Goal: Information Seeking & Learning: Learn about a topic

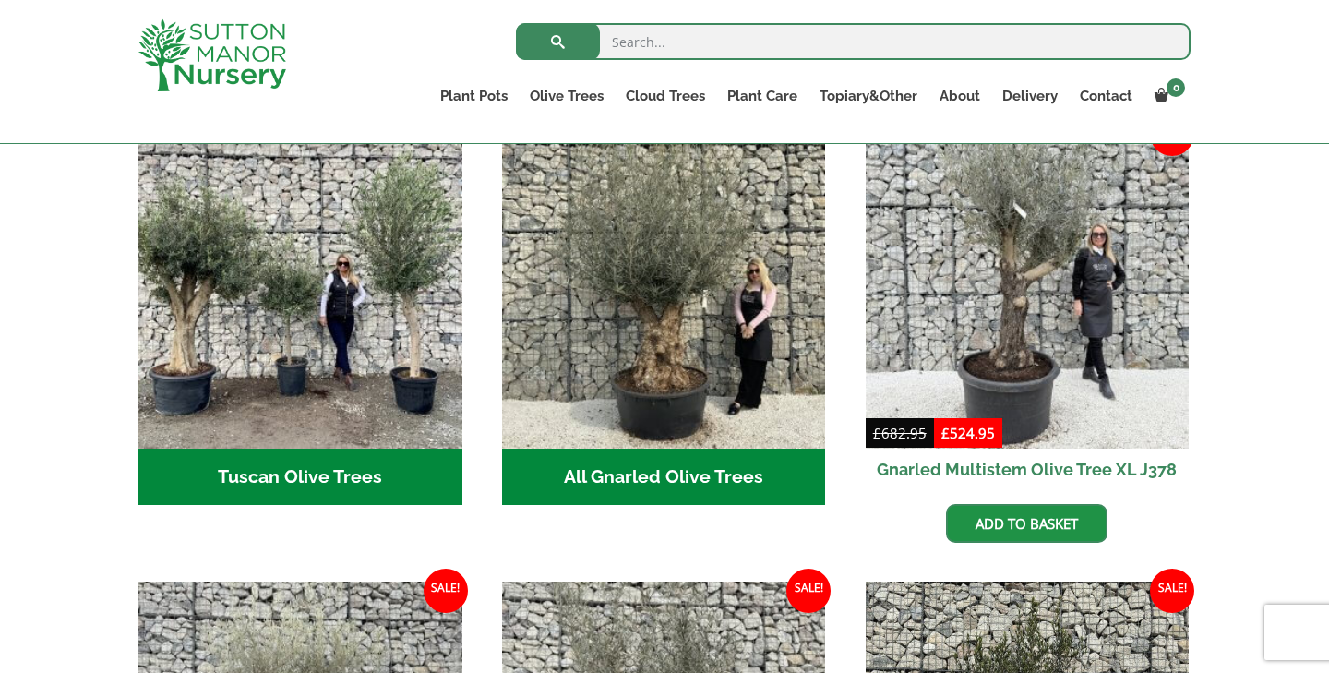
scroll to position [739, 0]
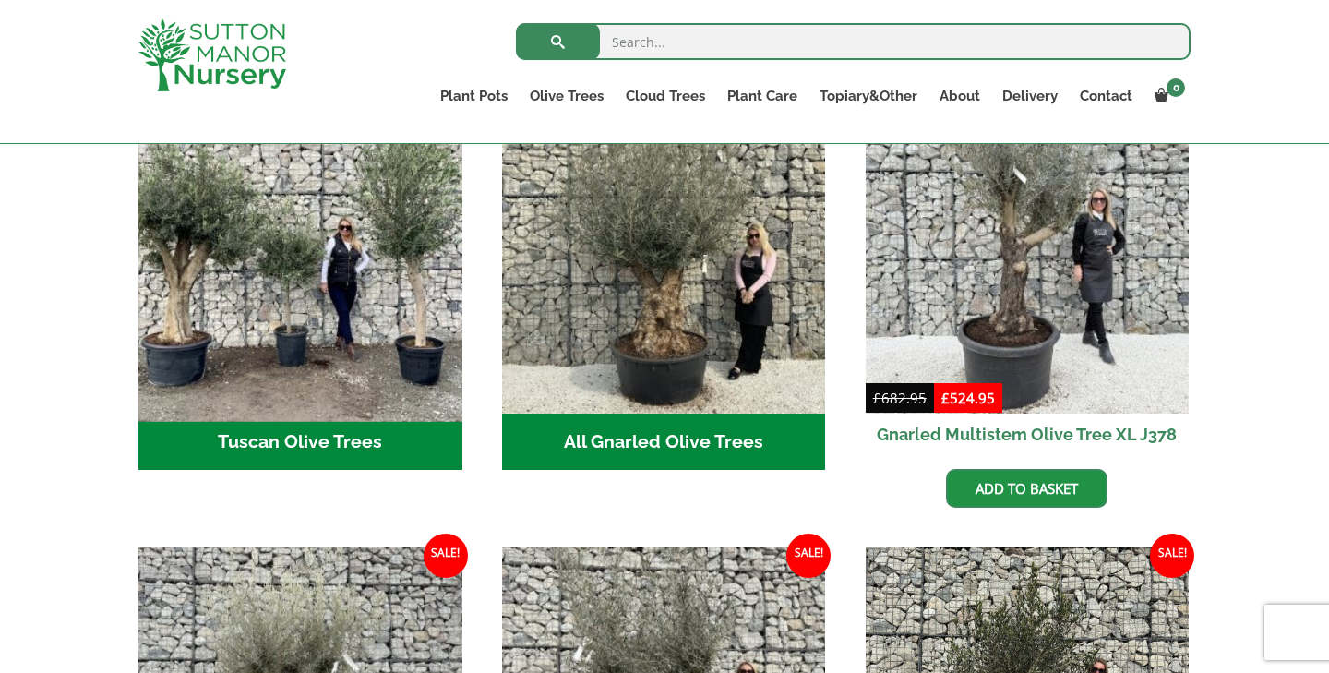
click at [394, 356] on img "Visit product category Tuscan Olive Trees" at bounding box center [300, 251] width 340 height 340
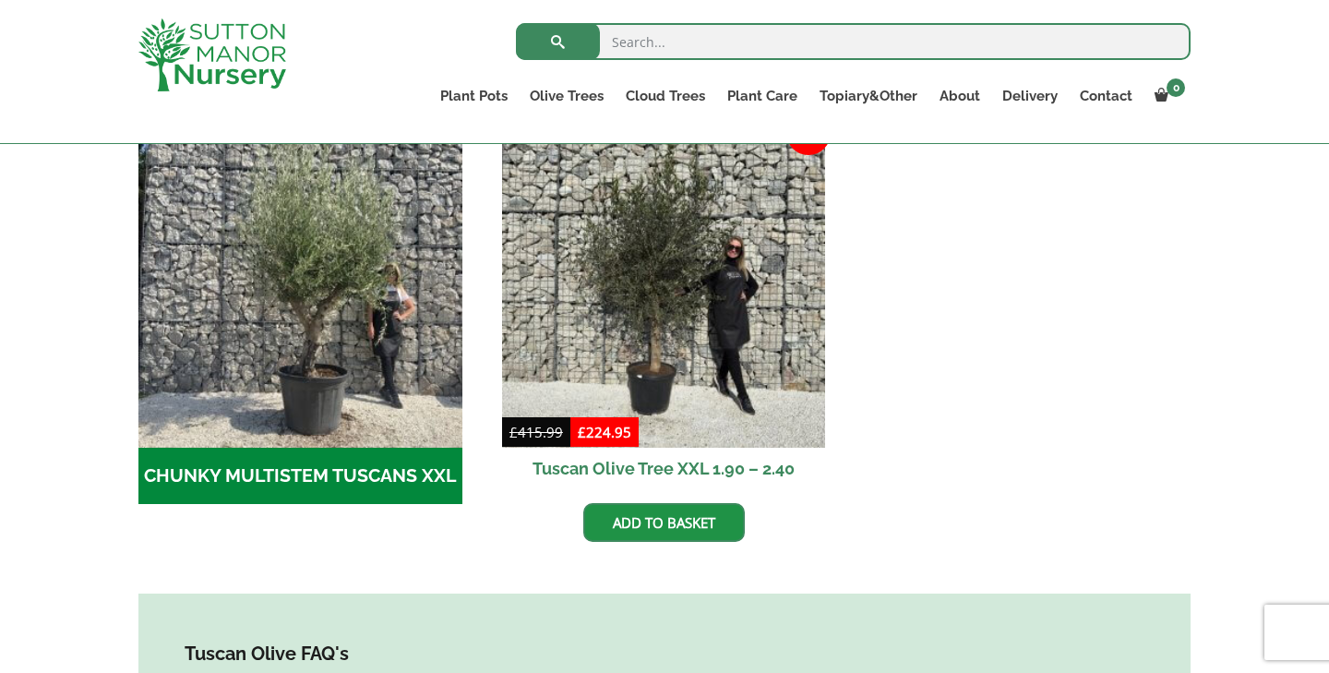
scroll to position [589, 0]
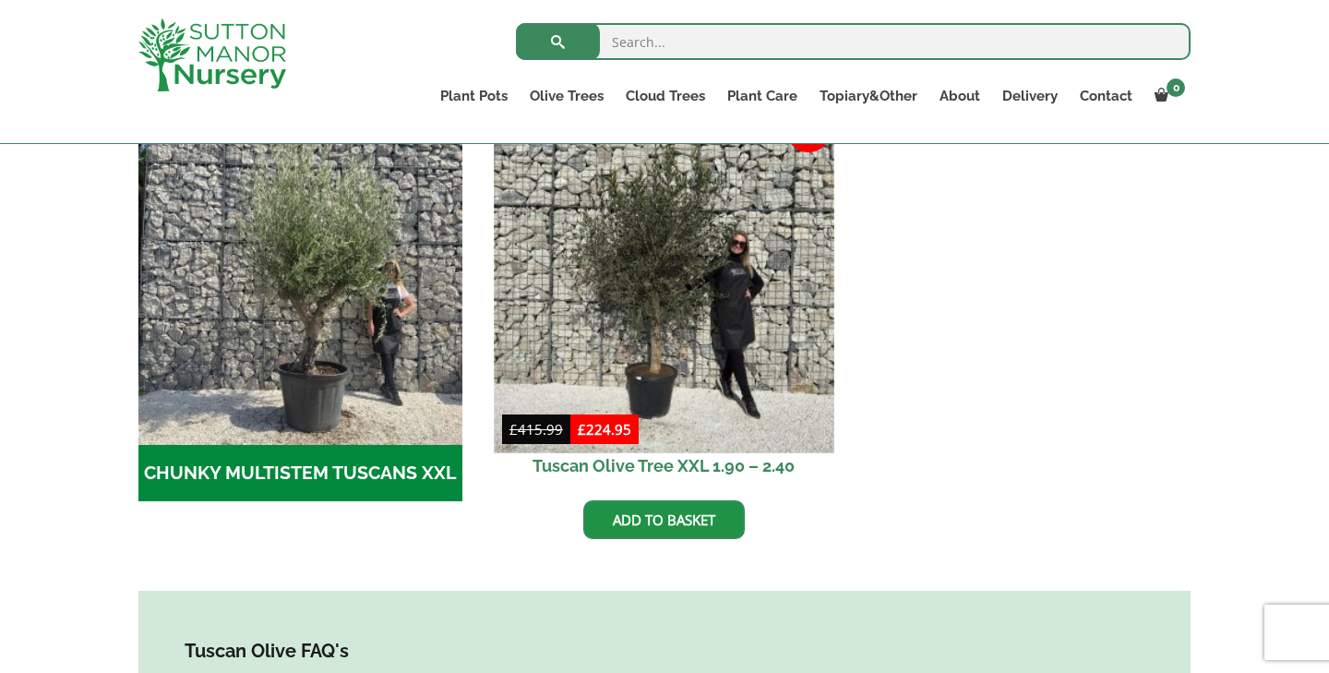
click at [583, 357] on img at bounding box center [664, 283] width 340 height 340
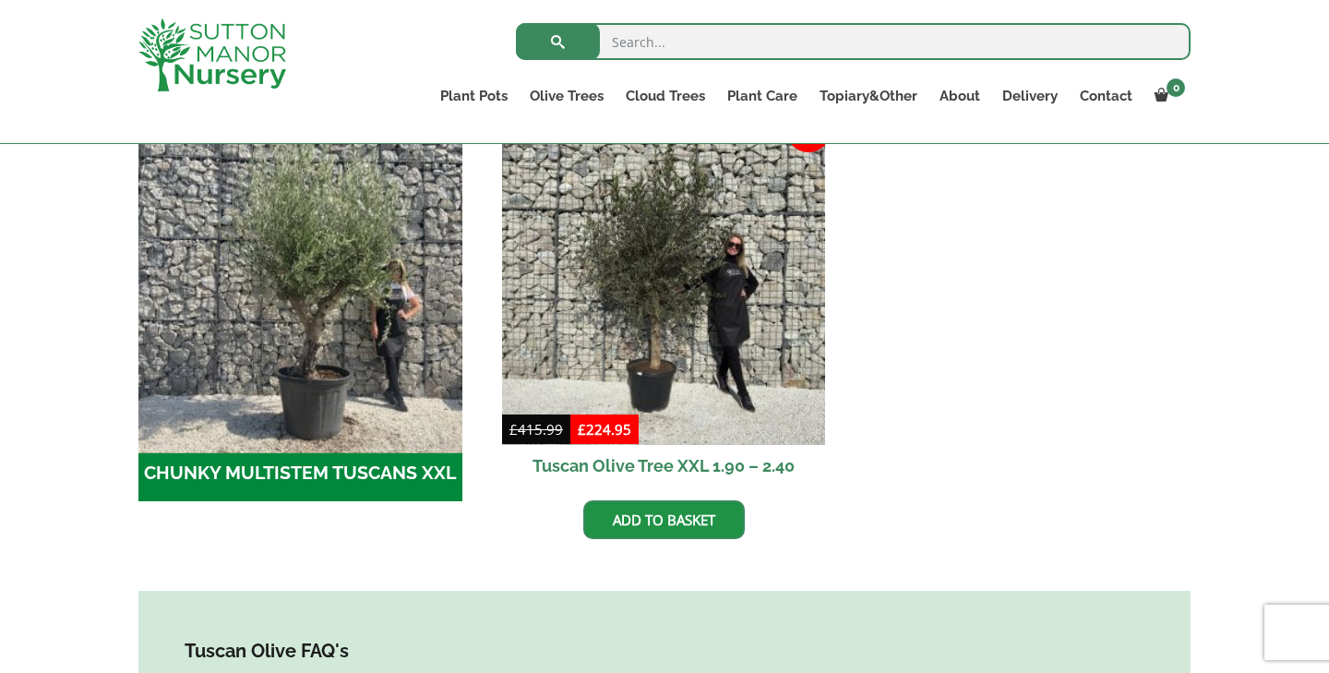
click at [260, 367] on img "Visit product category CHUNKY MULTISTEM TUSCANS XXL" at bounding box center [300, 283] width 340 height 340
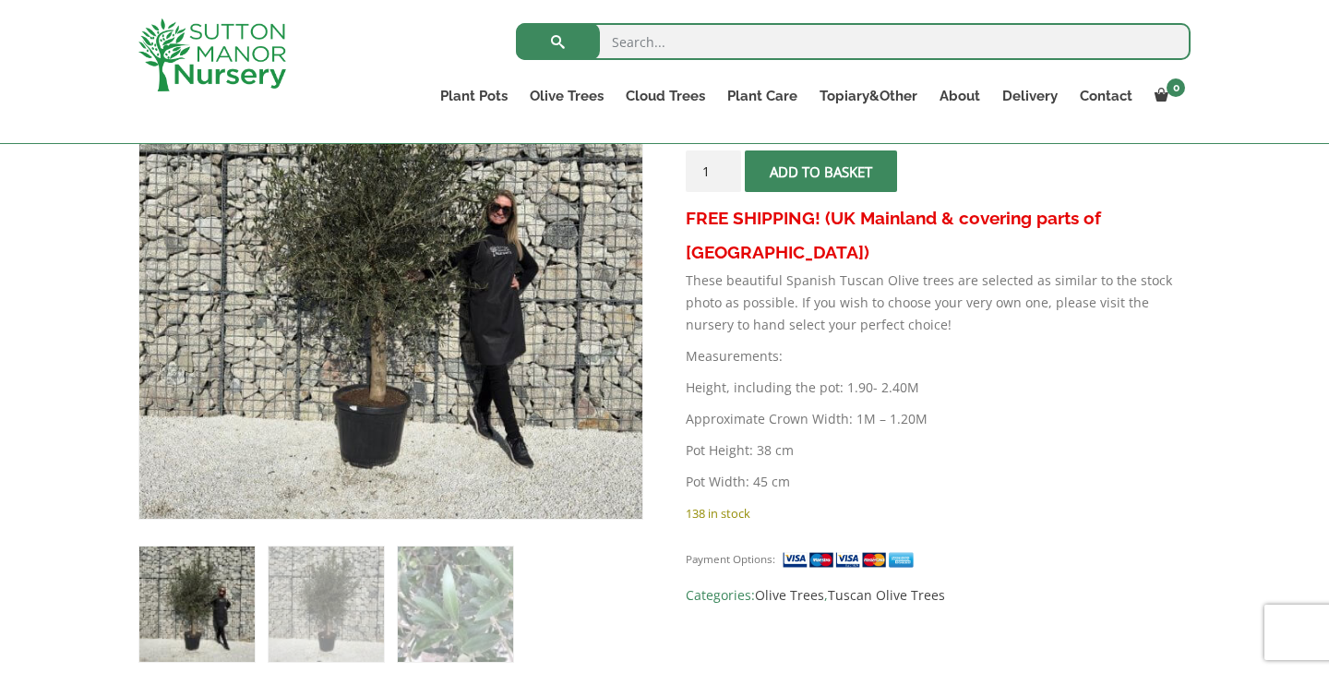
scroll to position [332, 0]
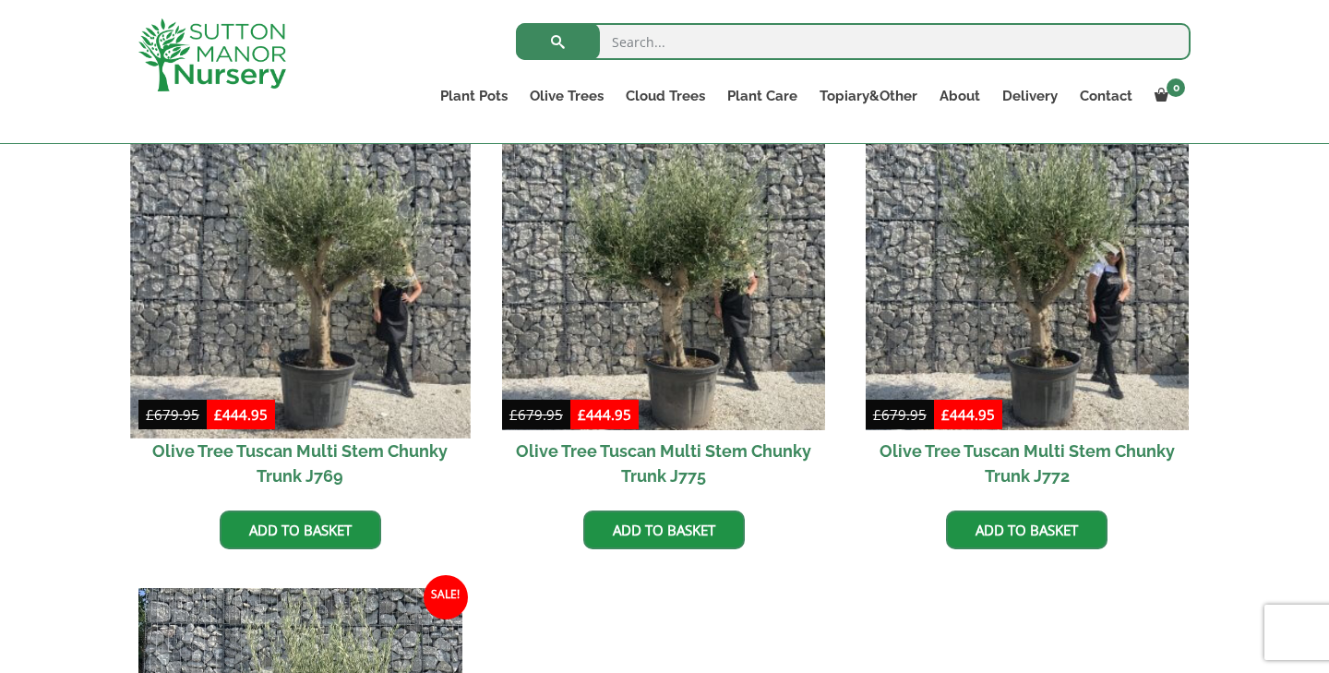
scroll to position [481, 0]
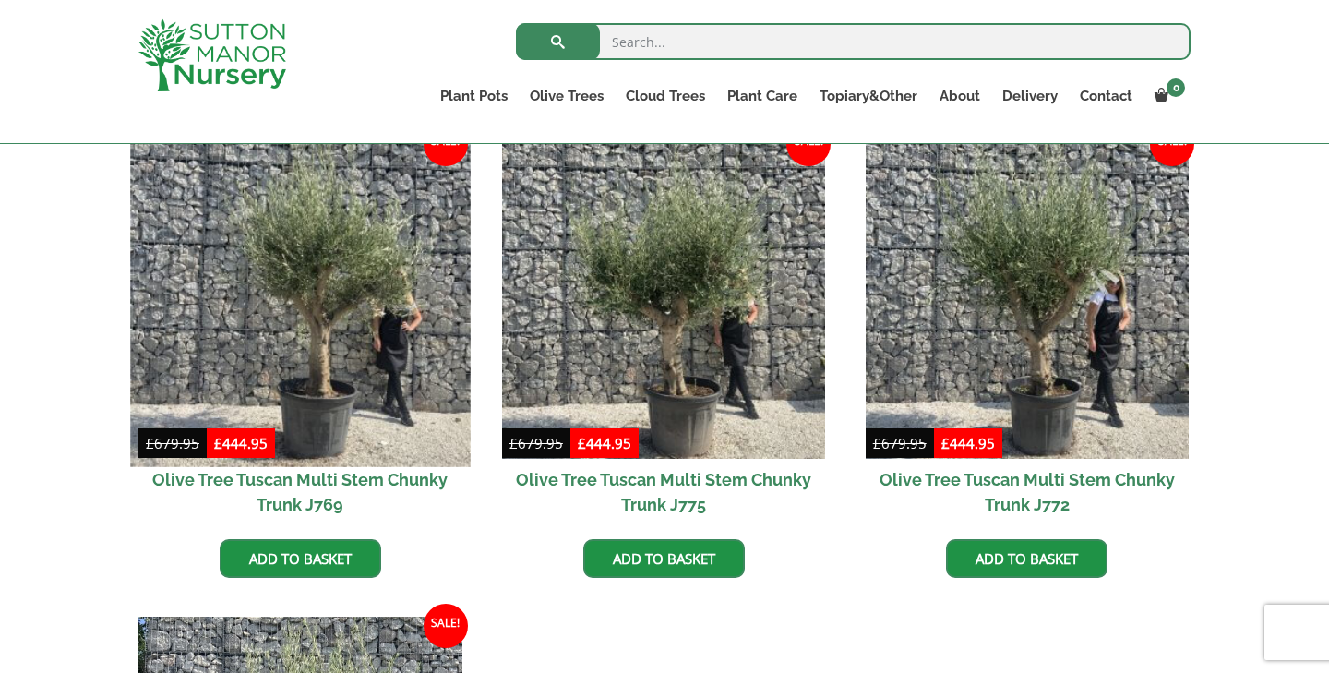
click at [294, 322] on img at bounding box center [300, 296] width 340 height 340
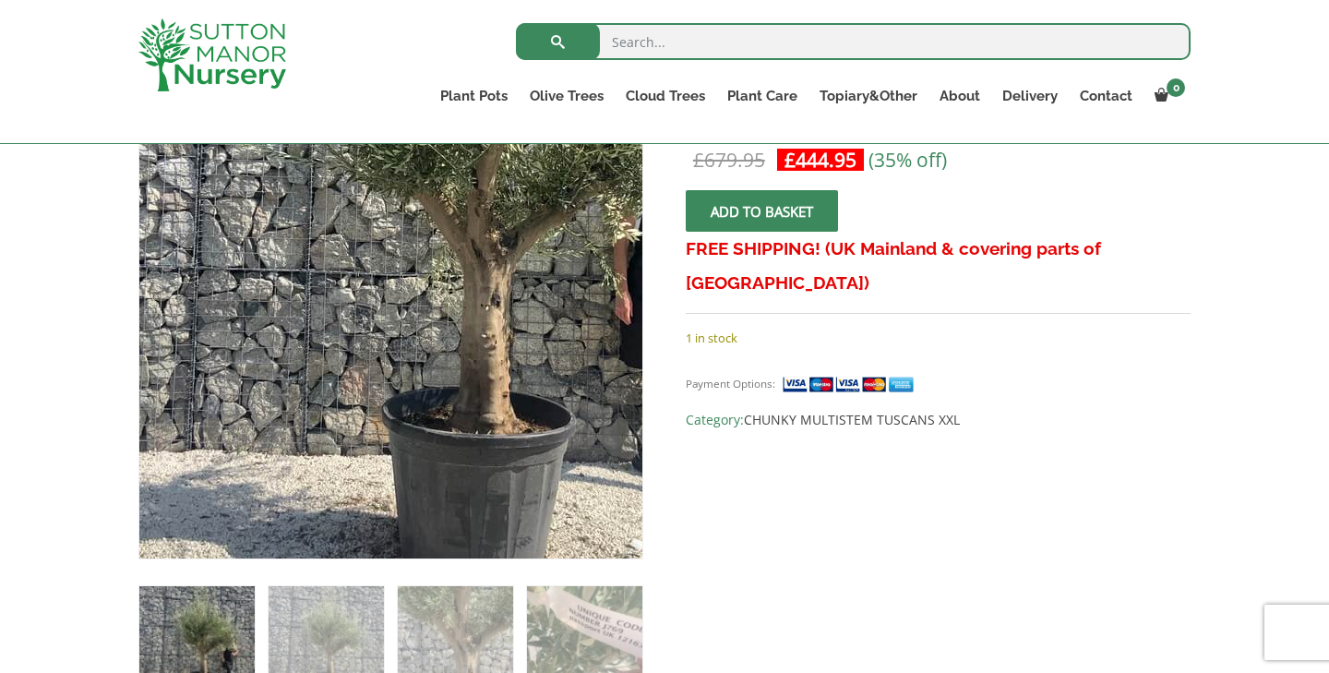
scroll to position [344, 0]
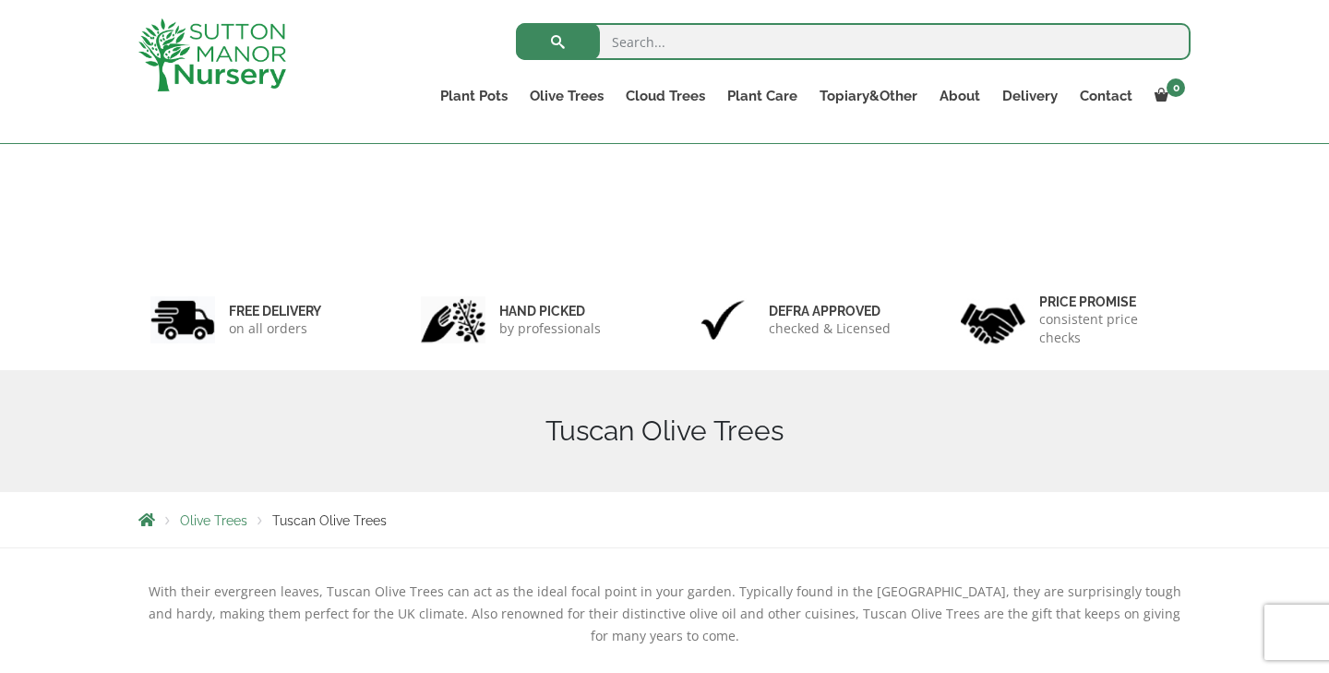
scroll to position [589, 0]
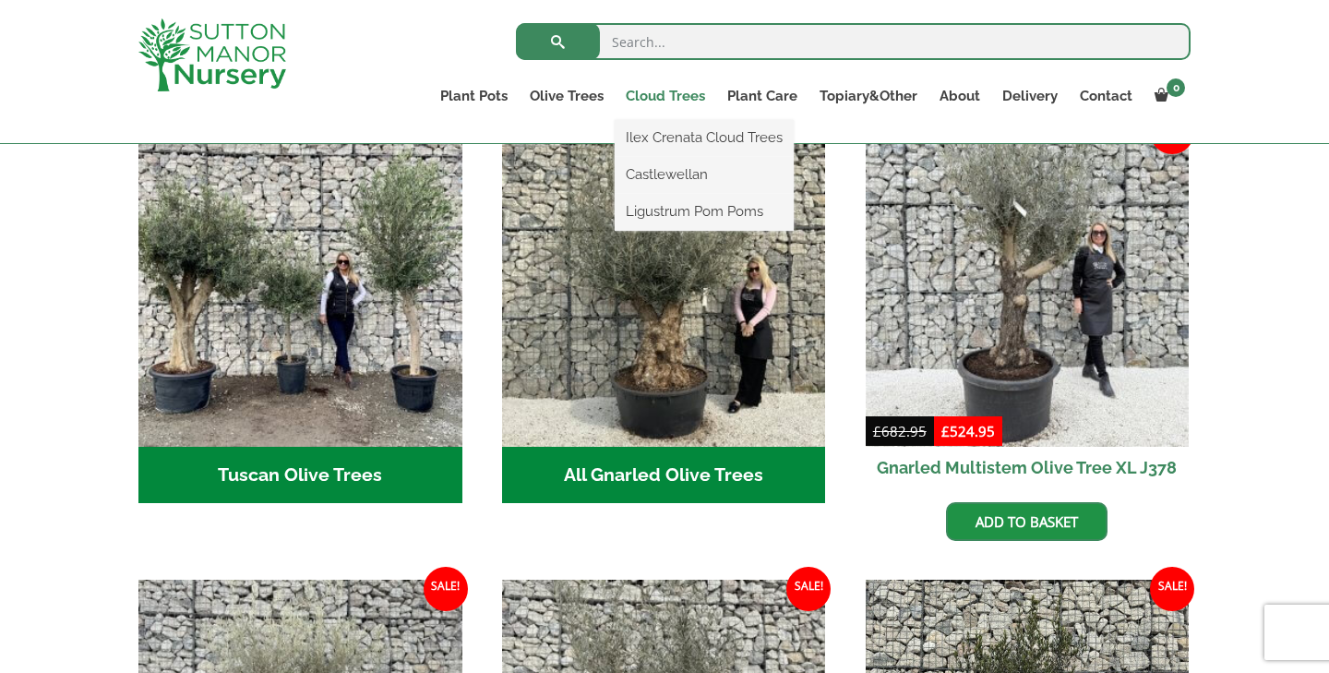
click at [656, 101] on link "Cloud Trees" at bounding box center [666, 96] width 102 height 26
click at [661, 140] on link "Ilex Crenata Cloud Trees" at bounding box center [704, 138] width 179 height 28
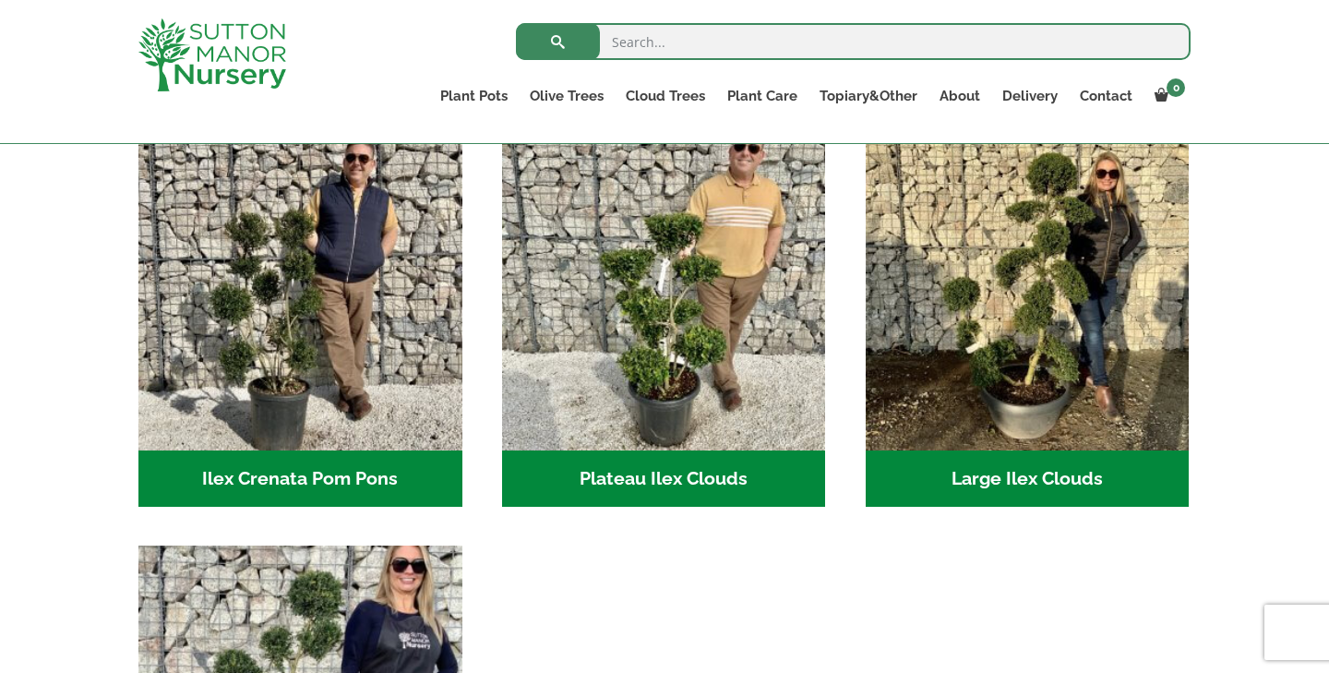
scroll to position [206, 0]
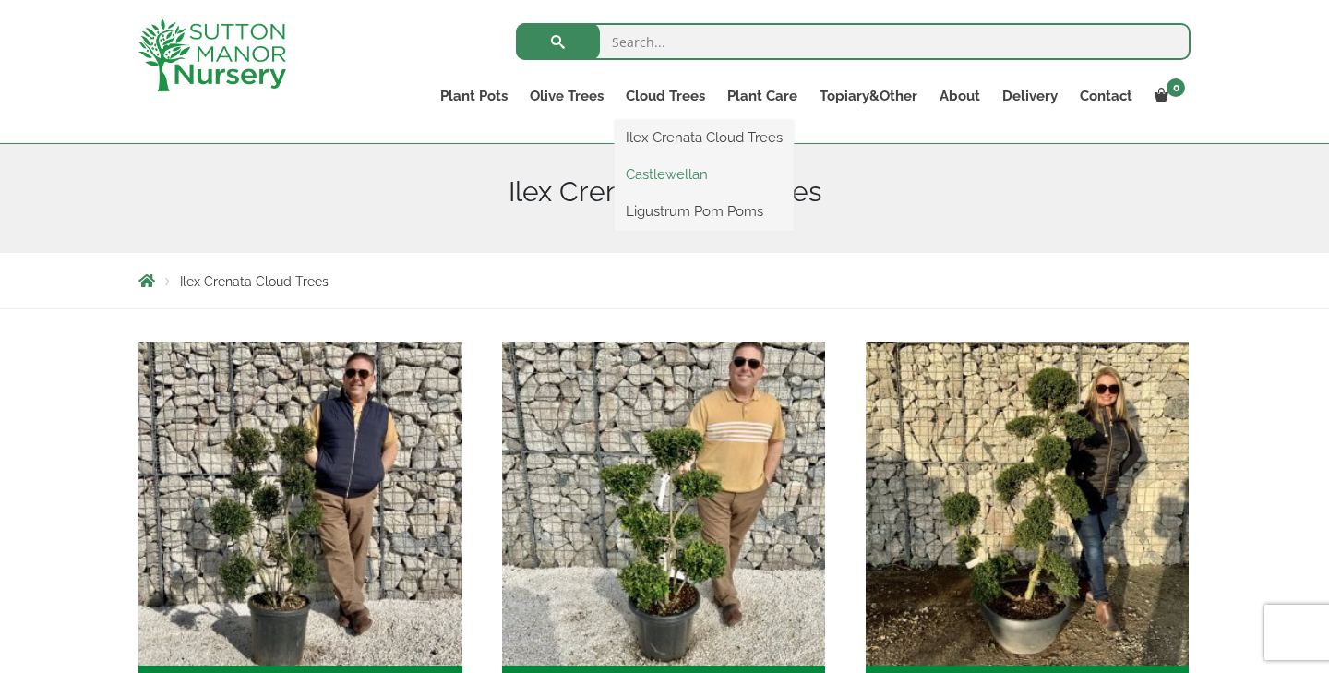
click at [678, 171] on link "Castlewellan" at bounding box center [704, 175] width 179 height 28
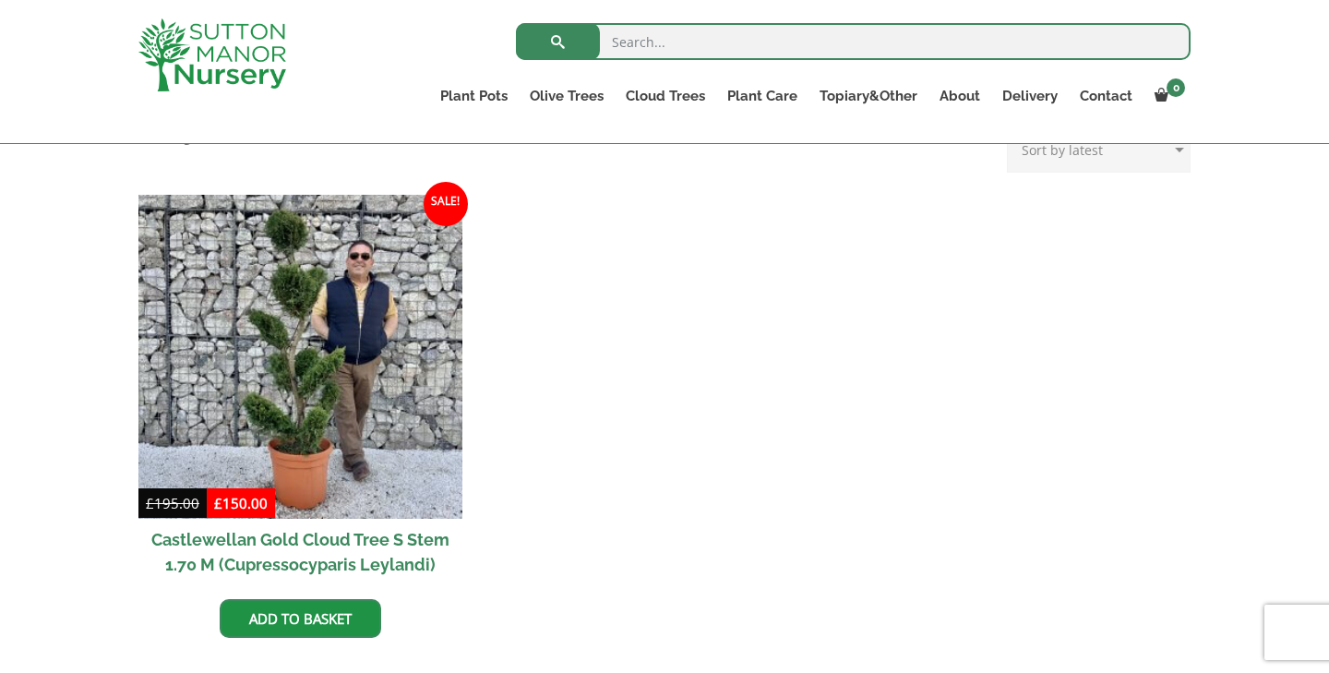
scroll to position [723, 0]
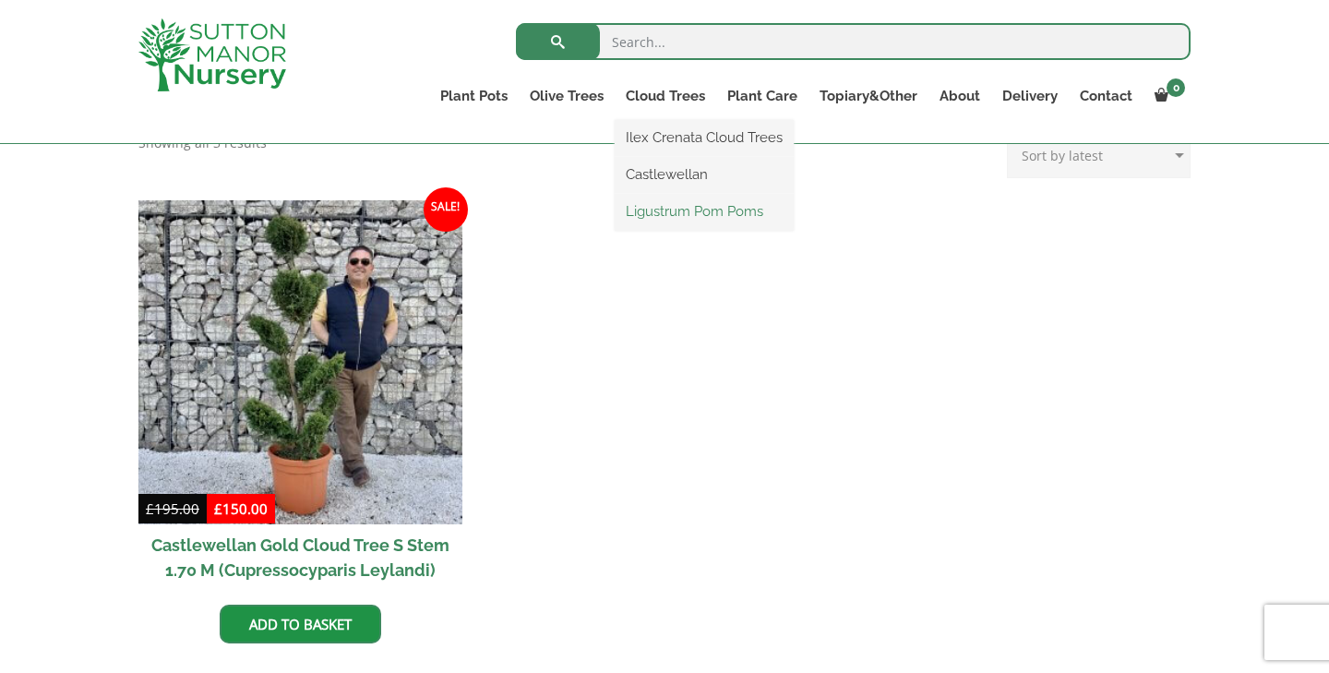
click at [671, 213] on link "Ligustrum Pom Poms" at bounding box center [704, 211] width 179 height 28
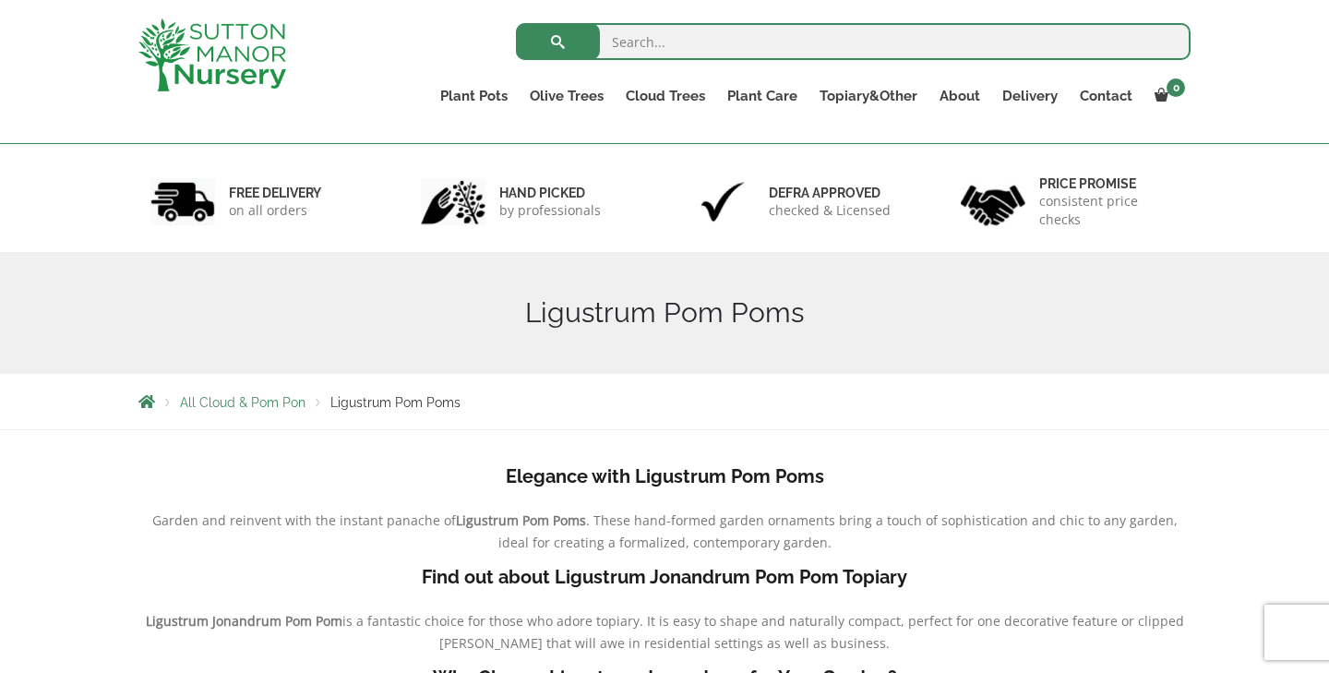
scroll to position [47, 0]
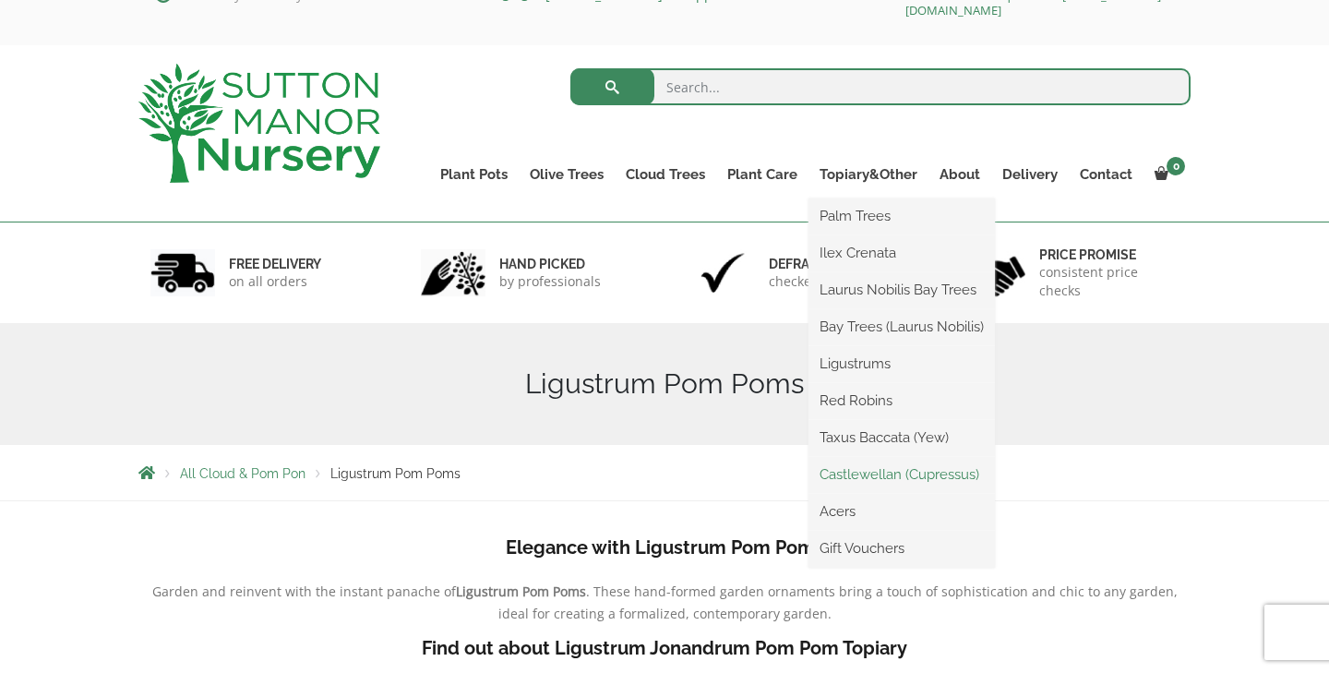
click at [883, 477] on link "Castlewellan (Cupressus)" at bounding box center [901, 474] width 186 height 28
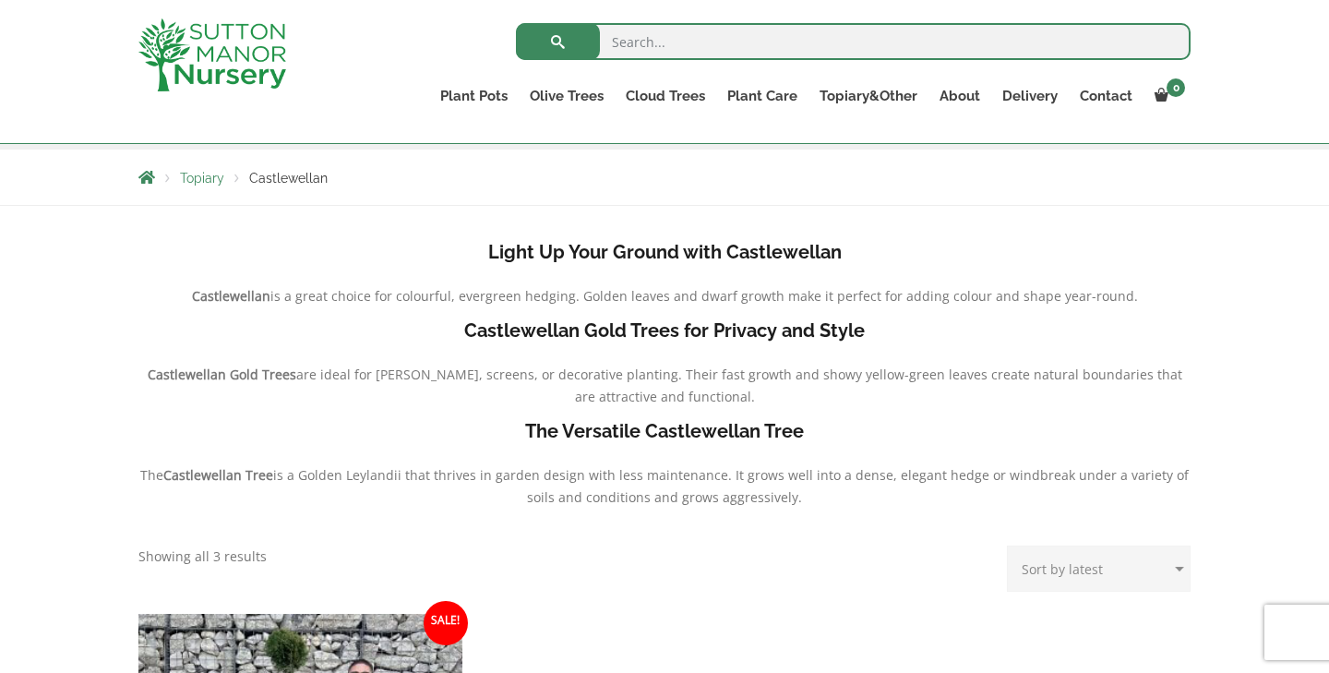
scroll to position [280, 0]
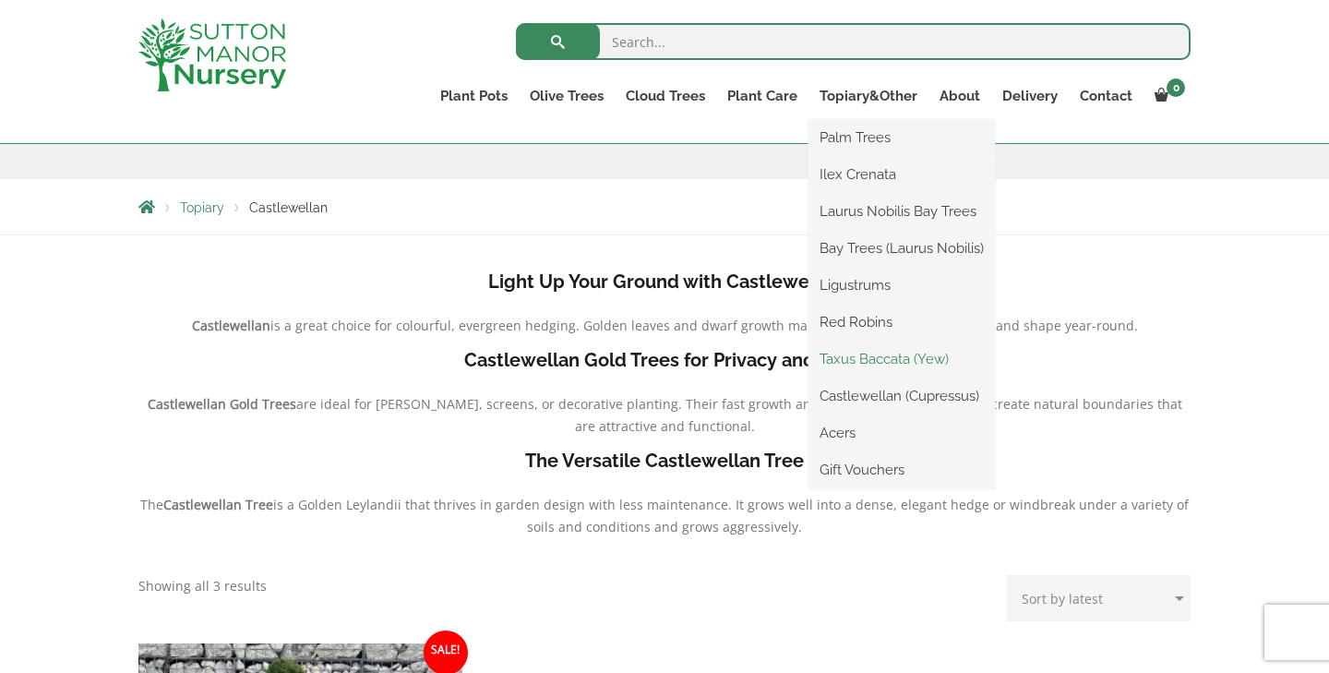
click at [874, 363] on link "Taxus Baccata (Yew)" at bounding box center [901, 359] width 186 height 28
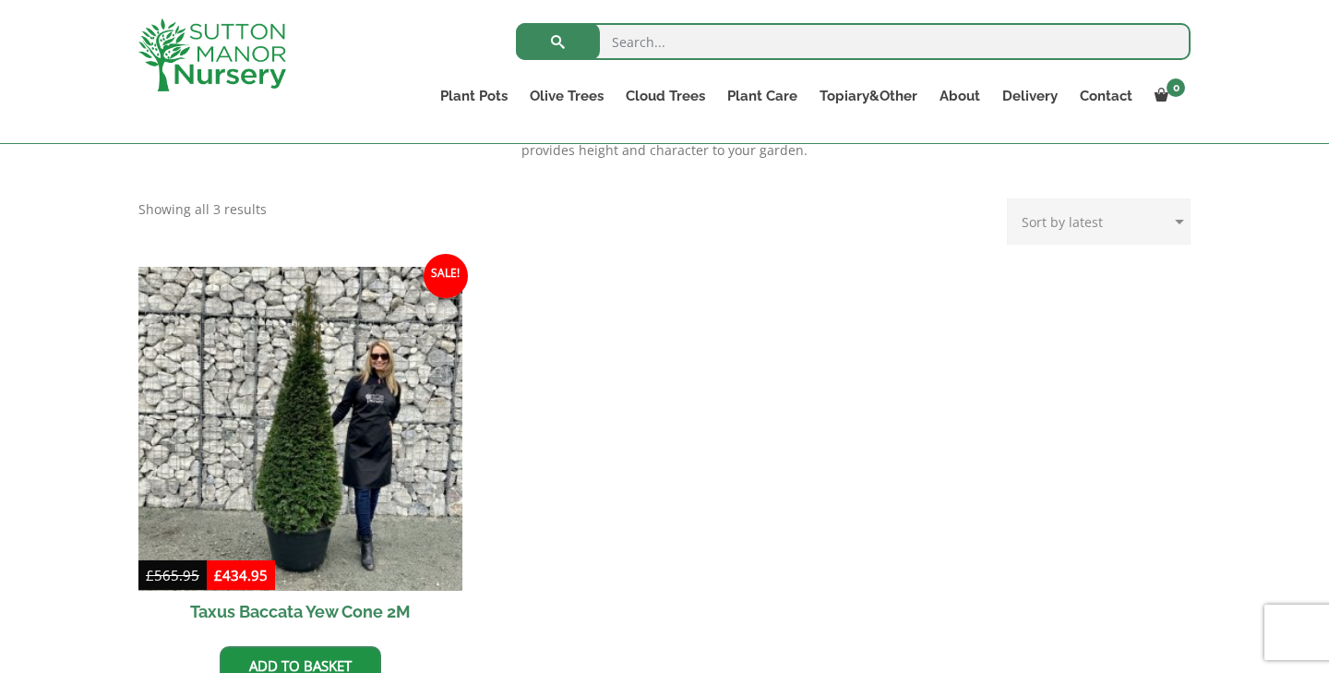
scroll to position [412, 0]
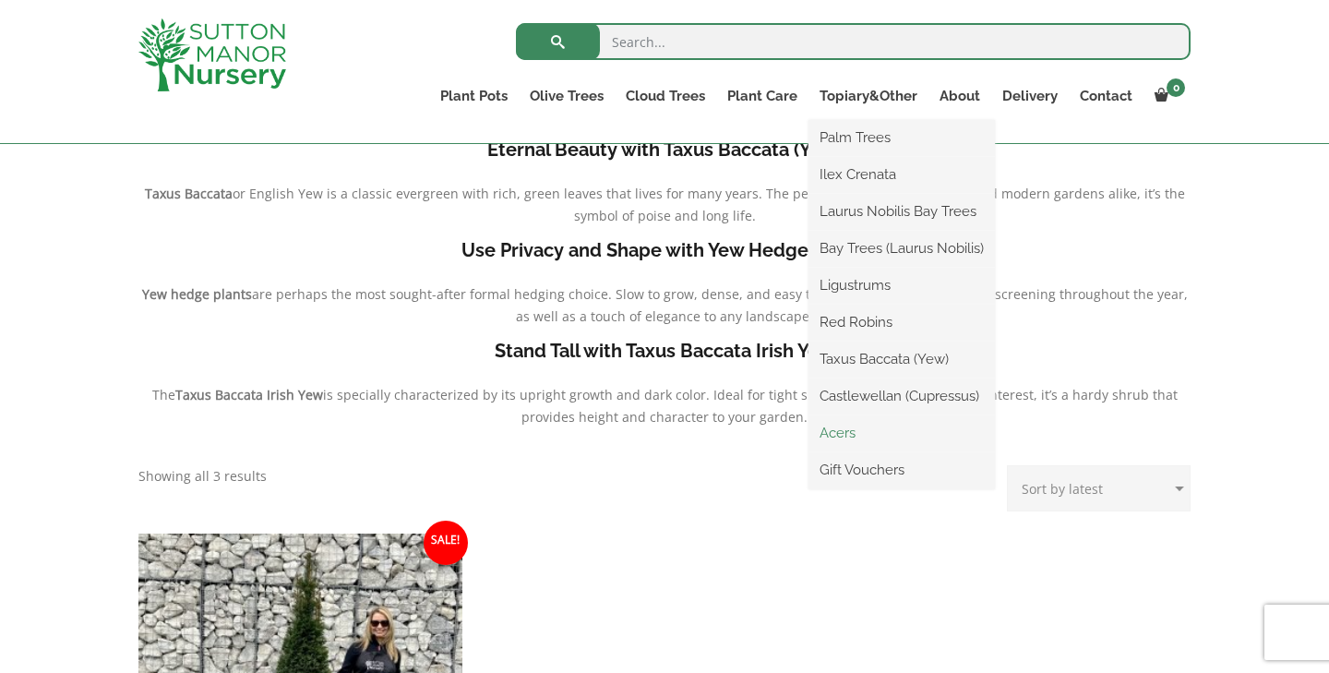
click at [848, 444] on link "Acers" at bounding box center [901, 433] width 186 height 28
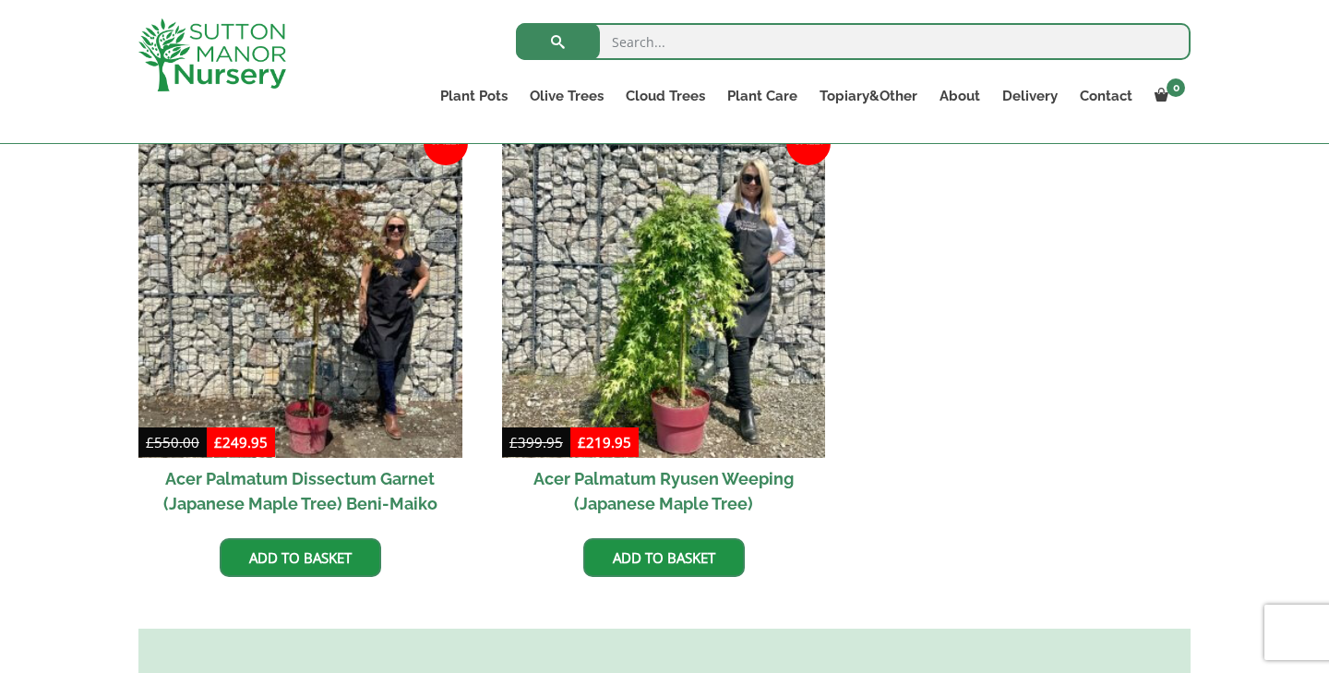
scroll to position [204, 0]
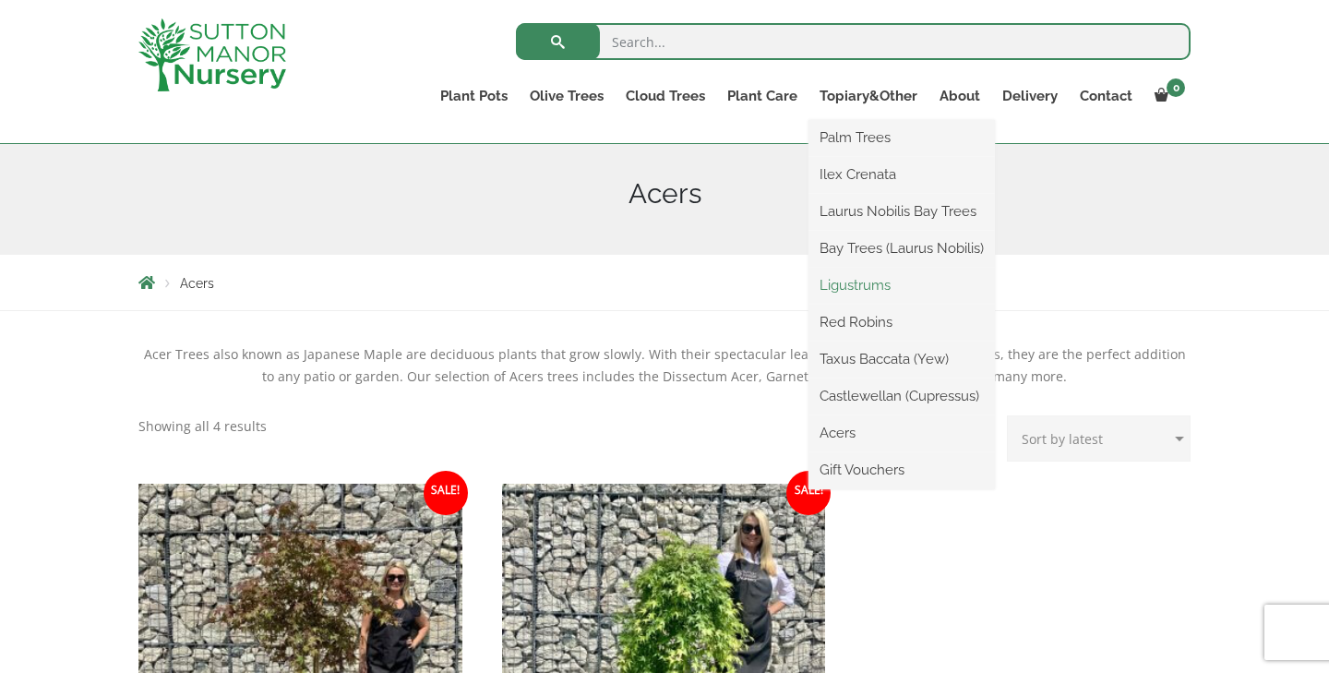
click at [872, 288] on link "Ligustrums" at bounding box center [901, 285] width 186 height 28
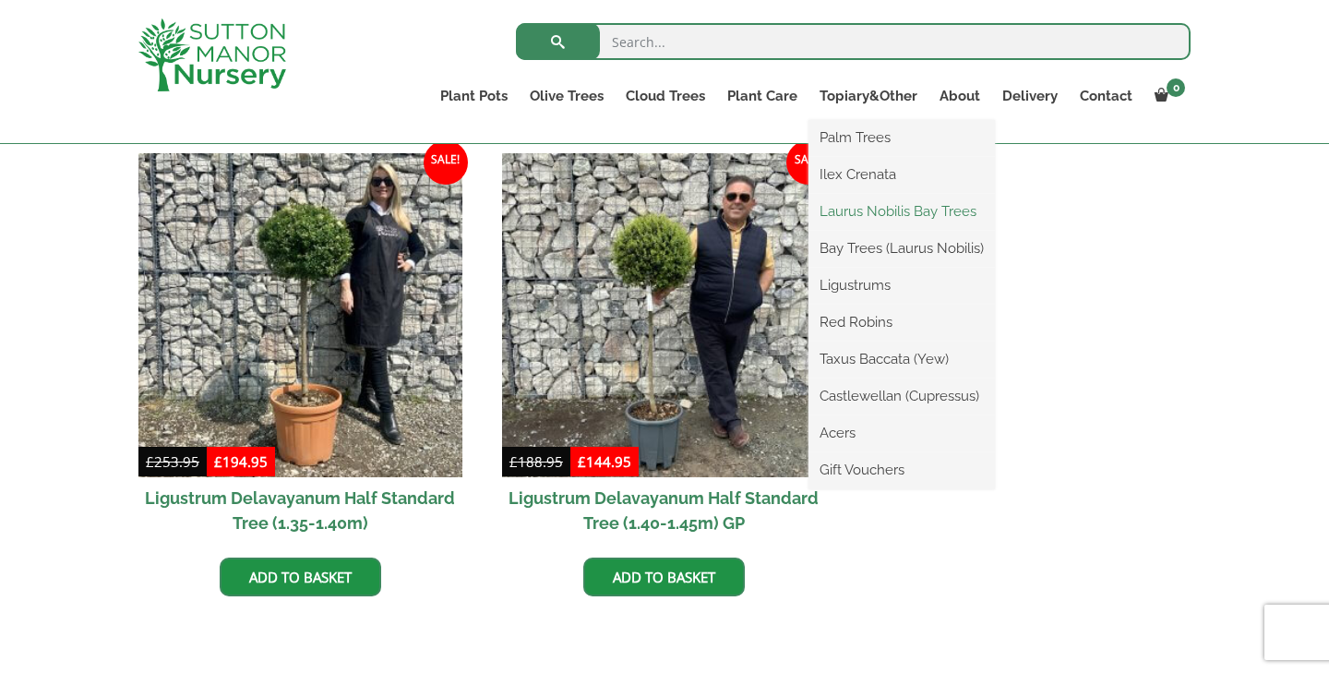
click at [874, 212] on link "Laurus Nobilis Bay Trees" at bounding box center [901, 211] width 186 height 28
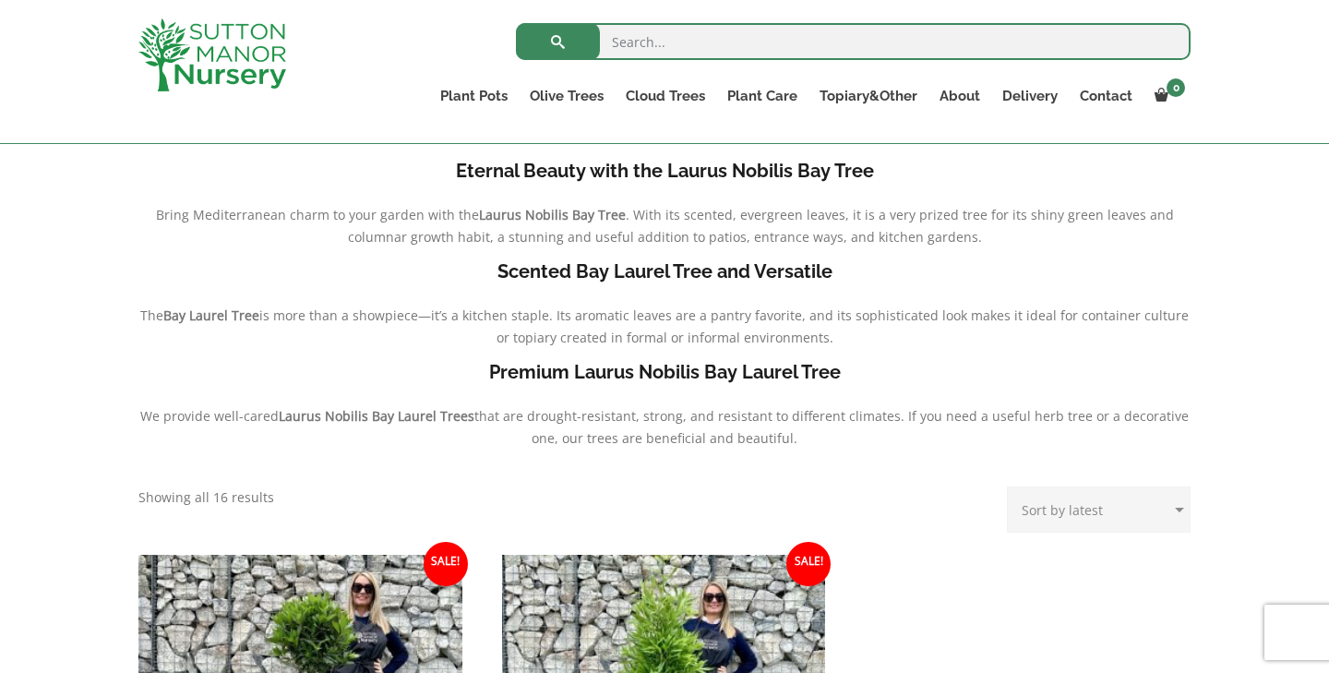
scroll to position [365, 0]
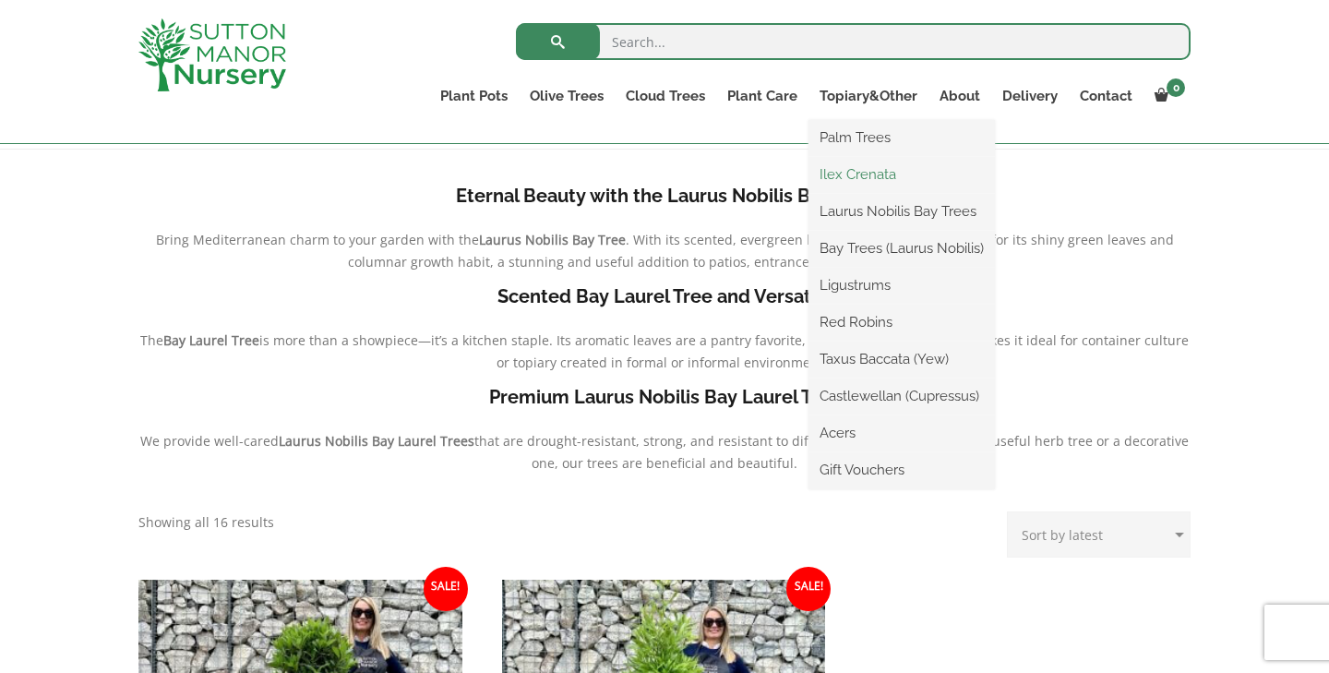
click at [879, 176] on link "Ilex Crenata" at bounding box center [901, 175] width 186 height 28
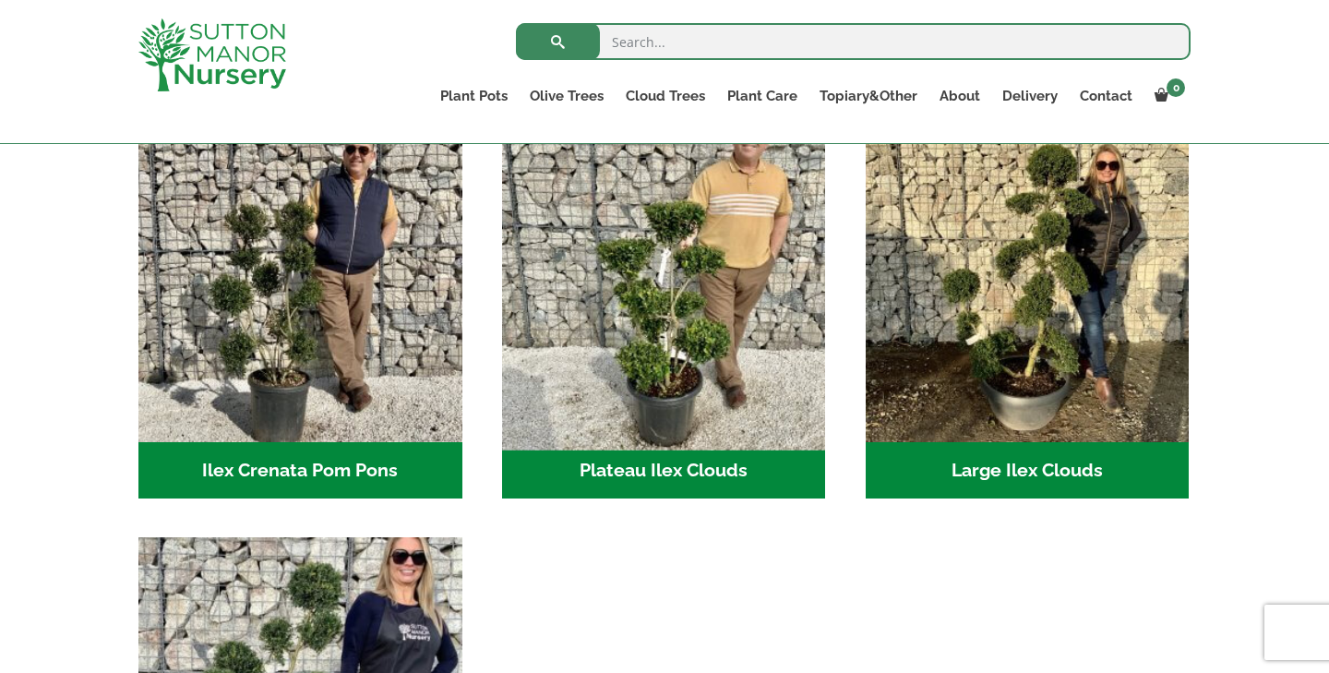
scroll to position [347, 0]
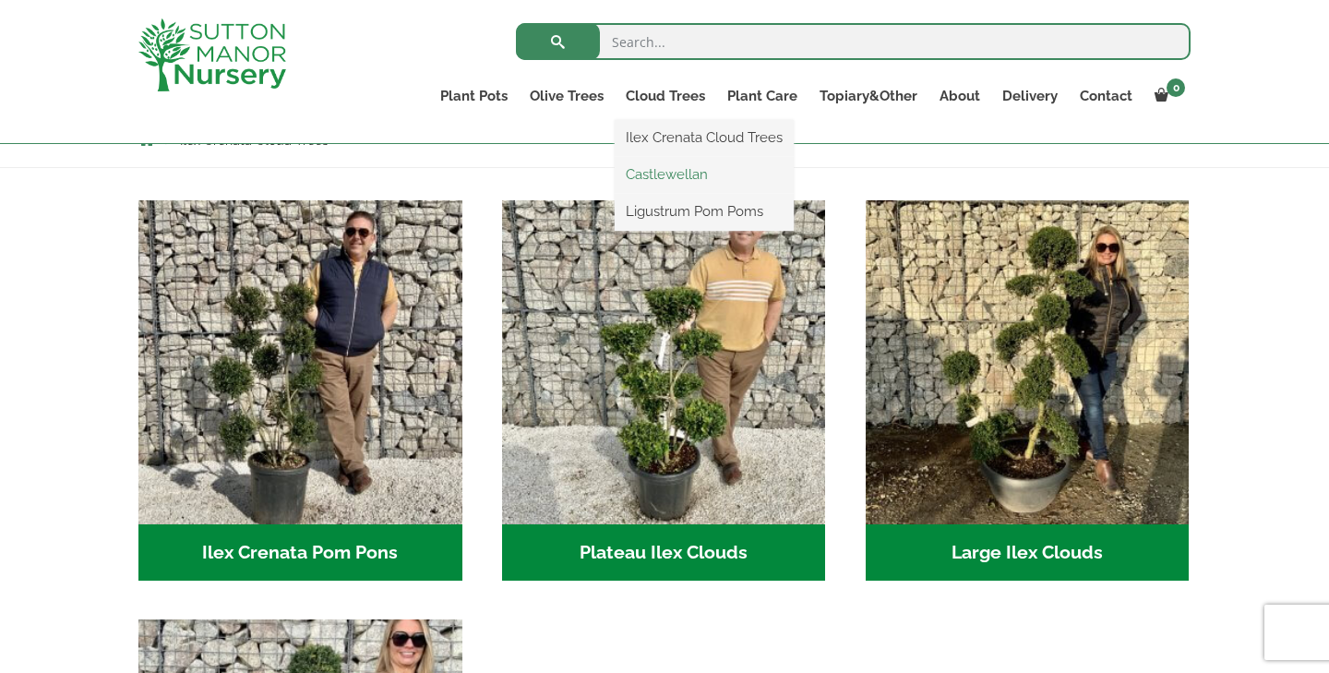
click at [679, 173] on link "Castlewellan" at bounding box center [704, 175] width 179 height 28
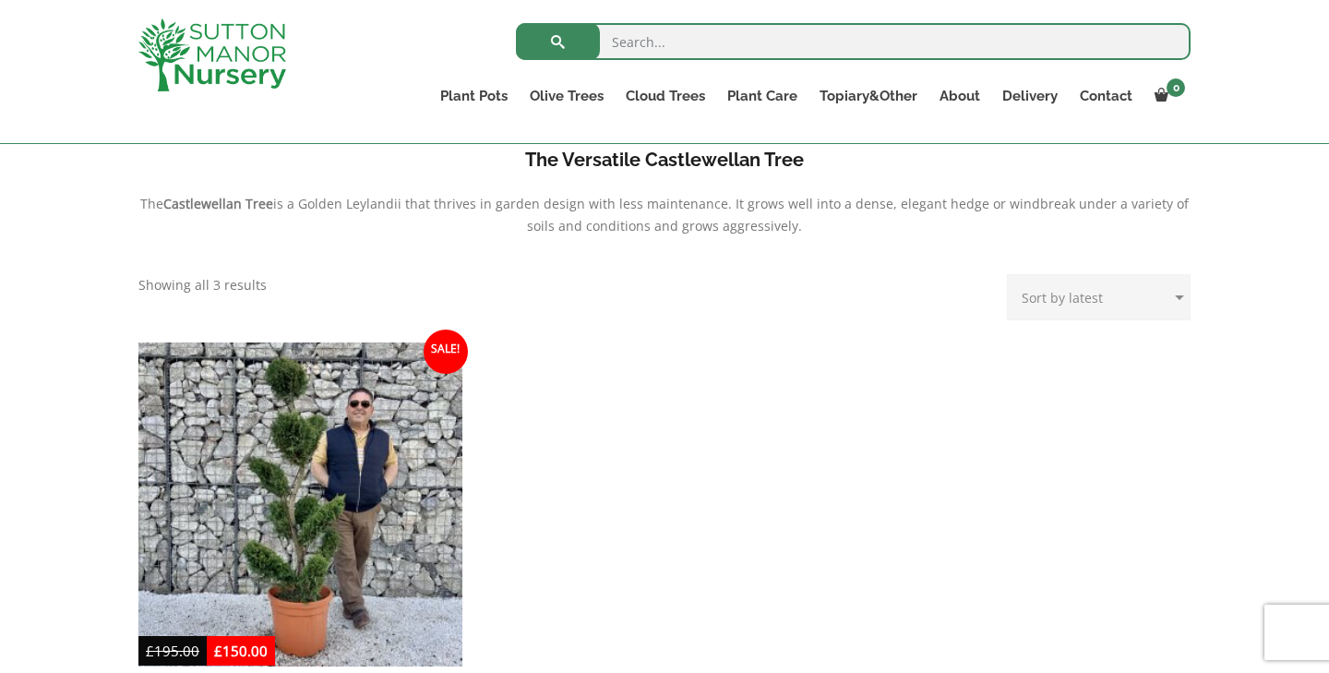
scroll to position [582, 0]
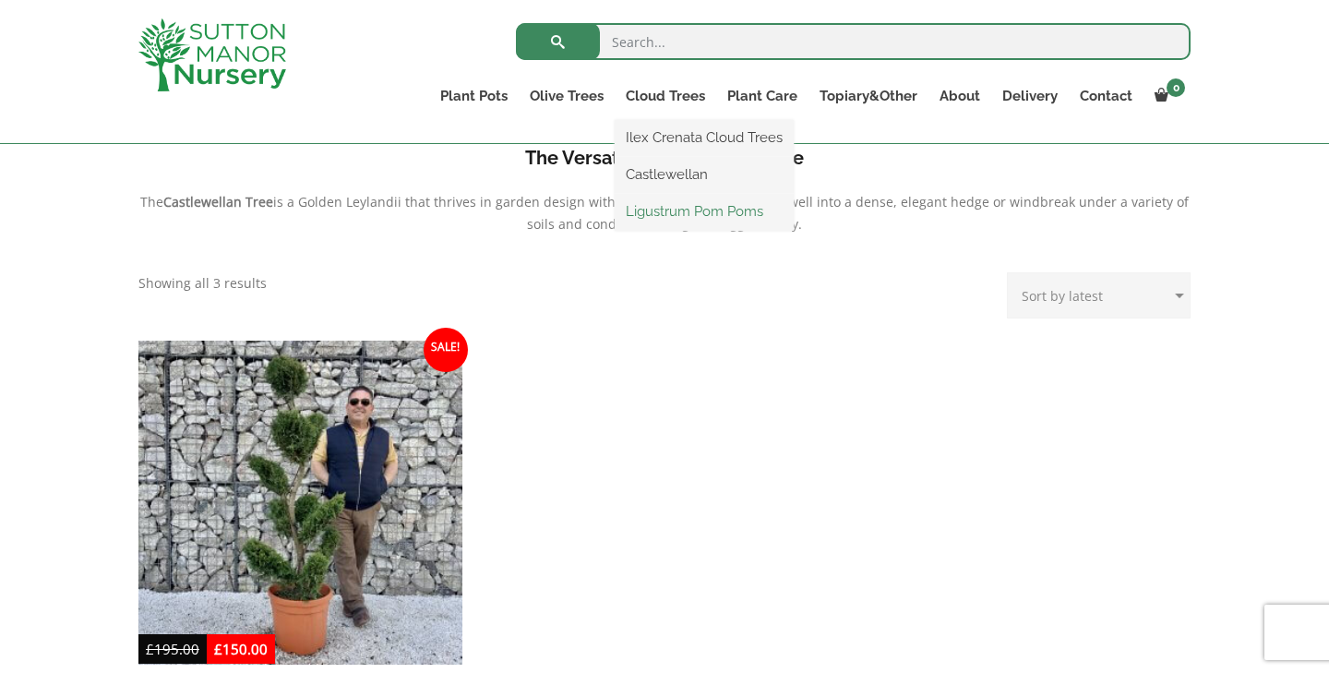
click at [683, 219] on link "Ligustrum Pom Poms" at bounding box center [704, 211] width 179 height 28
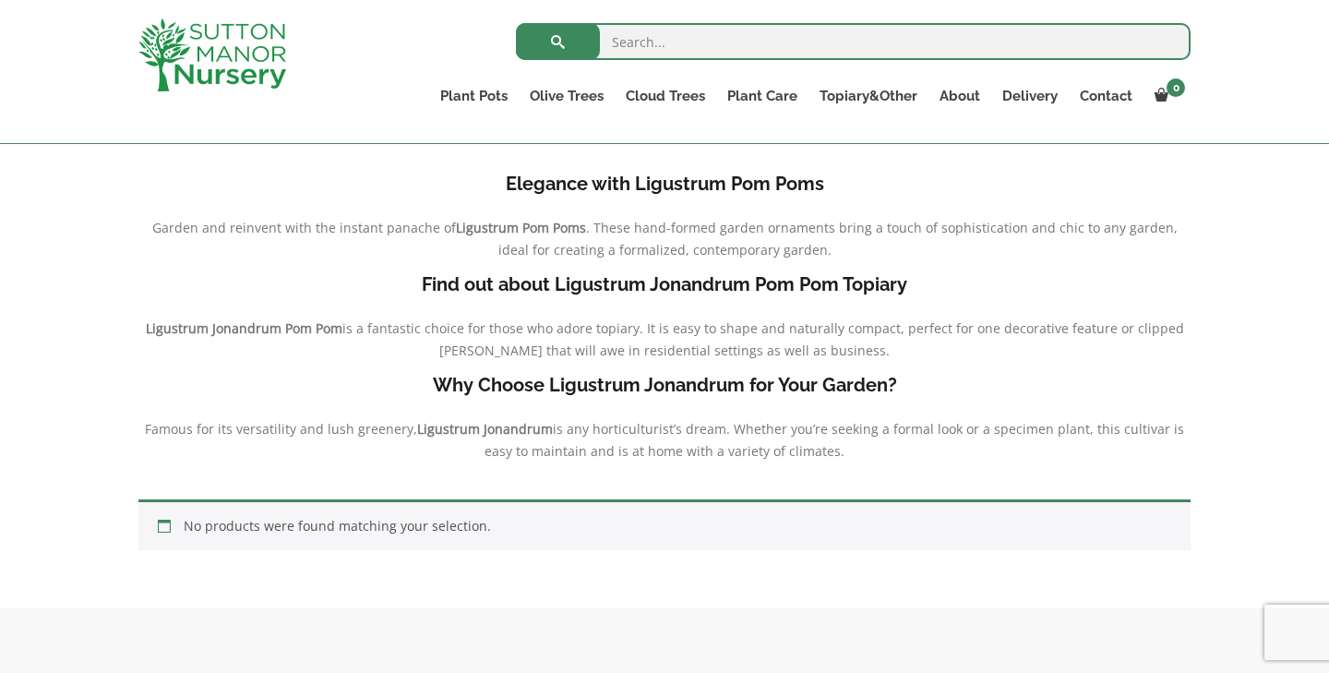
scroll to position [227, 0]
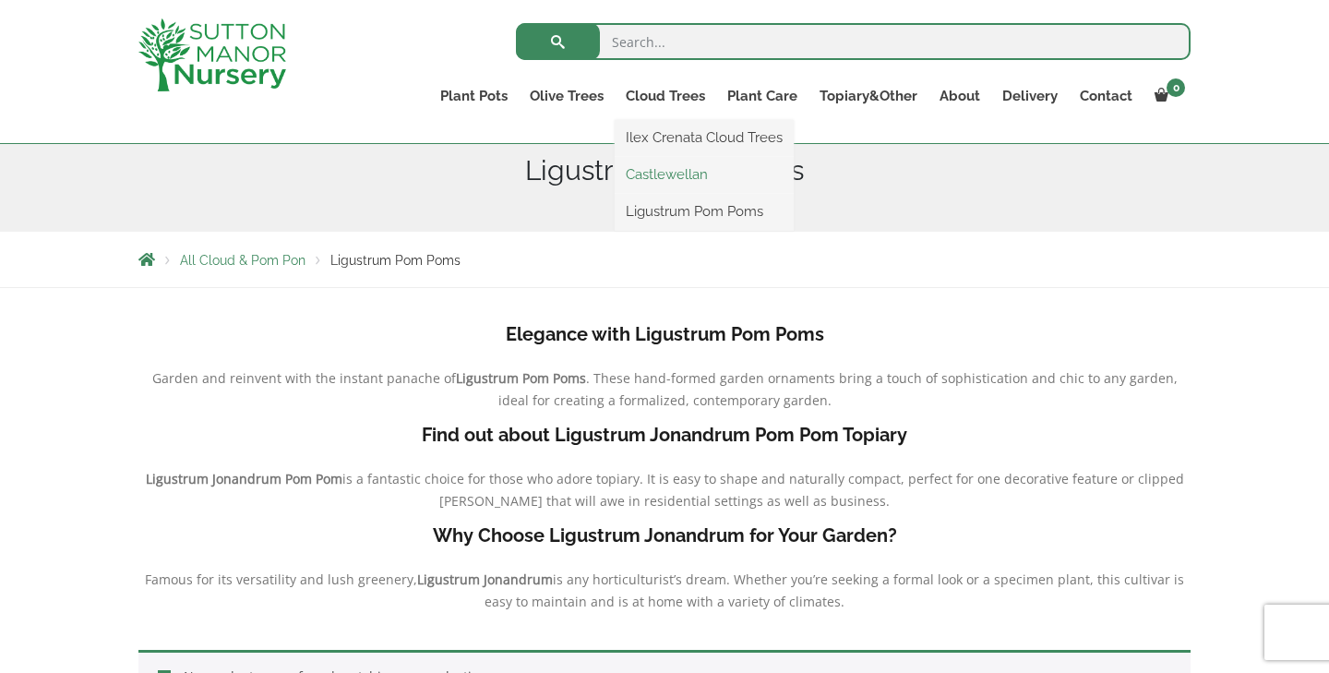
click at [674, 165] on link "Castlewellan" at bounding box center [704, 175] width 179 height 28
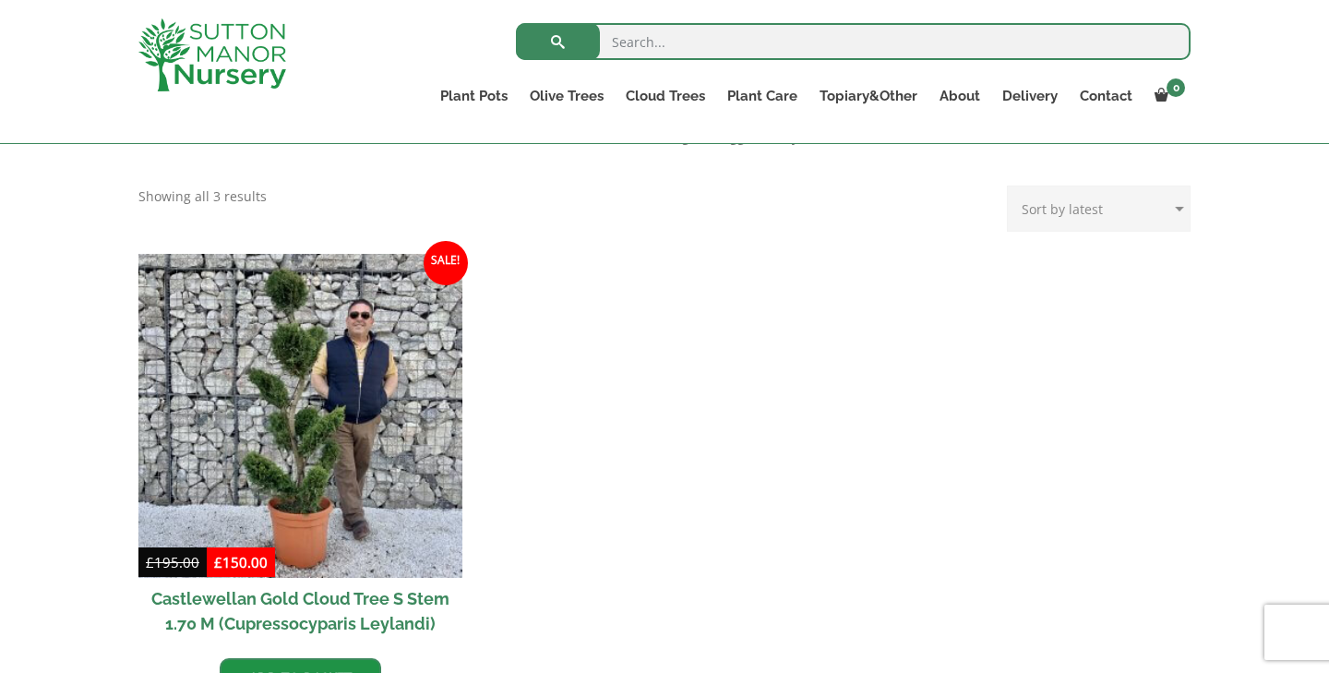
scroll to position [716, 0]
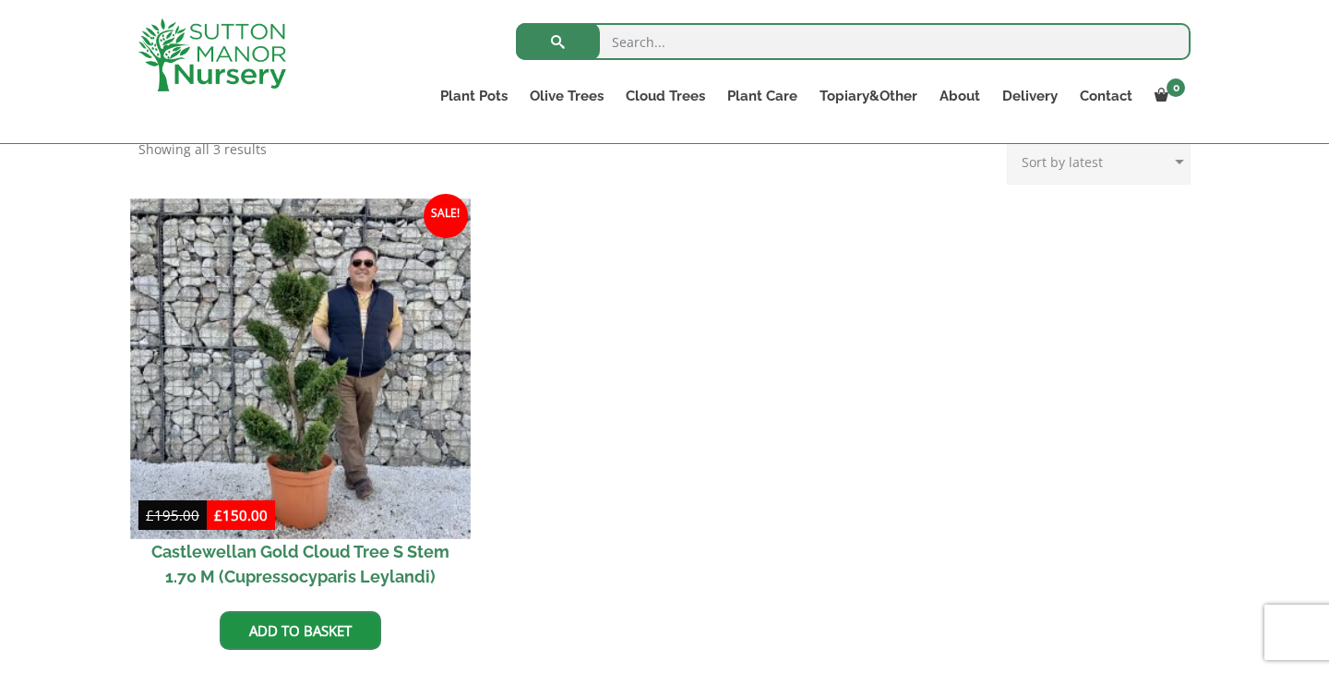
click at [397, 421] on img at bounding box center [300, 368] width 340 height 340
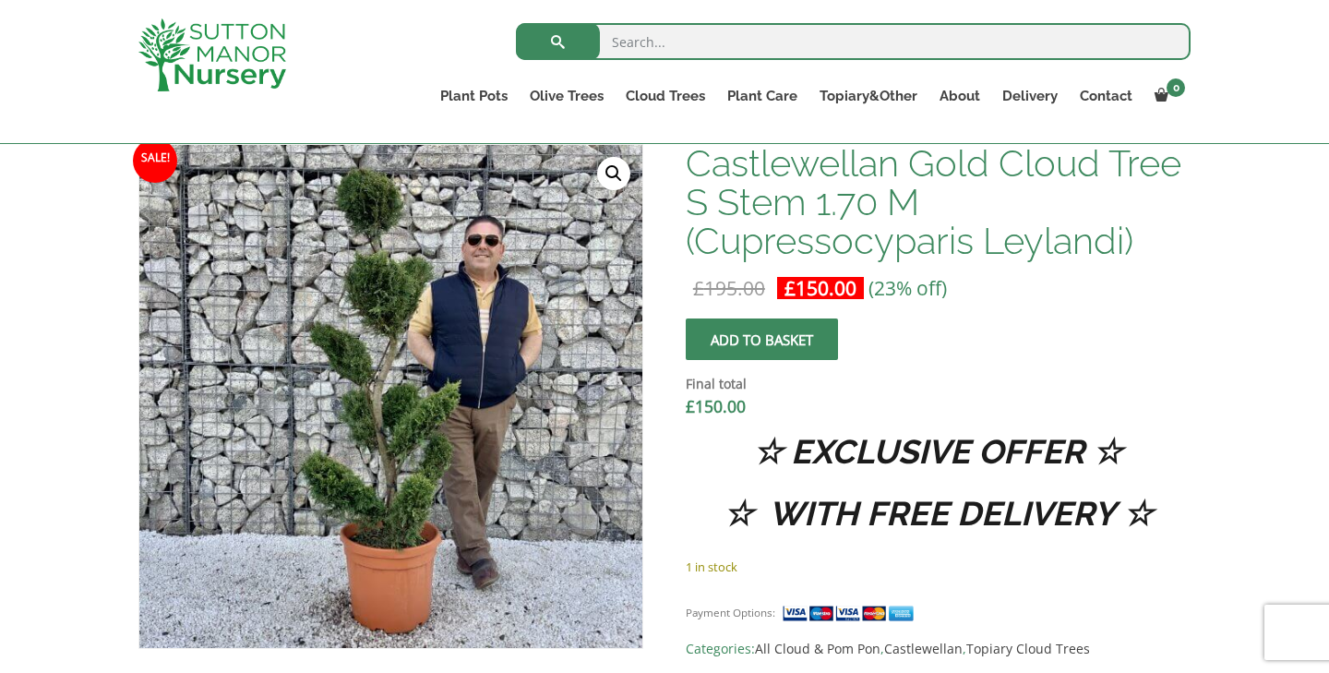
scroll to position [578, 0]
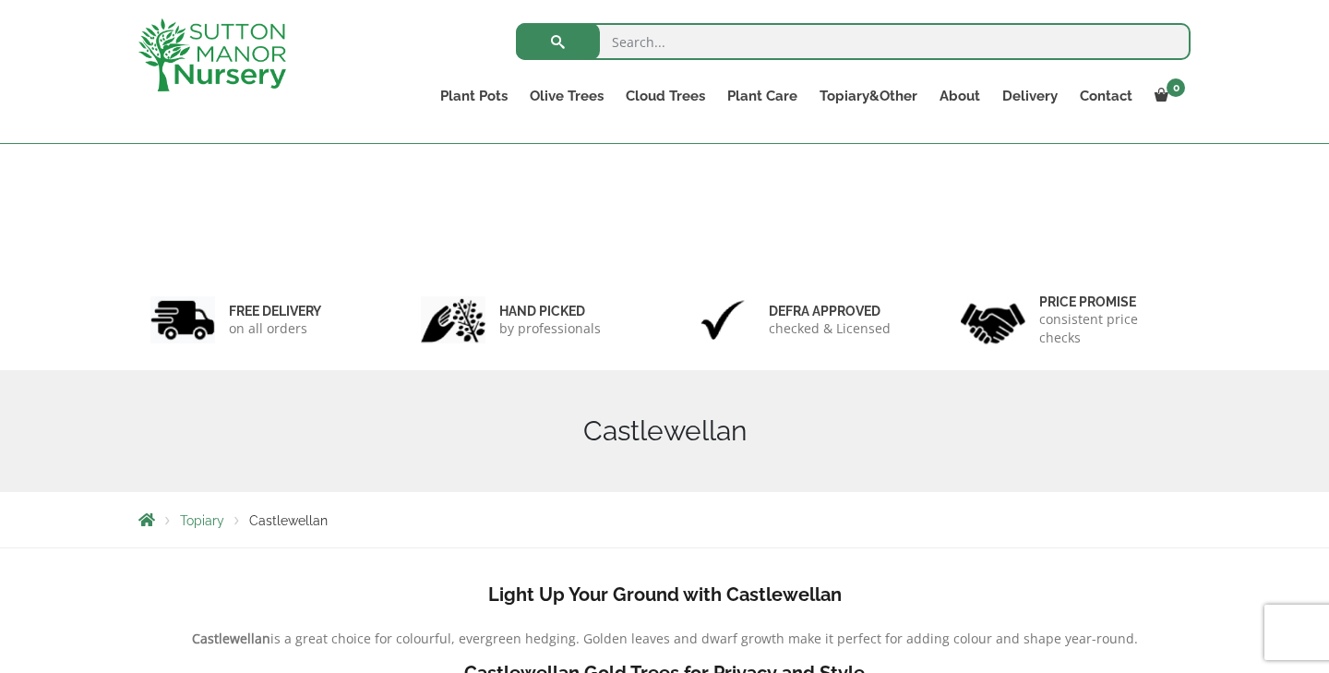
scroll to position [582, 0]
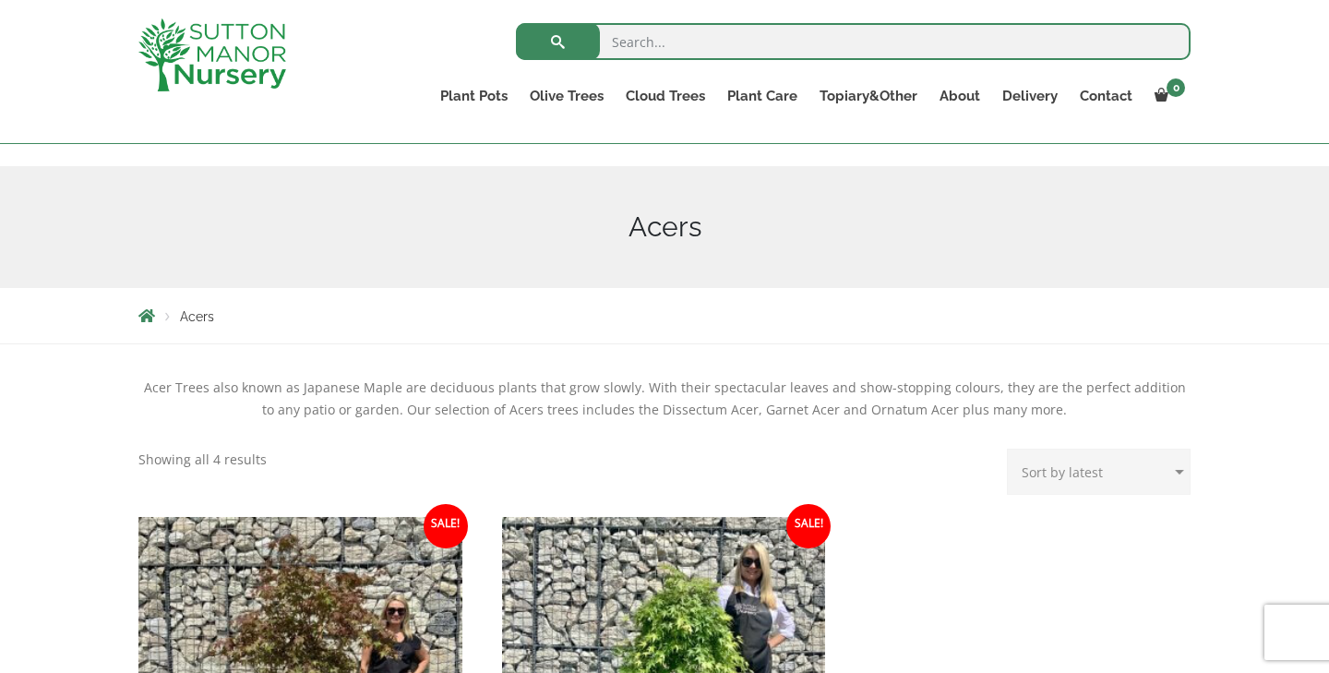
scroll to position [204, 0]
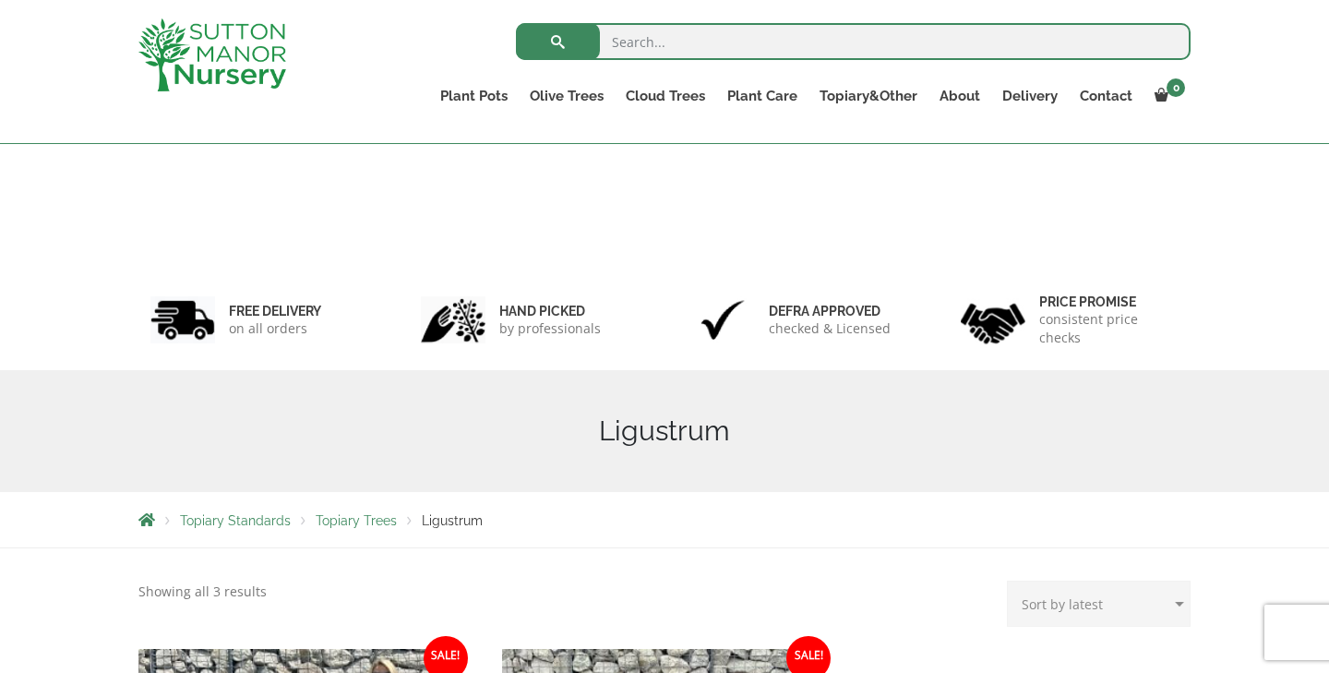
scroll to position [462, 0]
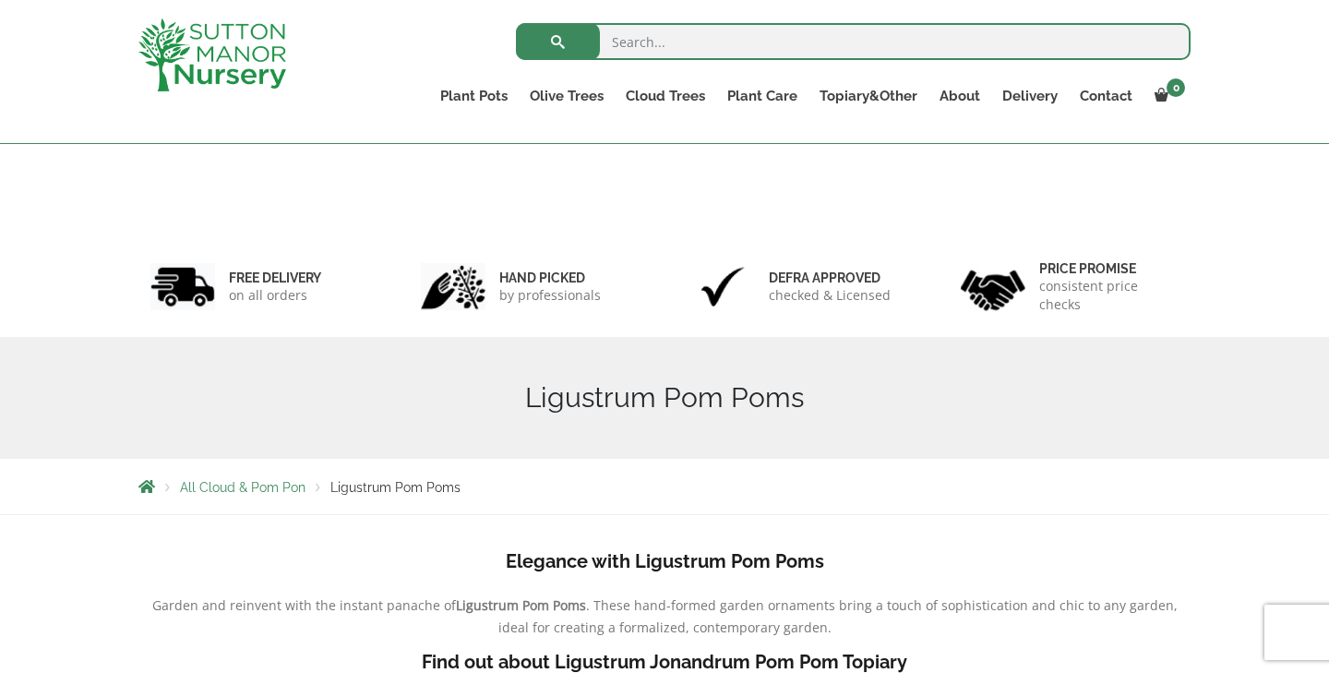
scroll to position [227, 0]
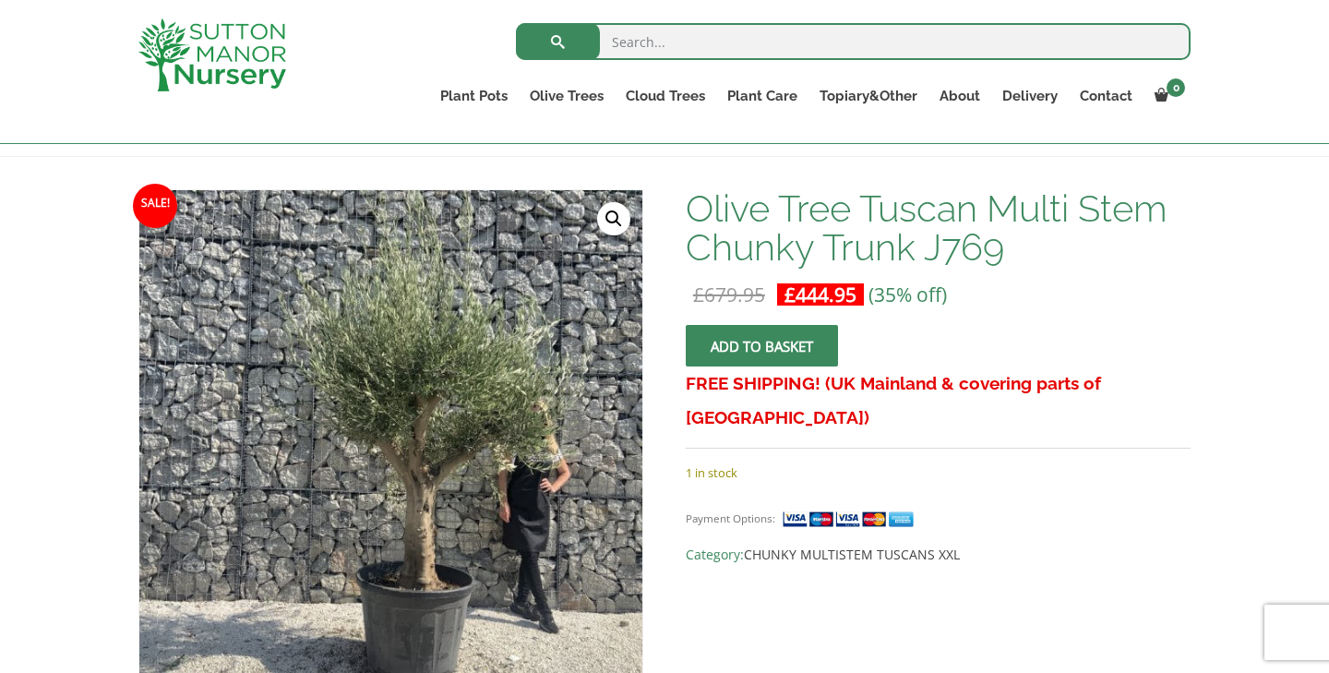
scroll to position [237, 0]
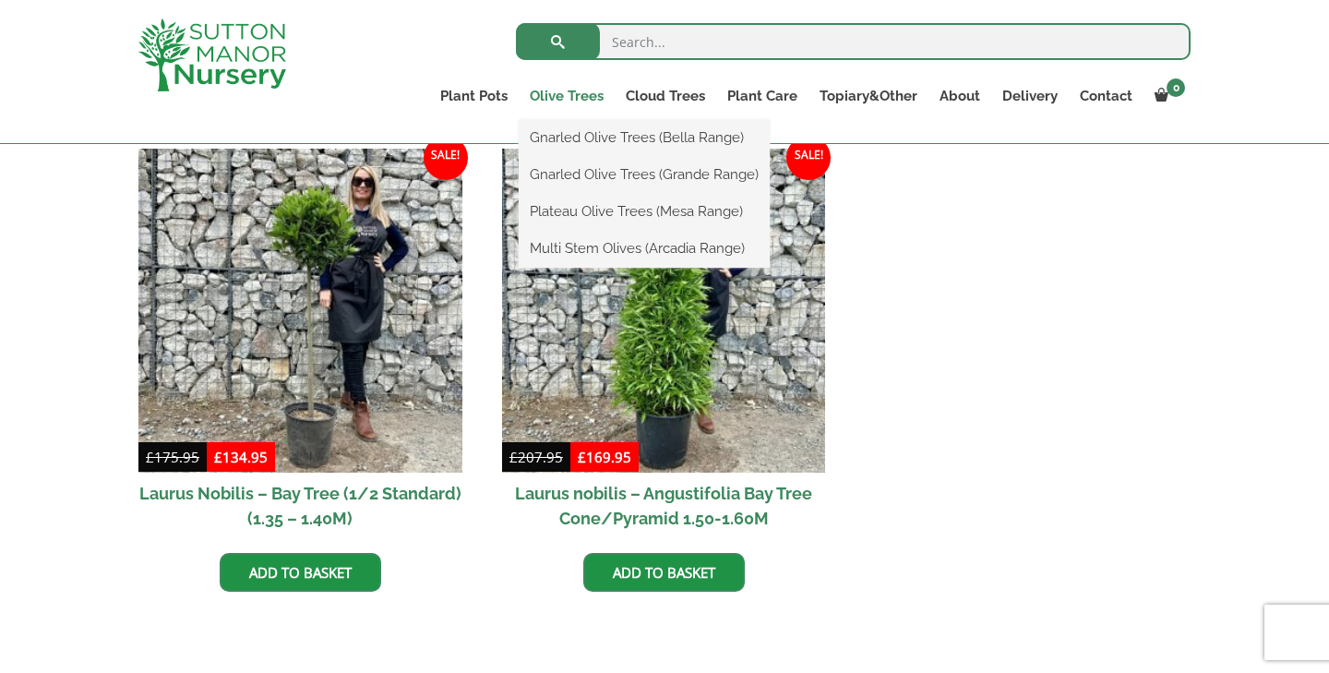
scroll to position [467, 0]
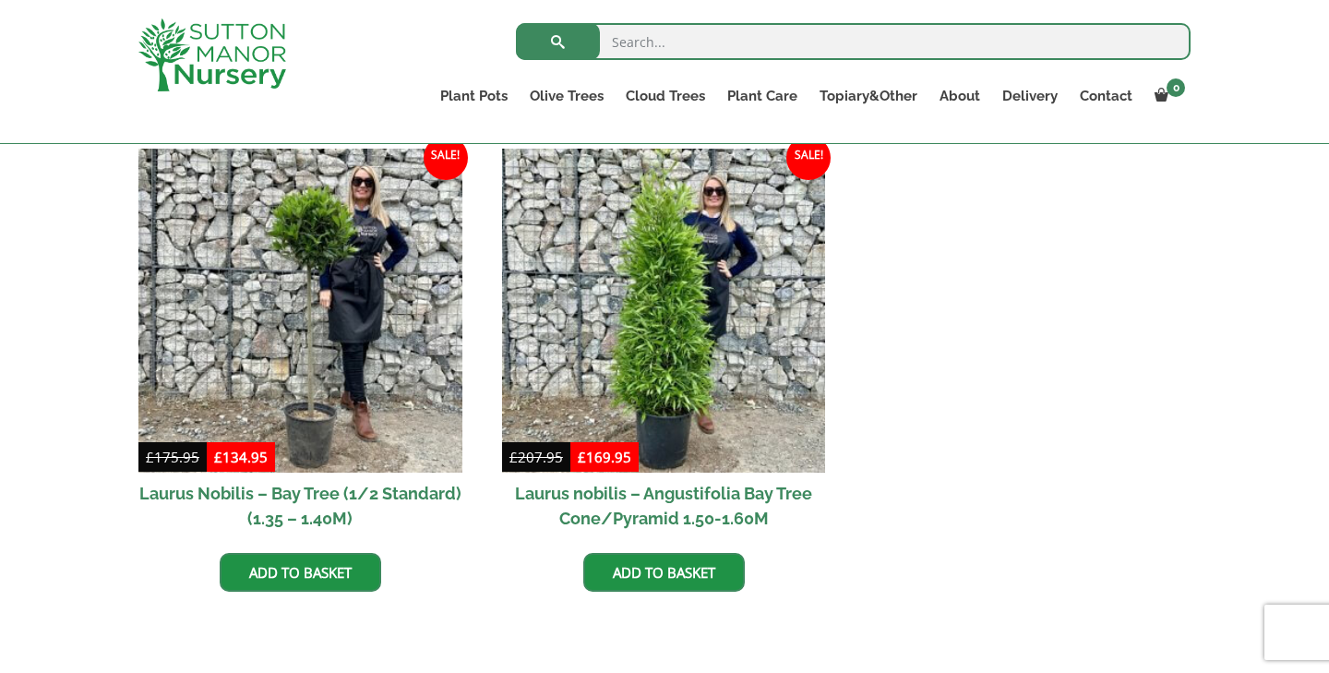
click at [648, 49] on input "search" at bounding box center [853, 41] width 675 height 37
type input "j522"
click at [557, 42] on button "submit" at bounding box center [558, 41] width 84 height 37
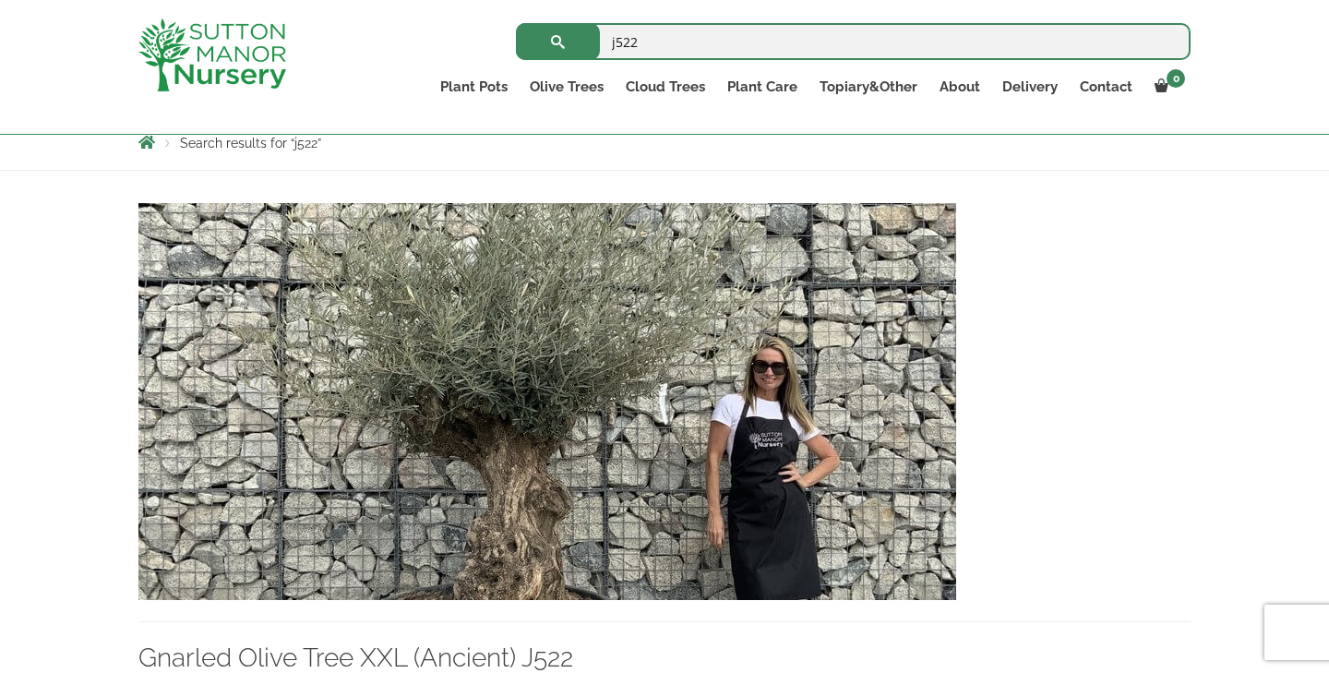
scroll to position [411, 0]
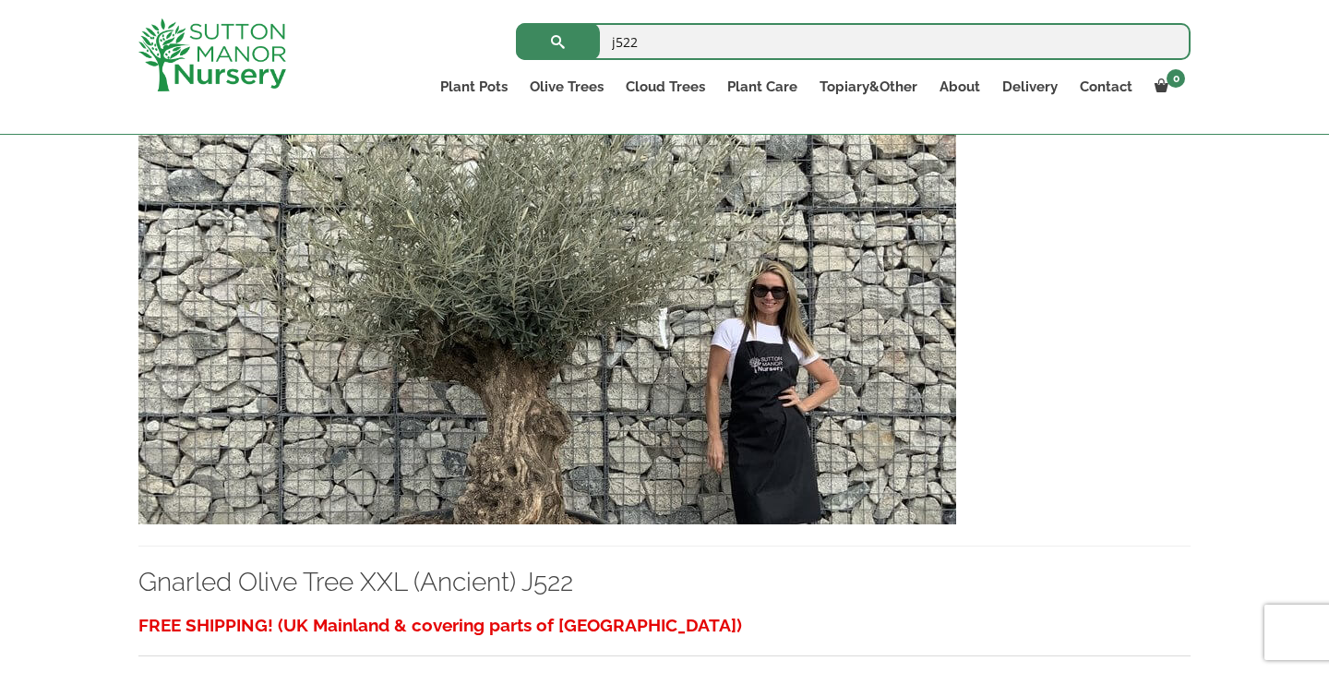
click at [722, 445] on img at bounding box center [547, 325] width 818 height 397
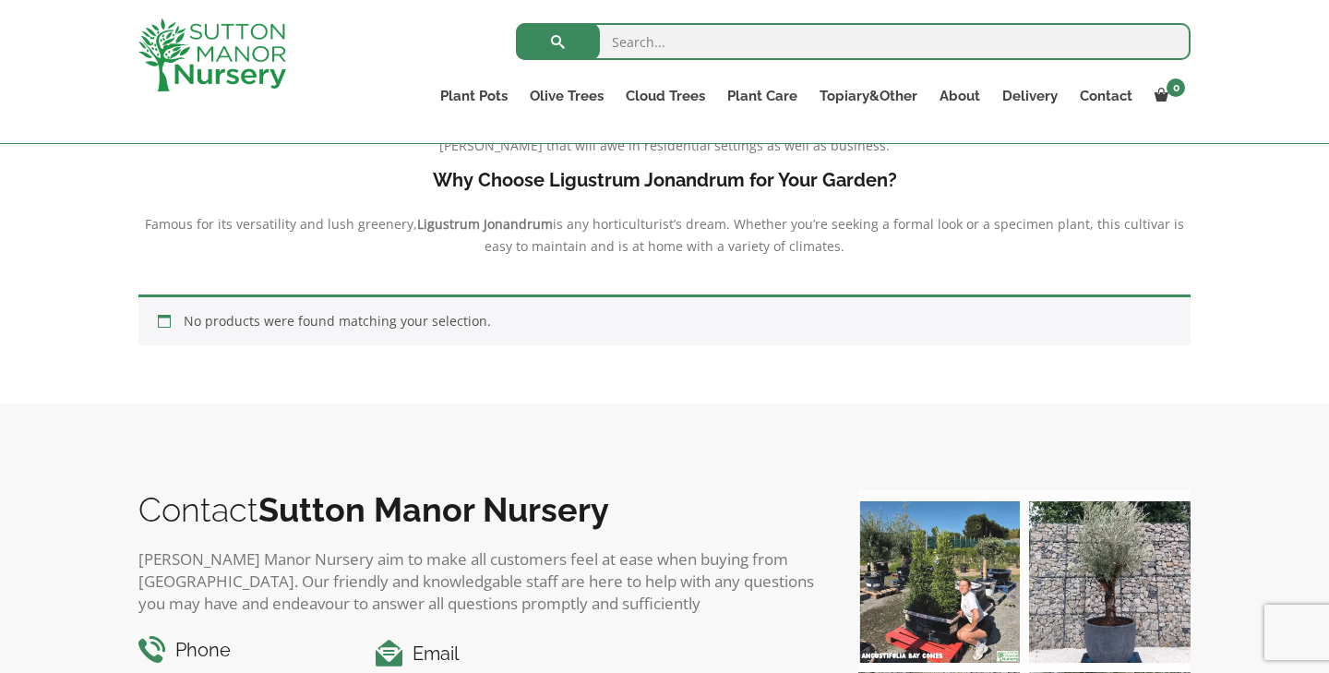
scroll to position [425, 0]
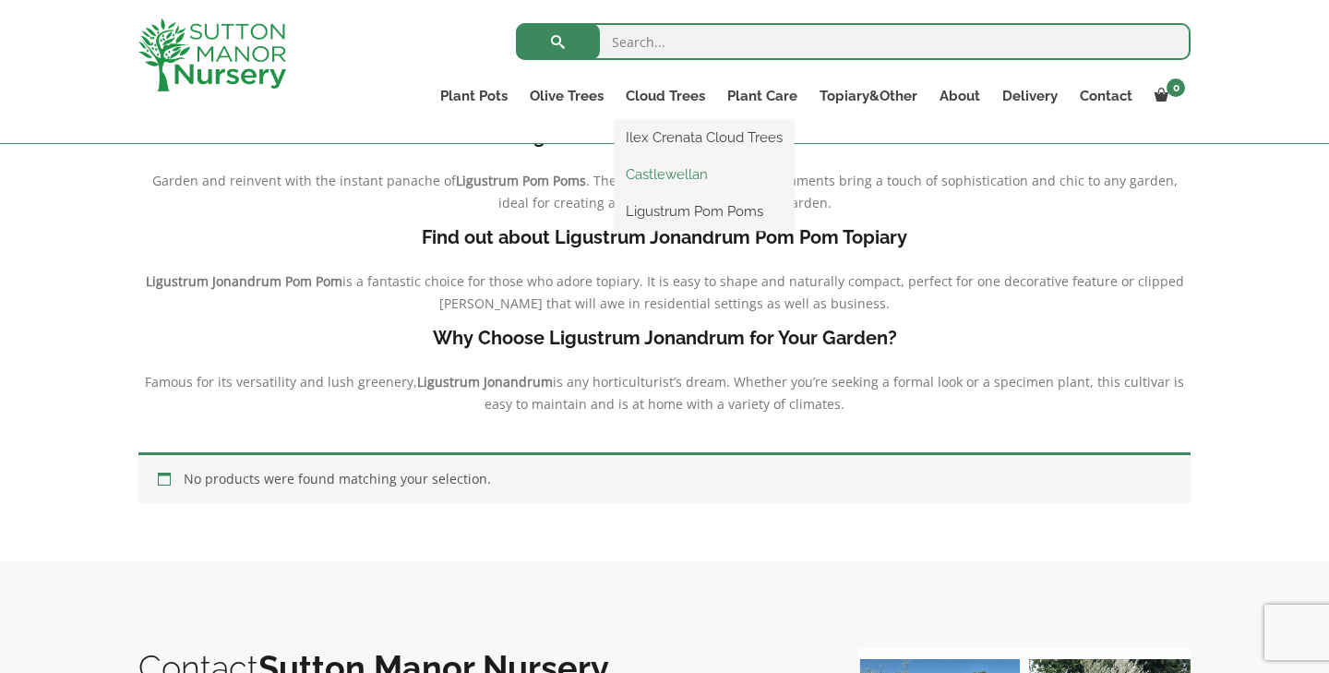
click at [676, 172] on link "Castlewellan" at bounding box center [704, 175] width 179 height 28
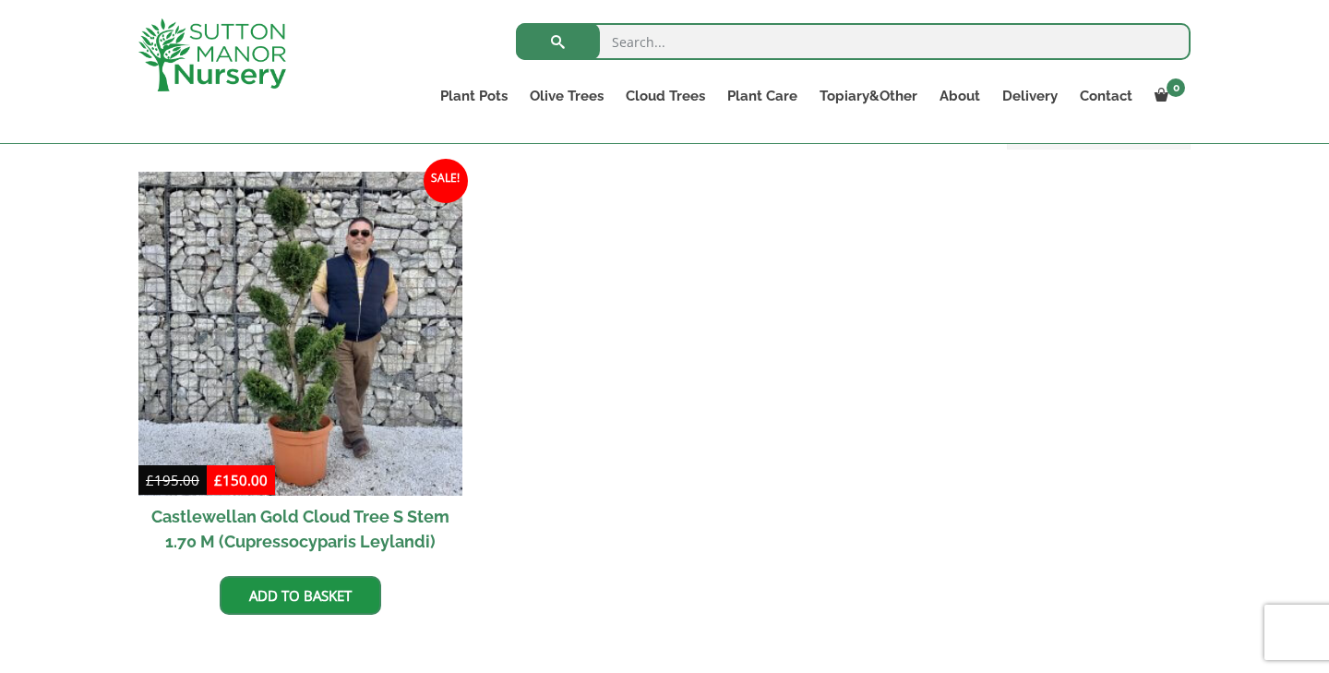
scroll to position [795, 0]
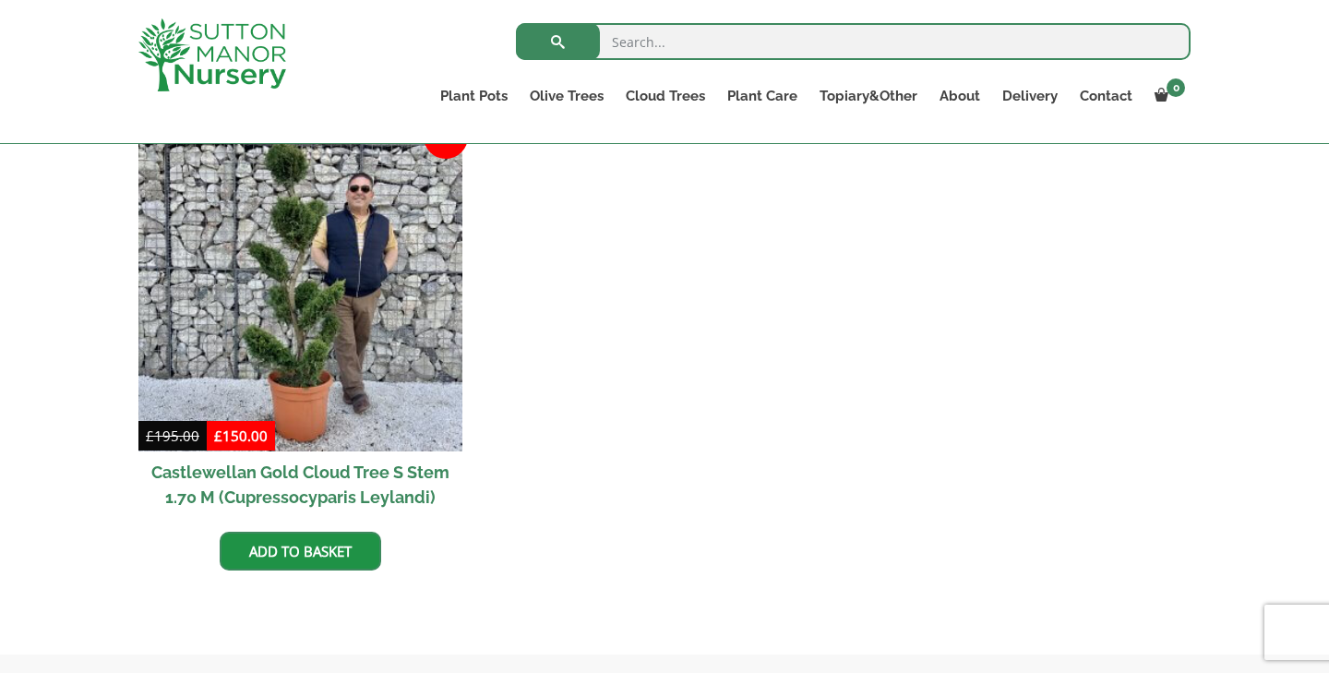
click at [386, 470] on h2 "Castlewellan Gold Cloud Tree S Stem 1.70 M (Cupressocyparis Leylandi)" at bounding box center [300, 484] width 324 height 66
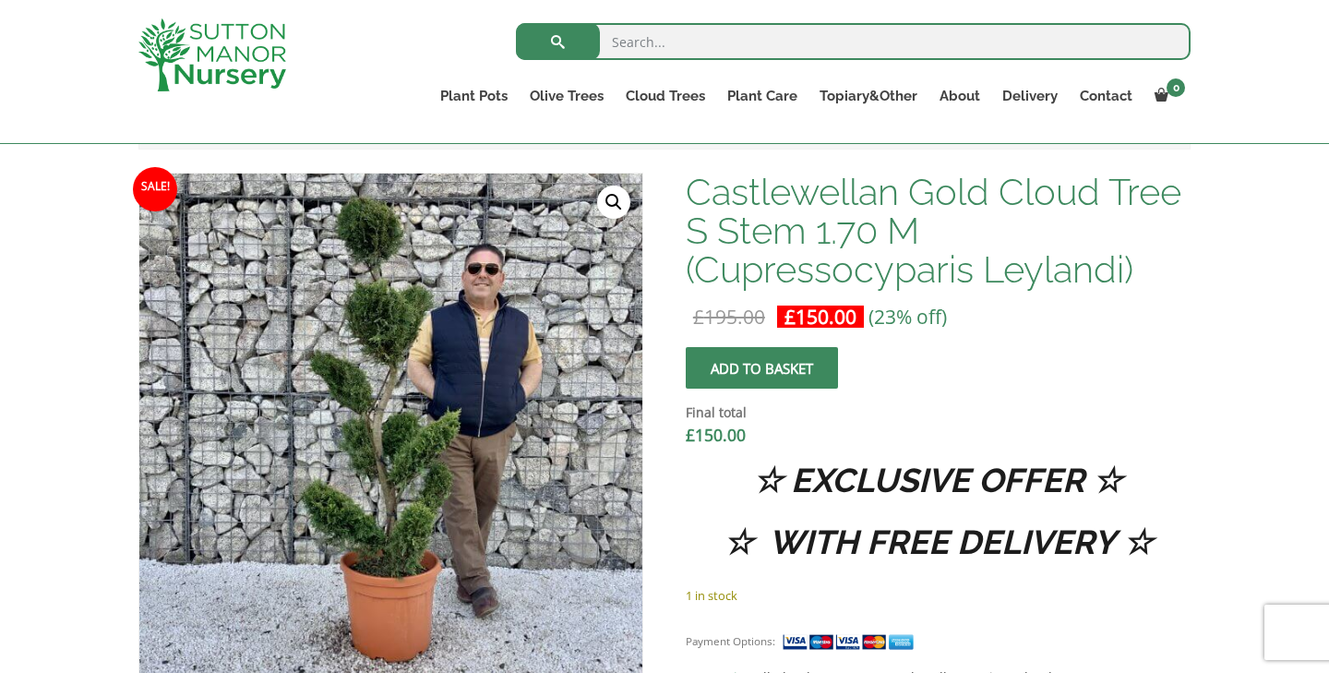
scroll to position [563, 0]
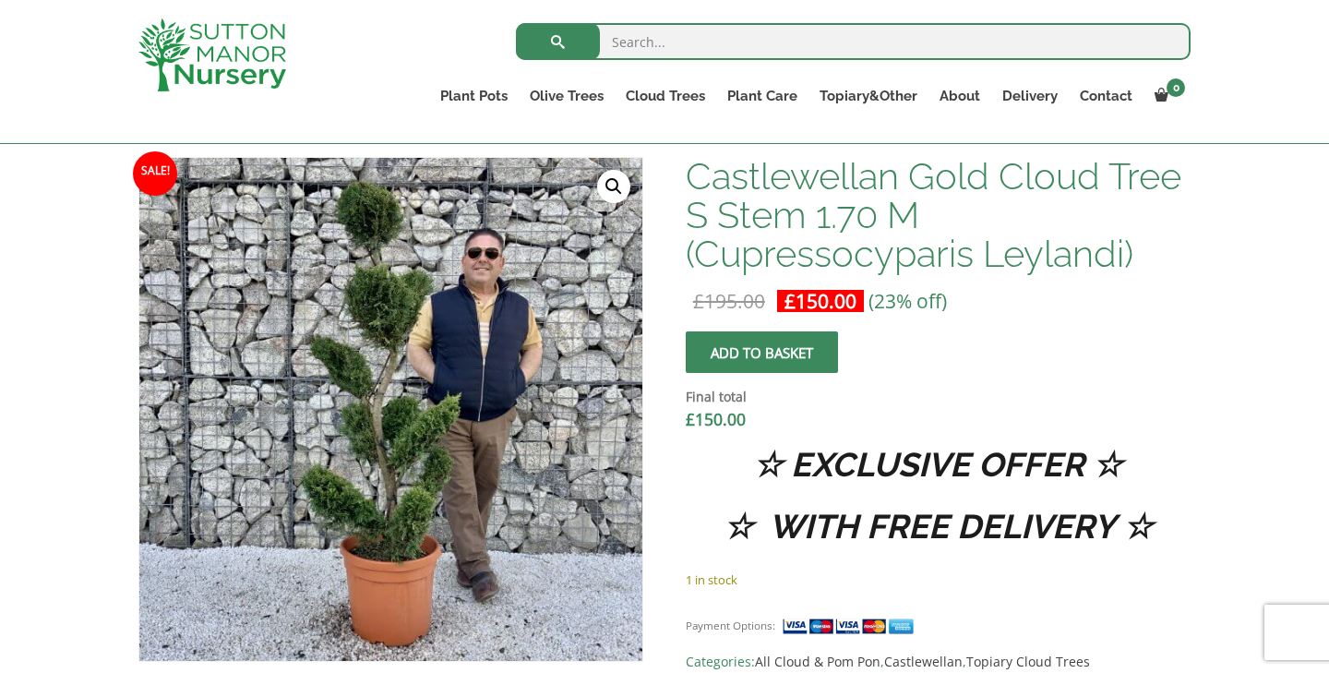
click at [204, 75] on img at bounding box center [212, 54] width 148 height 73
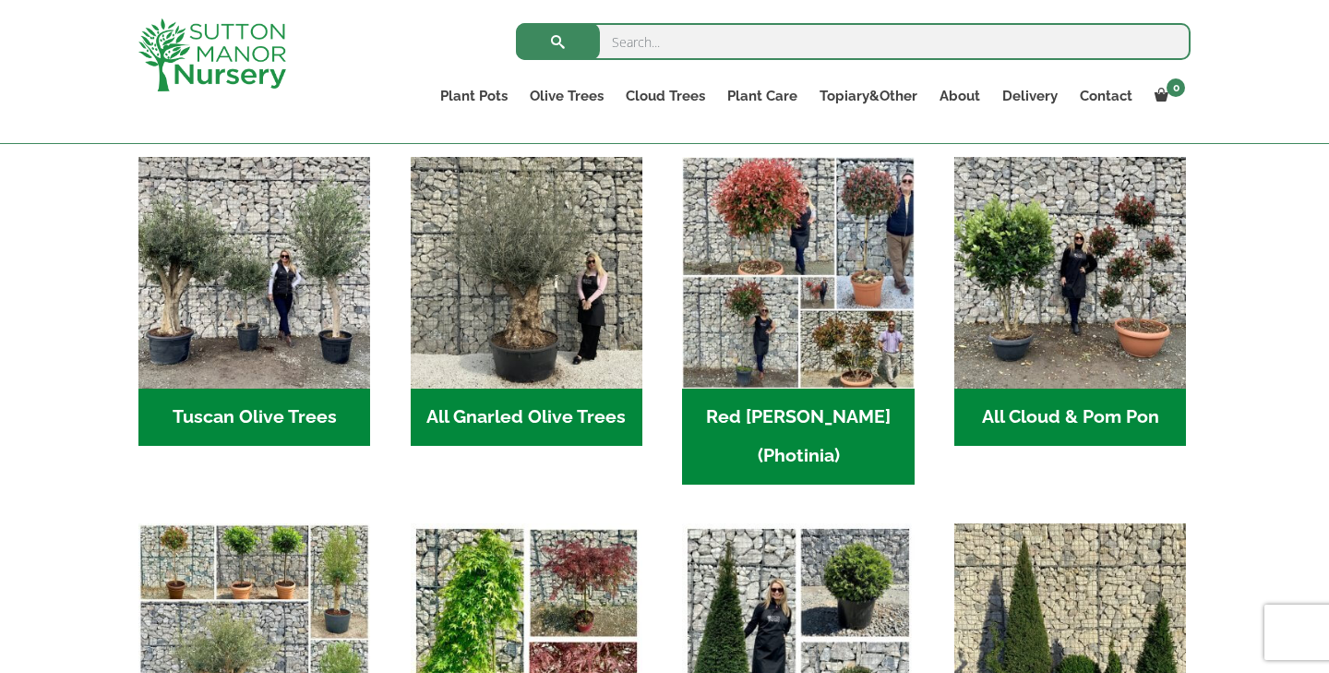
scroll to position [939, 0]
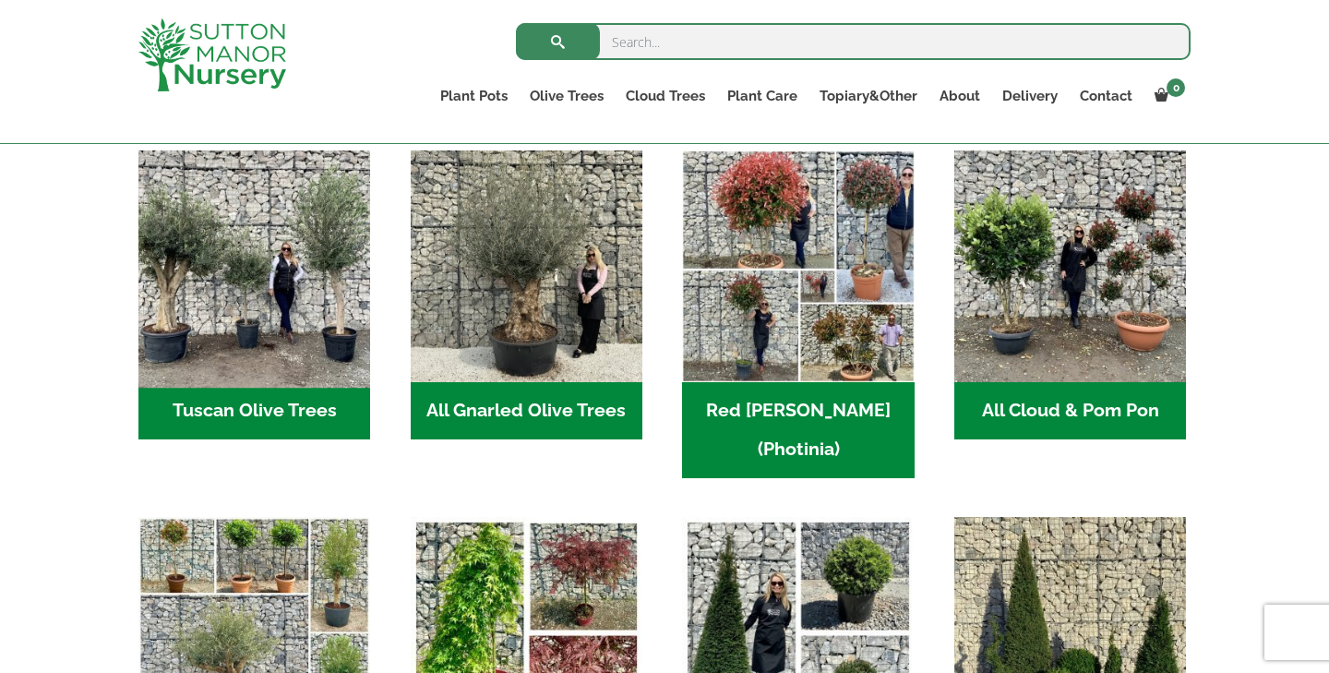
click at [296, 303] on img "Visit product category Tuscan Olive Trees" at bounding box center [255, 267] width 244 height 244
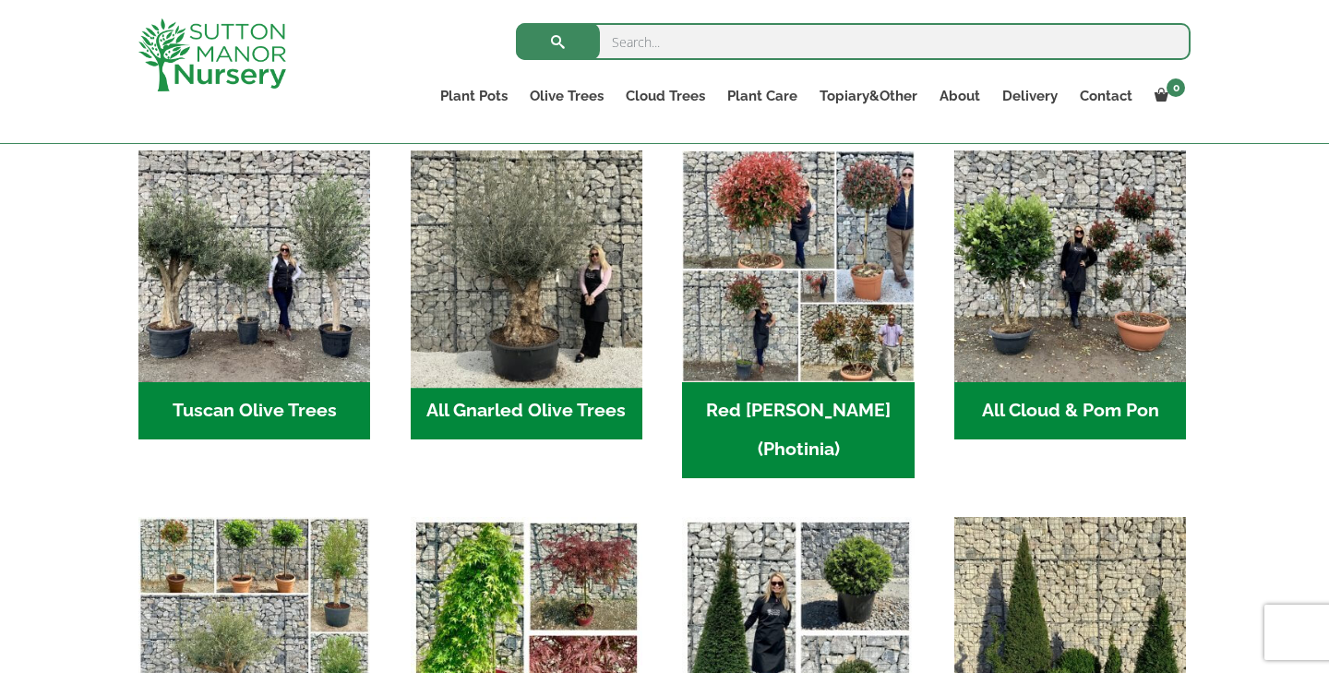
click at [441, 329] on img "Visit product category All Gnarled Olive Trees" at bounding box center [526, 267] width 244 height 244
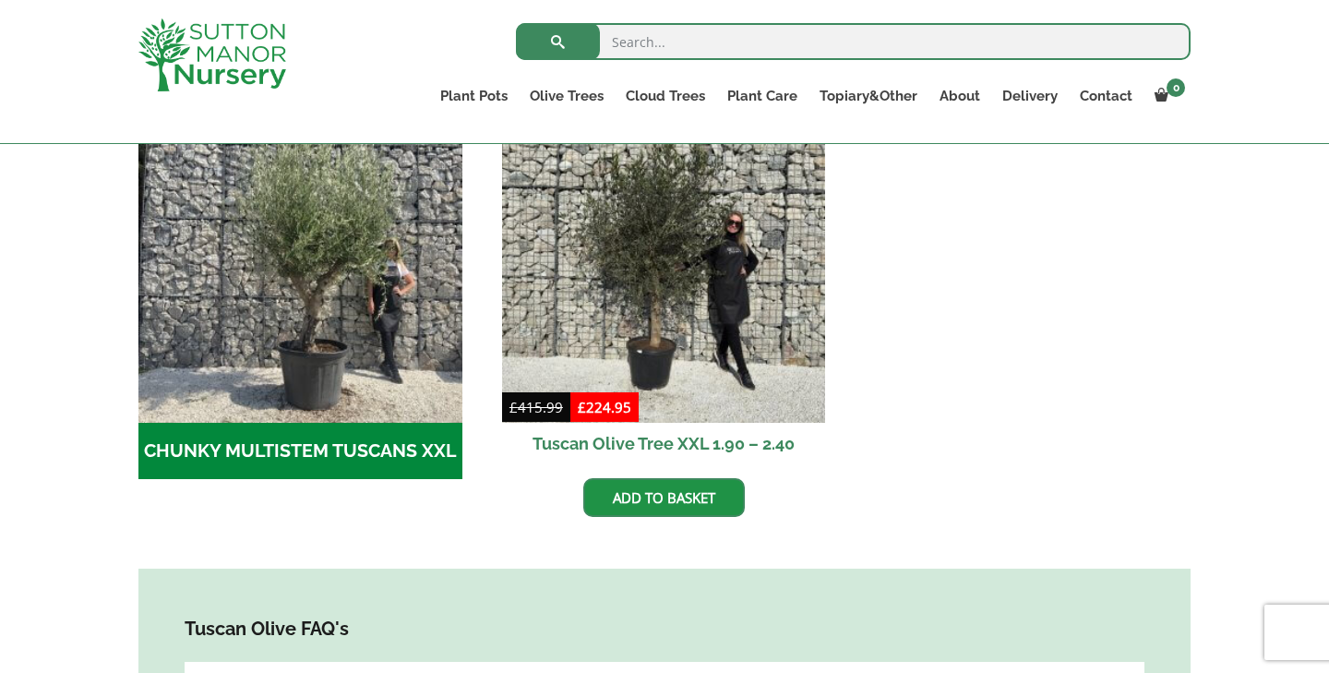
scroll to position [596, 0]
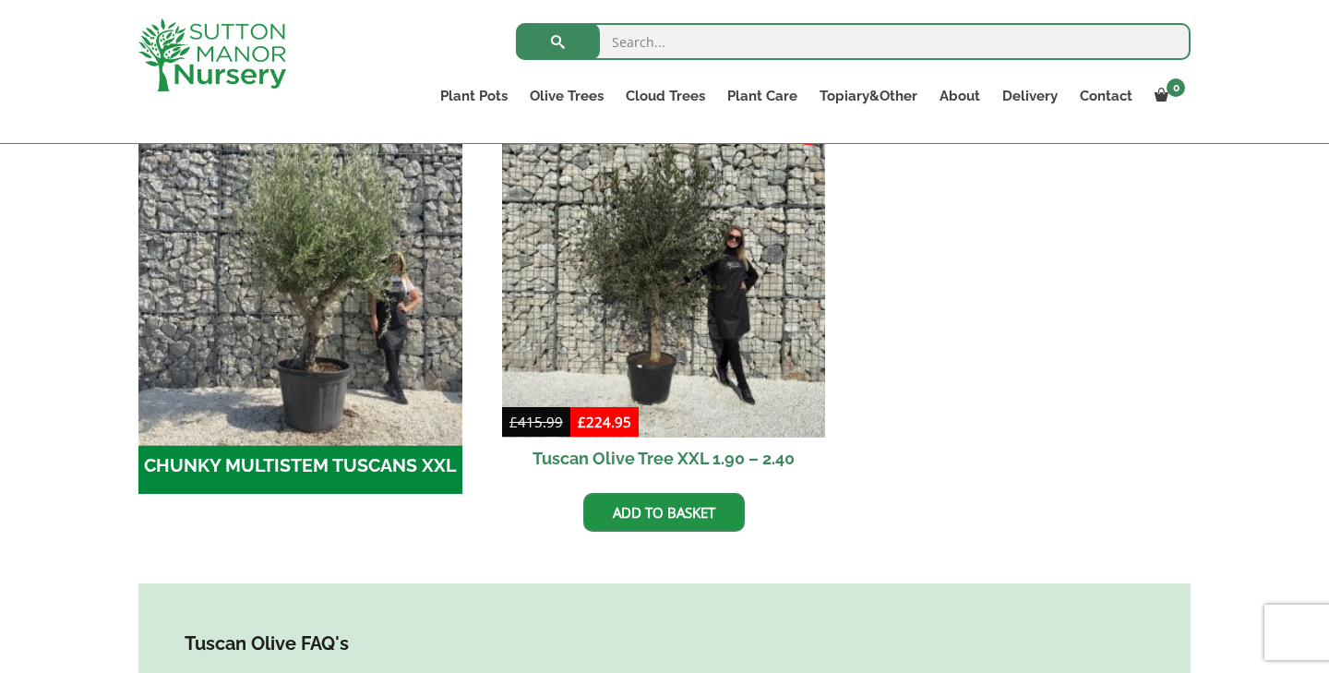
click at [351, 365] on img "Visit product category CHUNKY MULTISTEM TUSCANS XXL" at bounding box center [300, 275] width 340 height 340
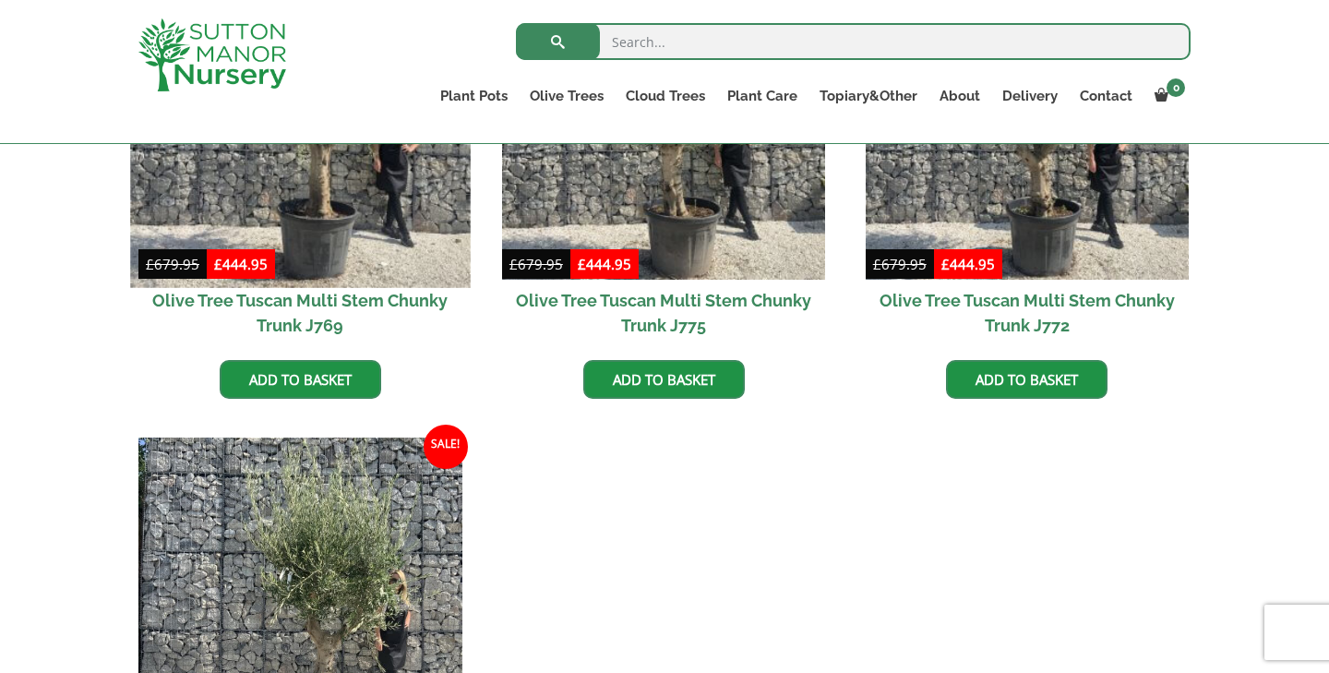
scroll to position [540, 0]
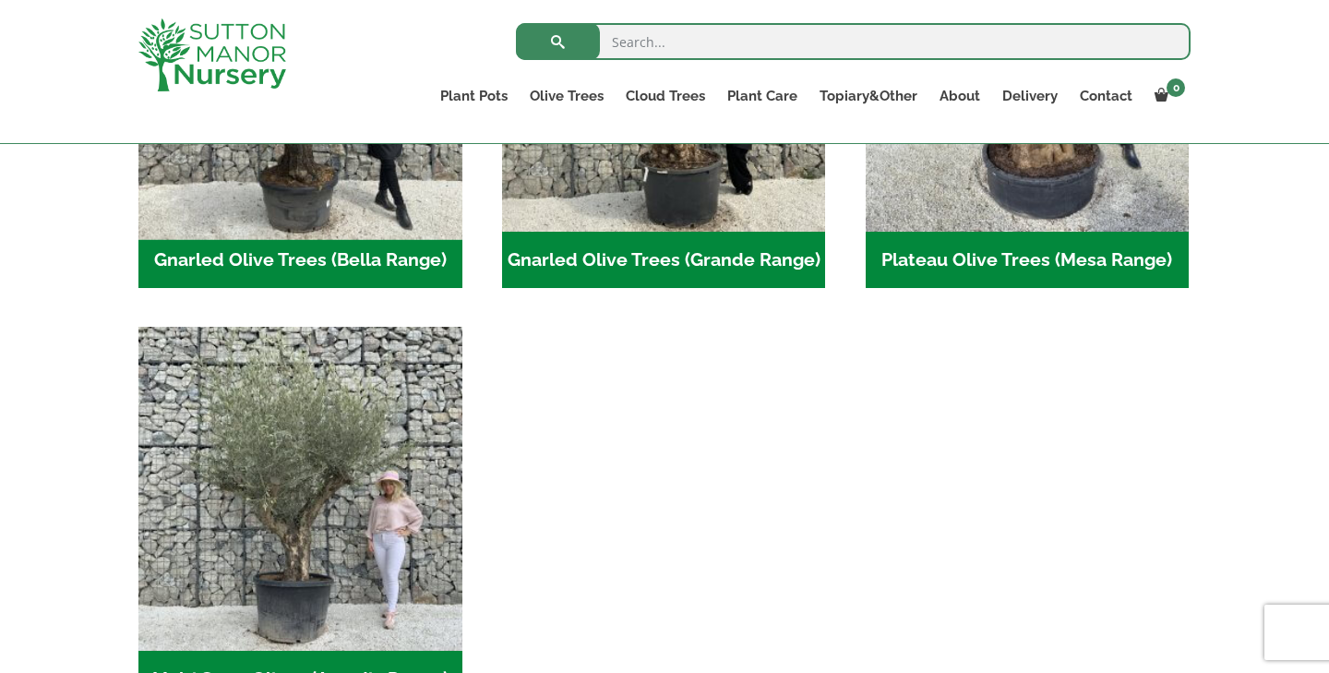
scroll to position [641, 0]
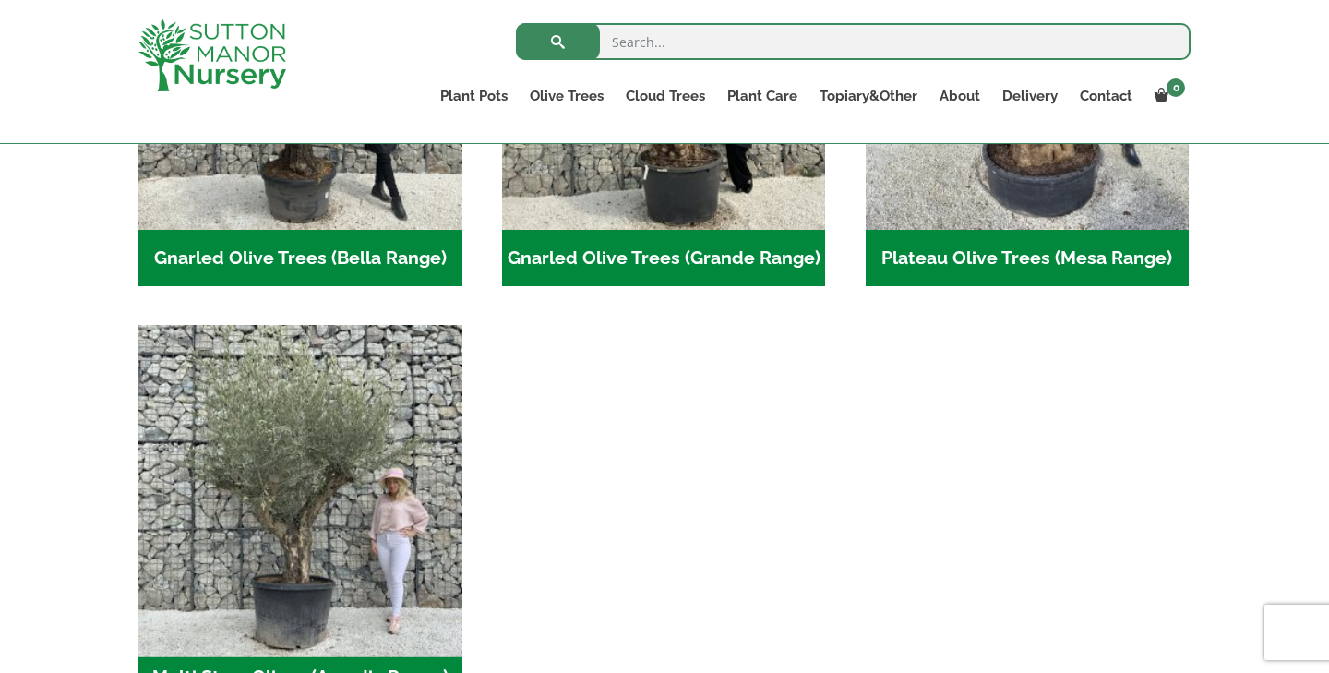
click at [314, 501] on img "Visit product category Multi Stem Olives (Arcadia Range)" at bounding box center [300, 487] width 340 height 340
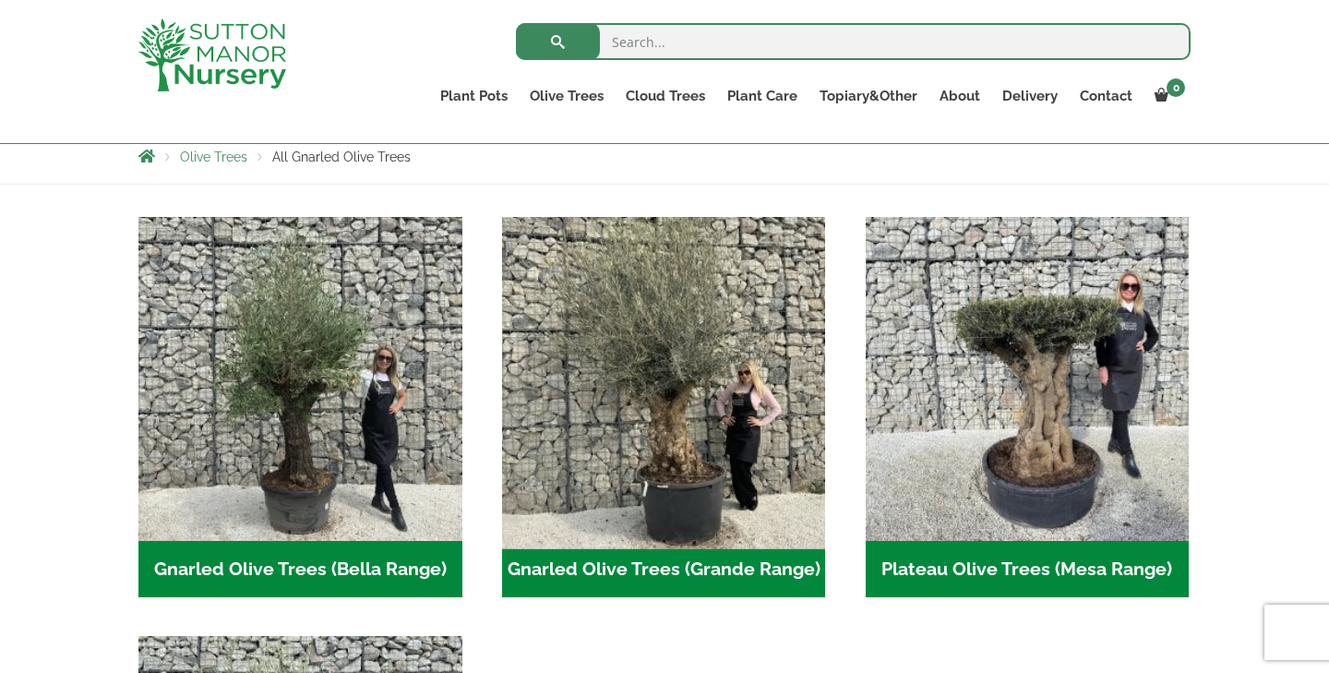
scroll to position [317, 0]
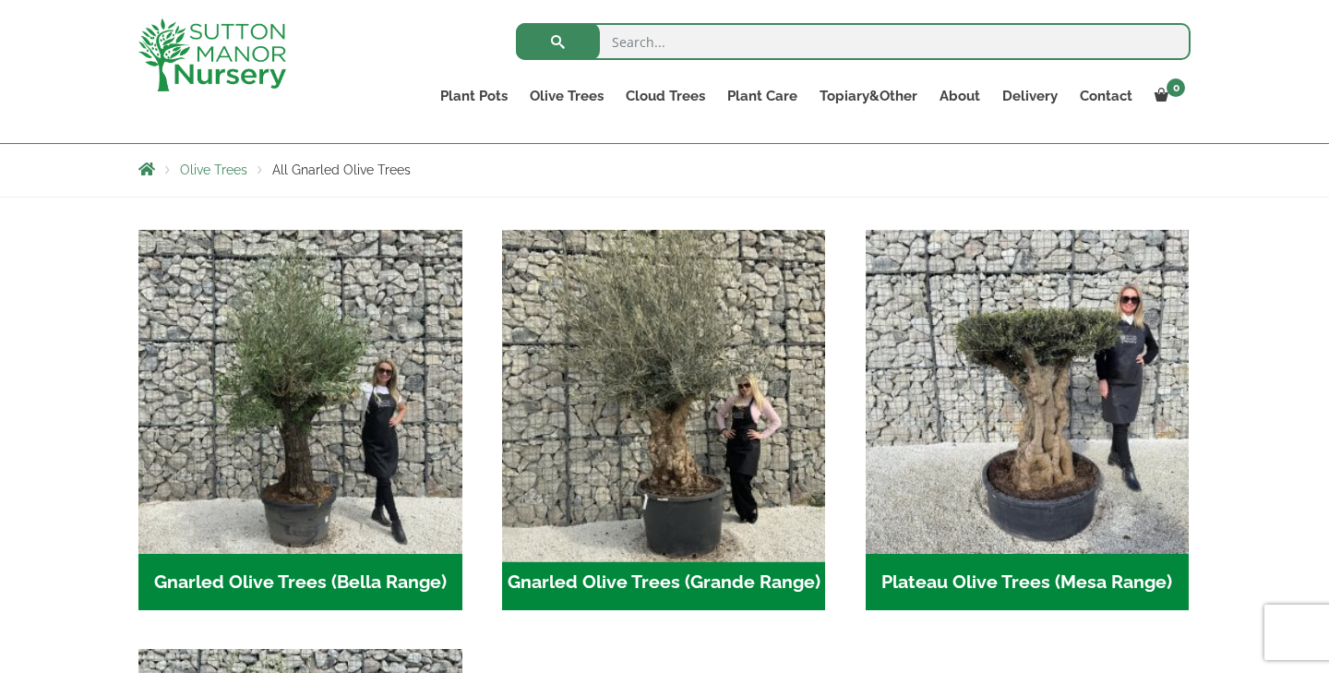
click at [635, 286] on img "Visit product category Gnarled Olive Trees (Grande Range)" at bounding box center [664, 391] width 340 height 340
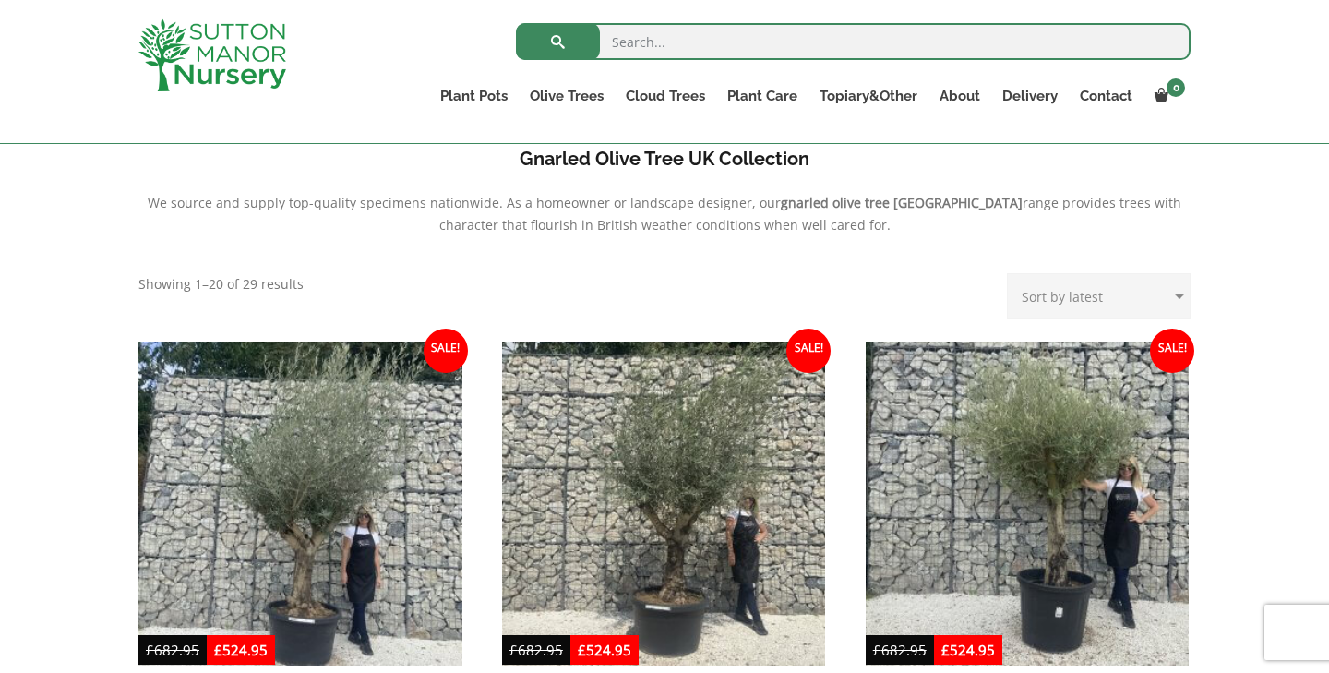
scroll to position [584, 0]
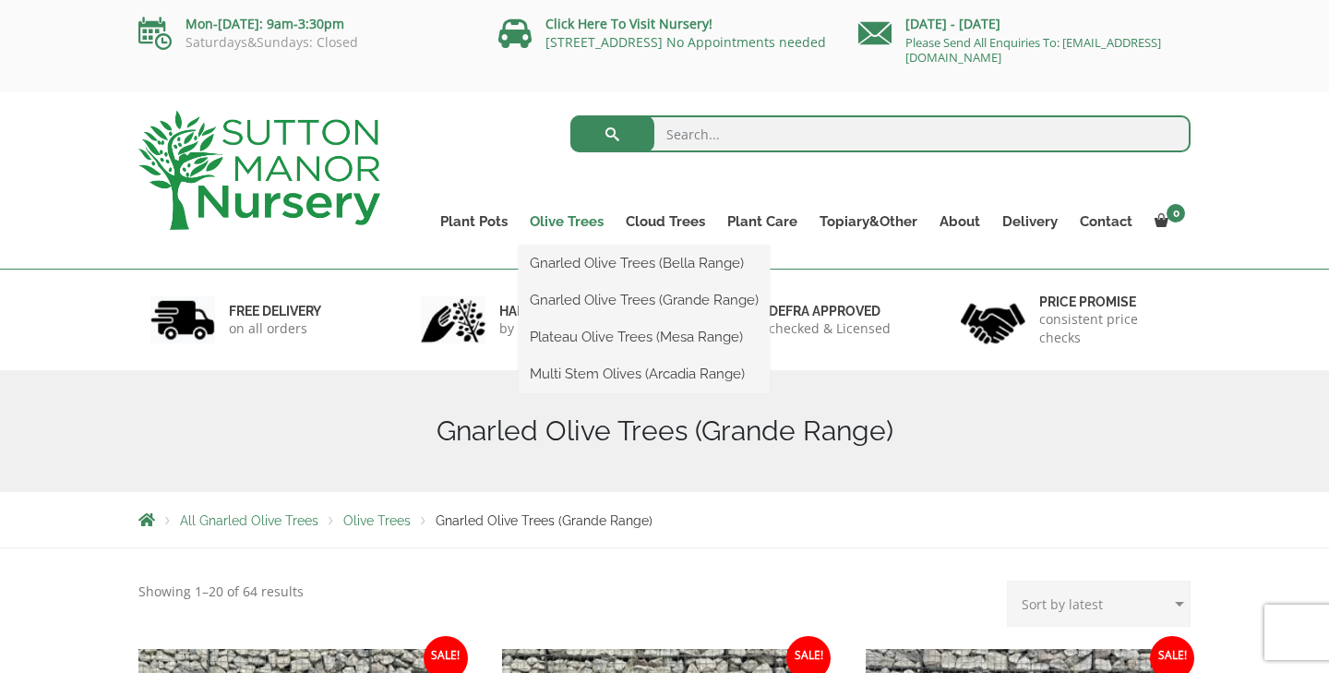
click at [556, 220] on link "Olive Trees" at bounding box center [567, 222] width 96 height 26
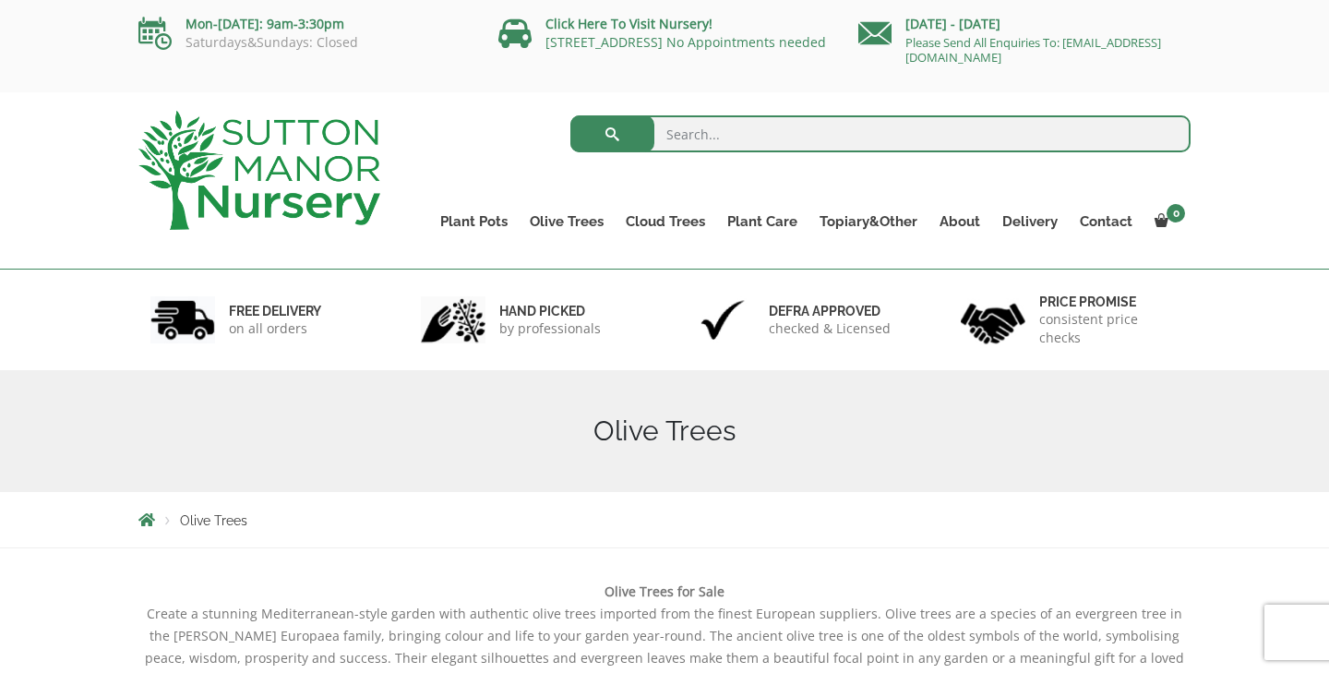
click at [364, 135] on img at bounding box center [259, 170] width 242 height 119
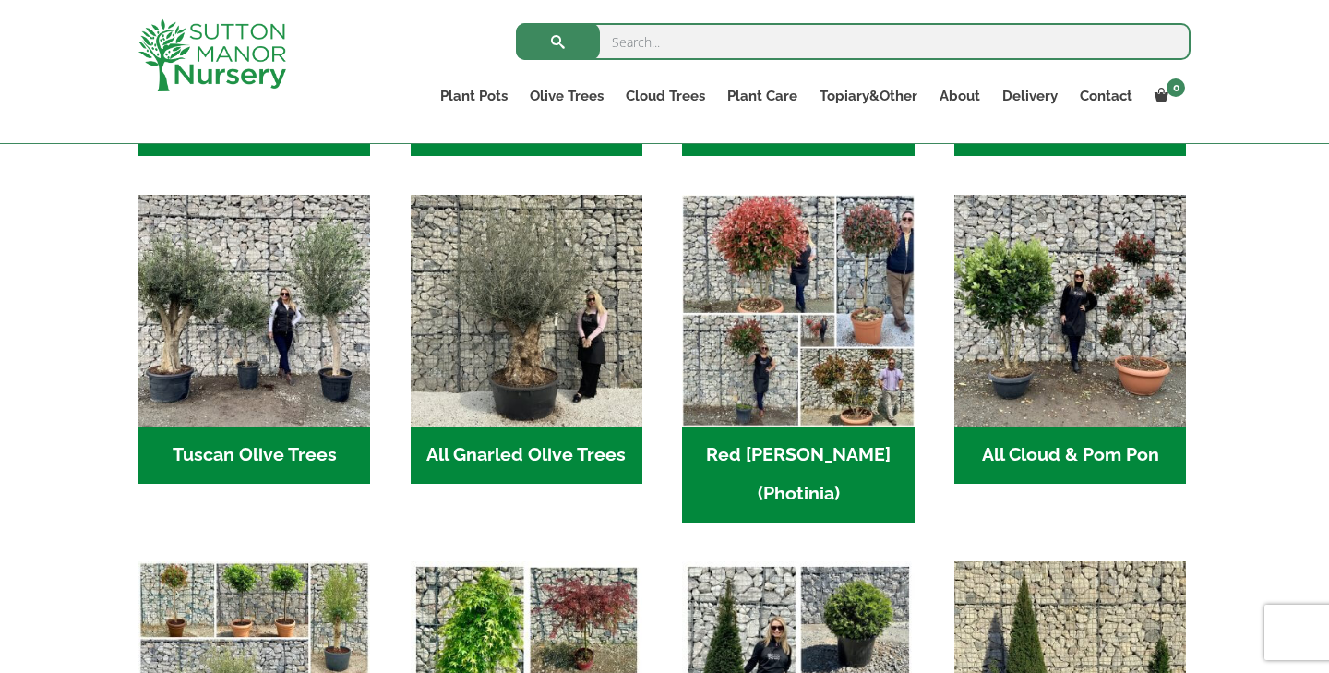
scroll to position [898, 0]
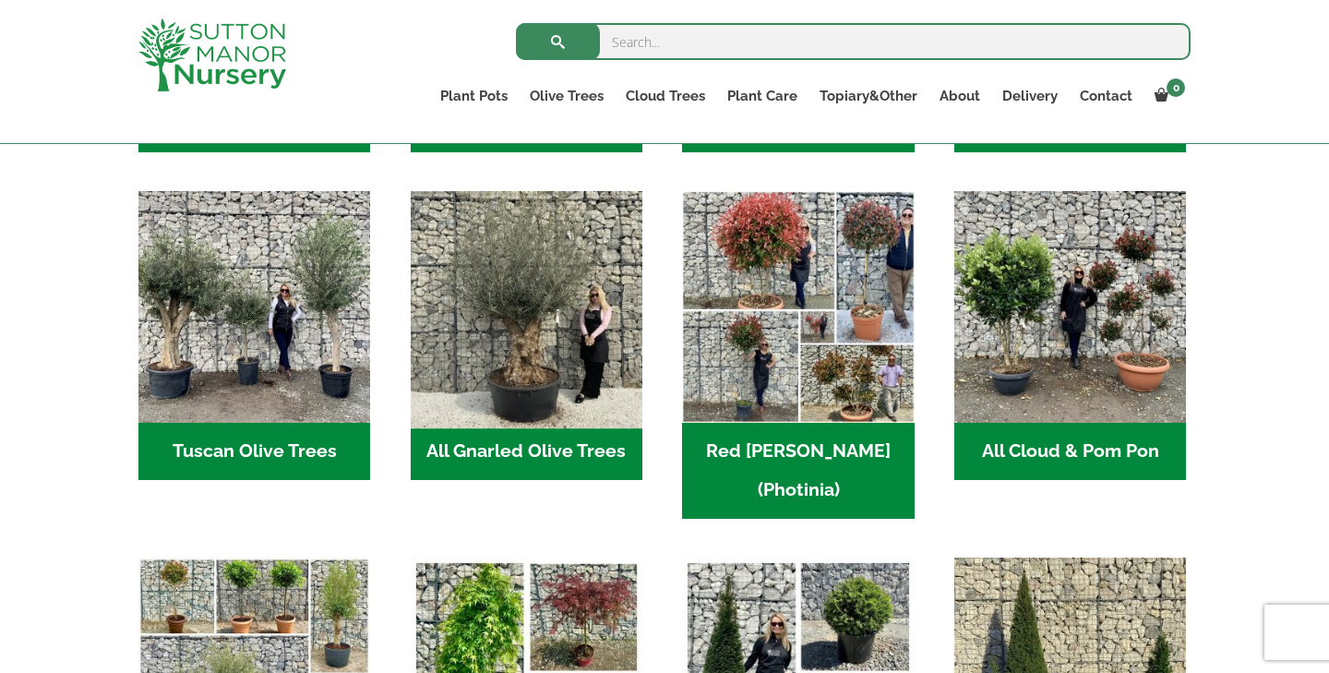
click at [506, 350] on img "Visit product category All Gnarled Olive Trees" at bounding box center [526, 307] width 244 height 244
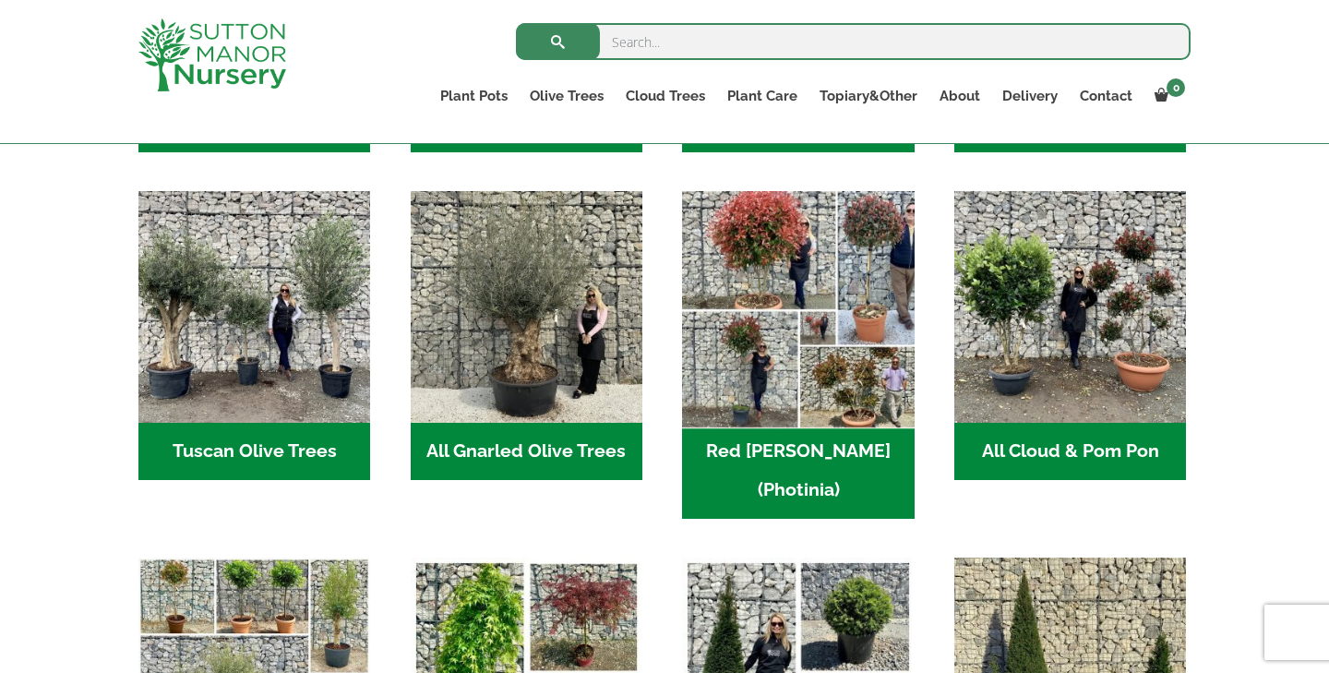
click at [826, 293] on img "Visit product category Red Robin (Photinia)" at bounding box center [798, 307] width 244 height 244
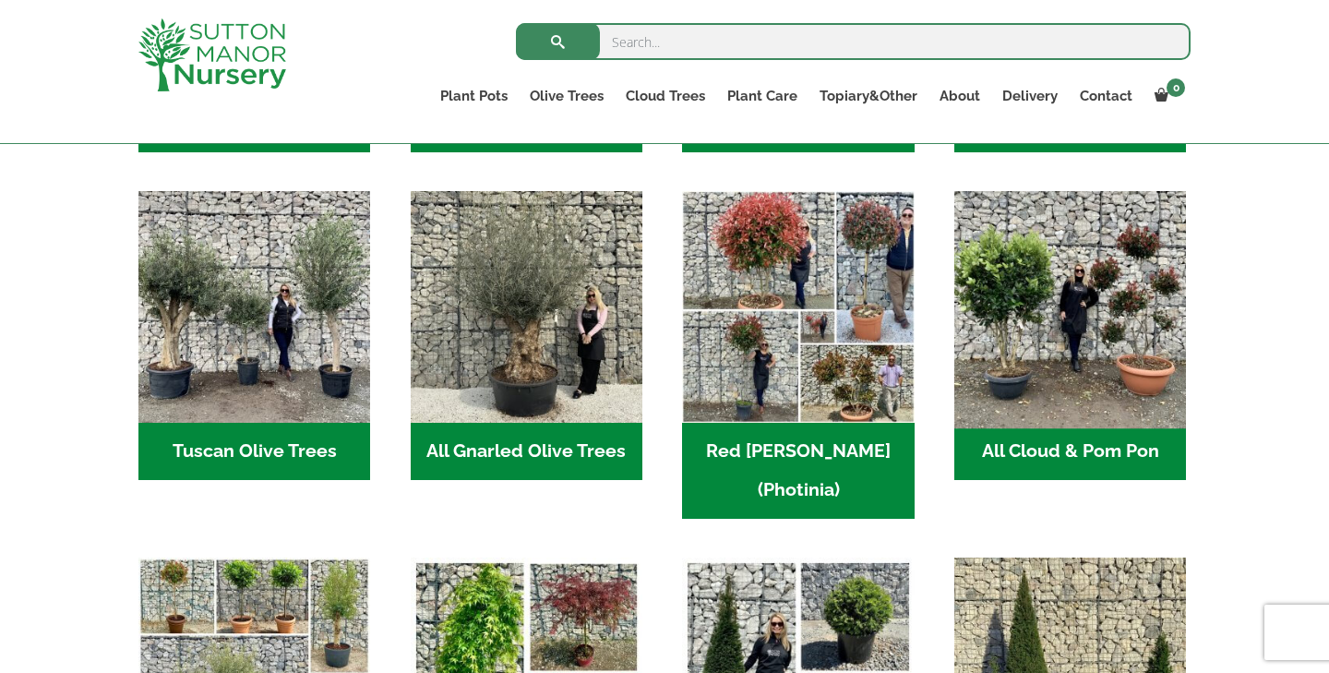
click at [1122, 333] on img "Visit product category All Cloud & Pom Pon" at bounding box center [1071, 307] width 244 height 244
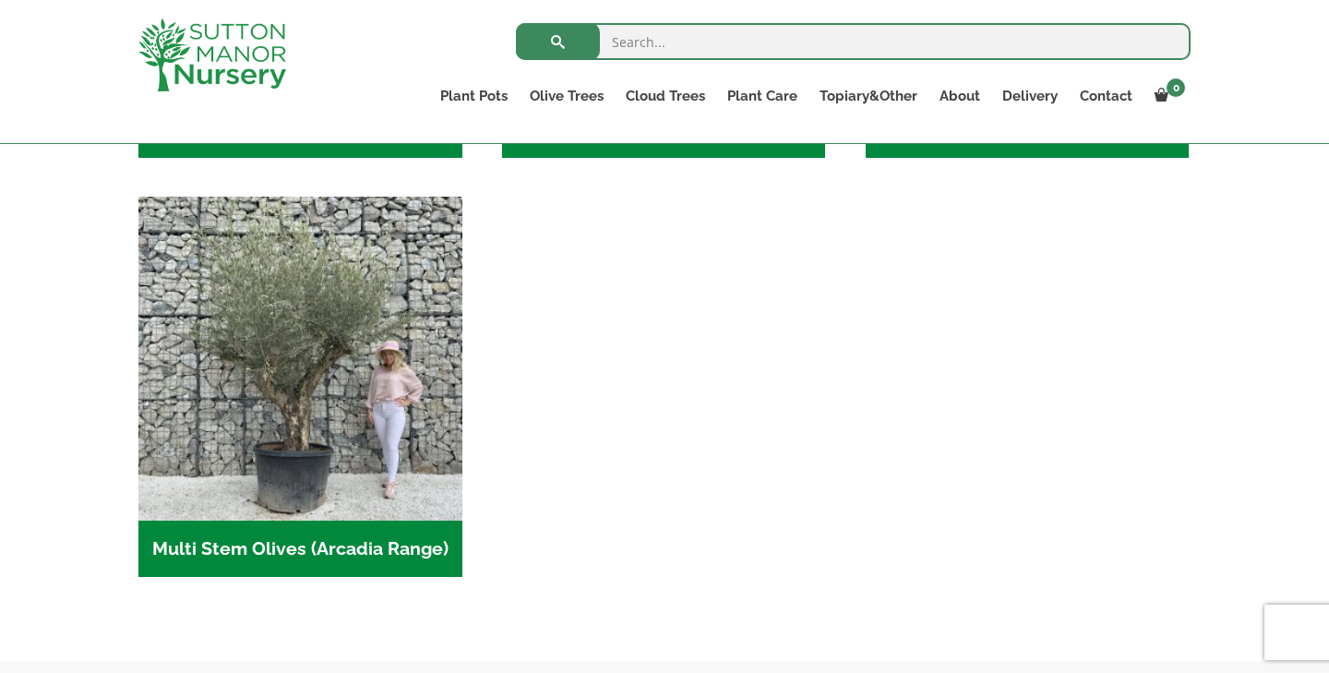
scroll to position [775, 0]
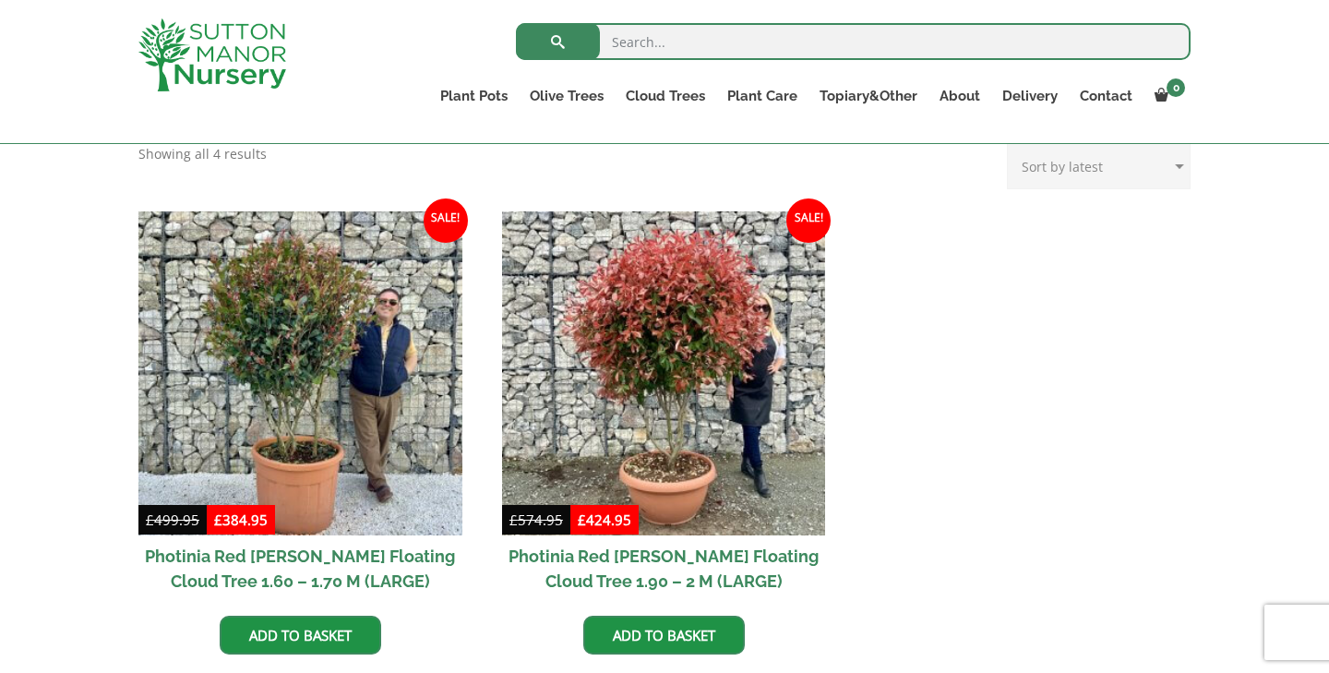
scroll to position [419, 0]
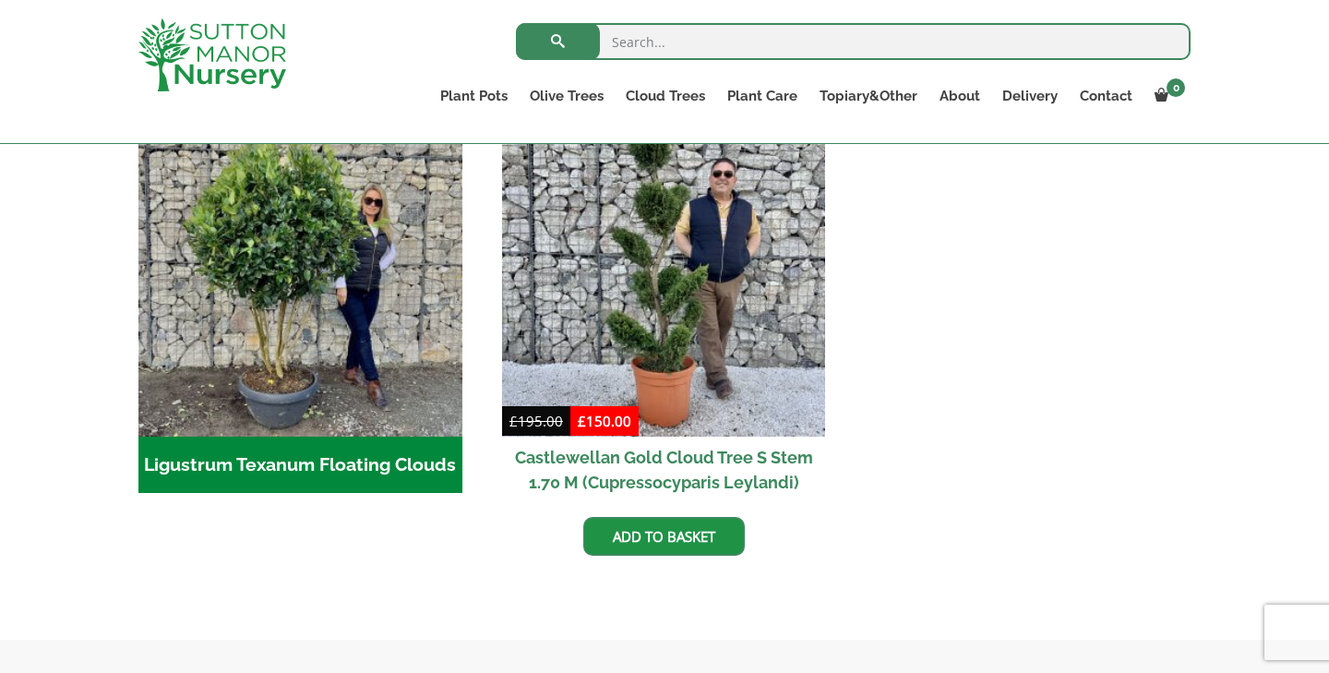
scroll to position [464, 0]
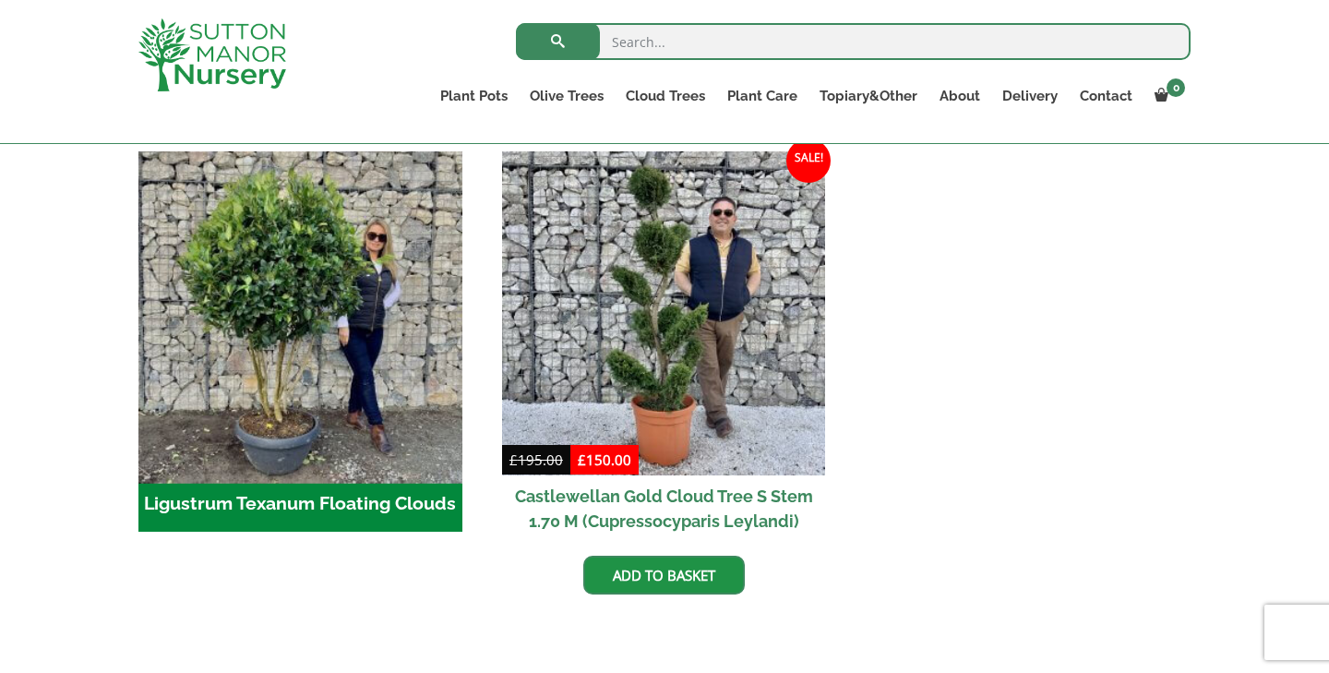
click at [349, 391] on img "Visit product category Ligustrum Texanum Floating Clouds" at bounding box center [300, 313] width 340 height 340
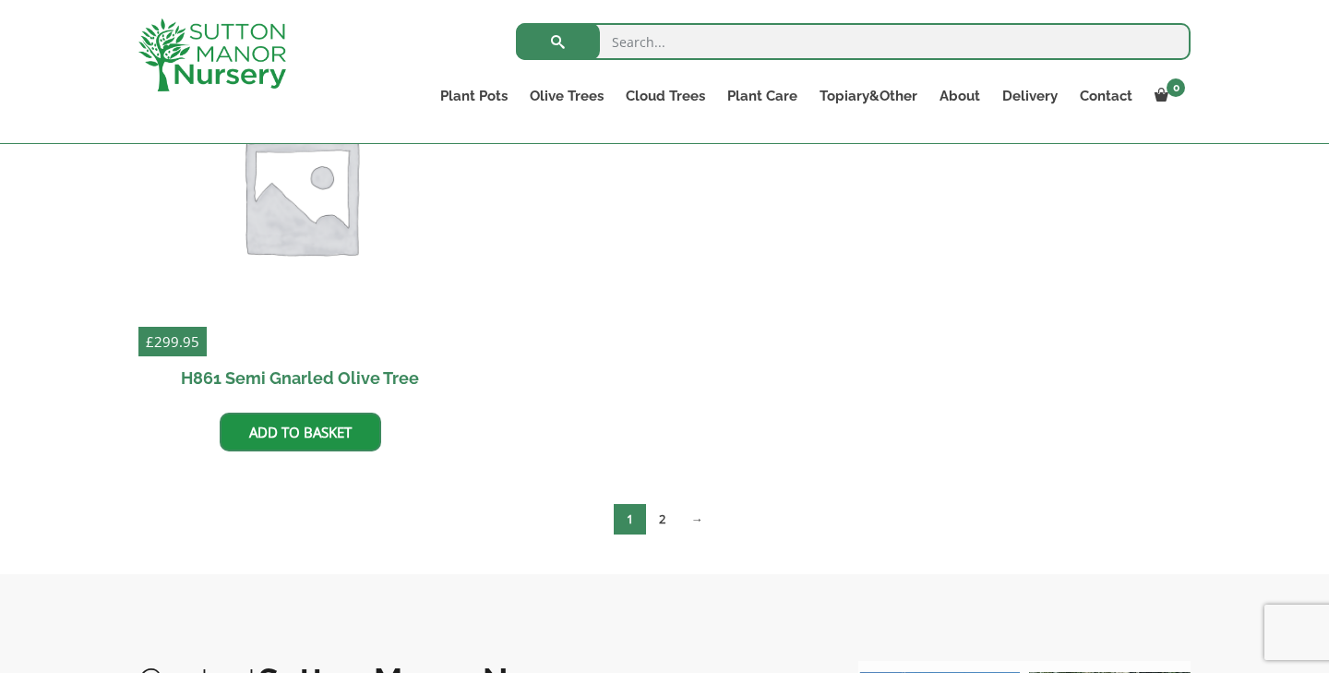
scroll to position [1056, 0]
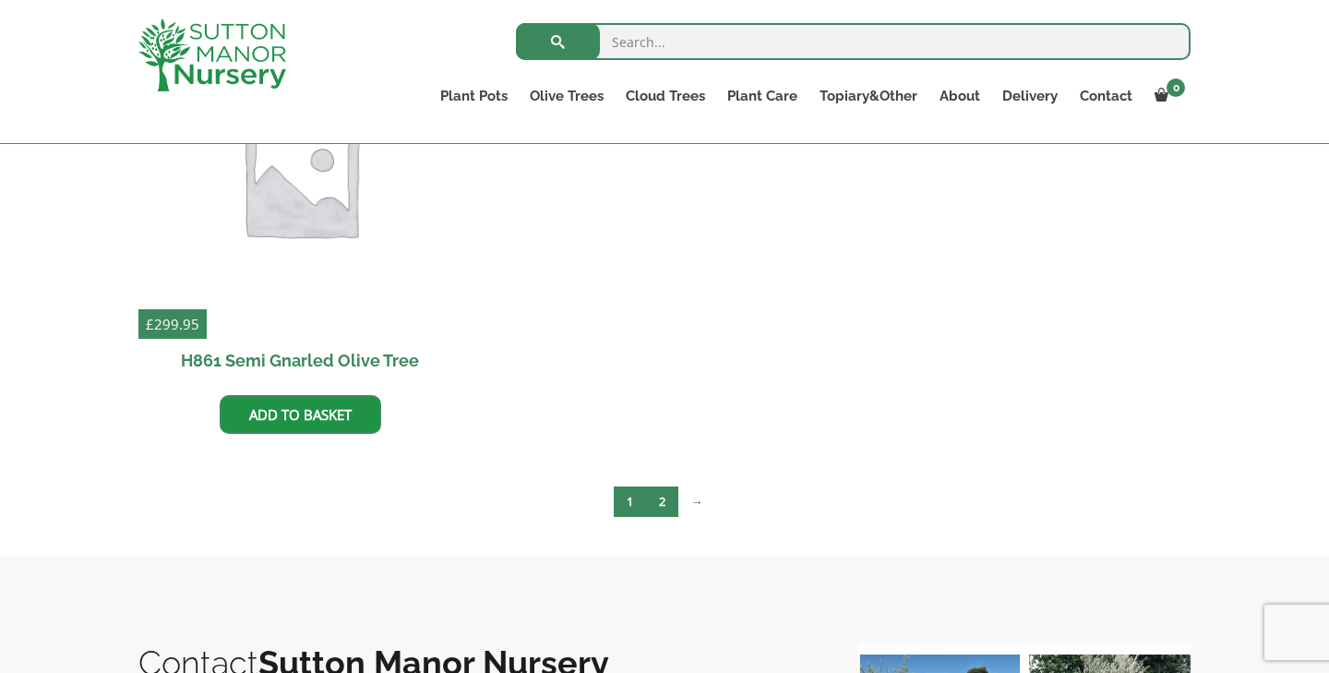
click at [663, 502] on link "2" at bounding box center [662, 501] width 32 height 30
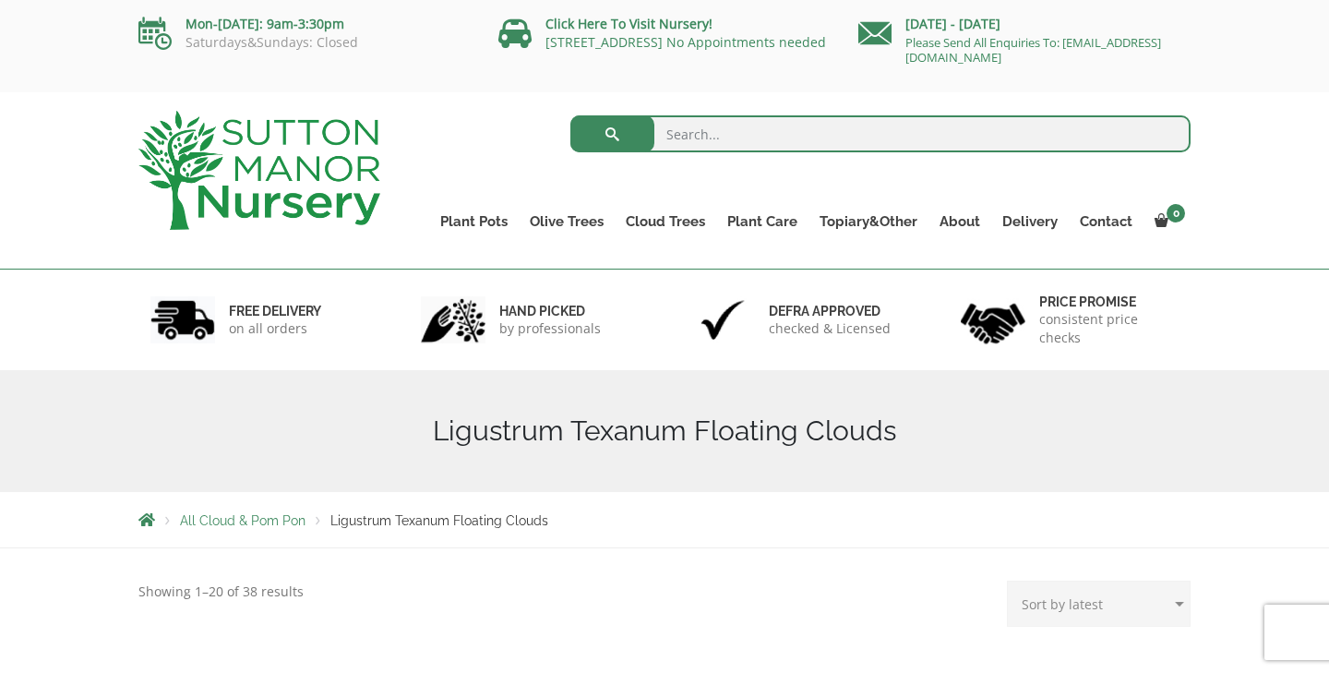
click at [269, 517] on span "All Cloud & Pom Pon" at bounding box center [243, 520] width 126 height 15
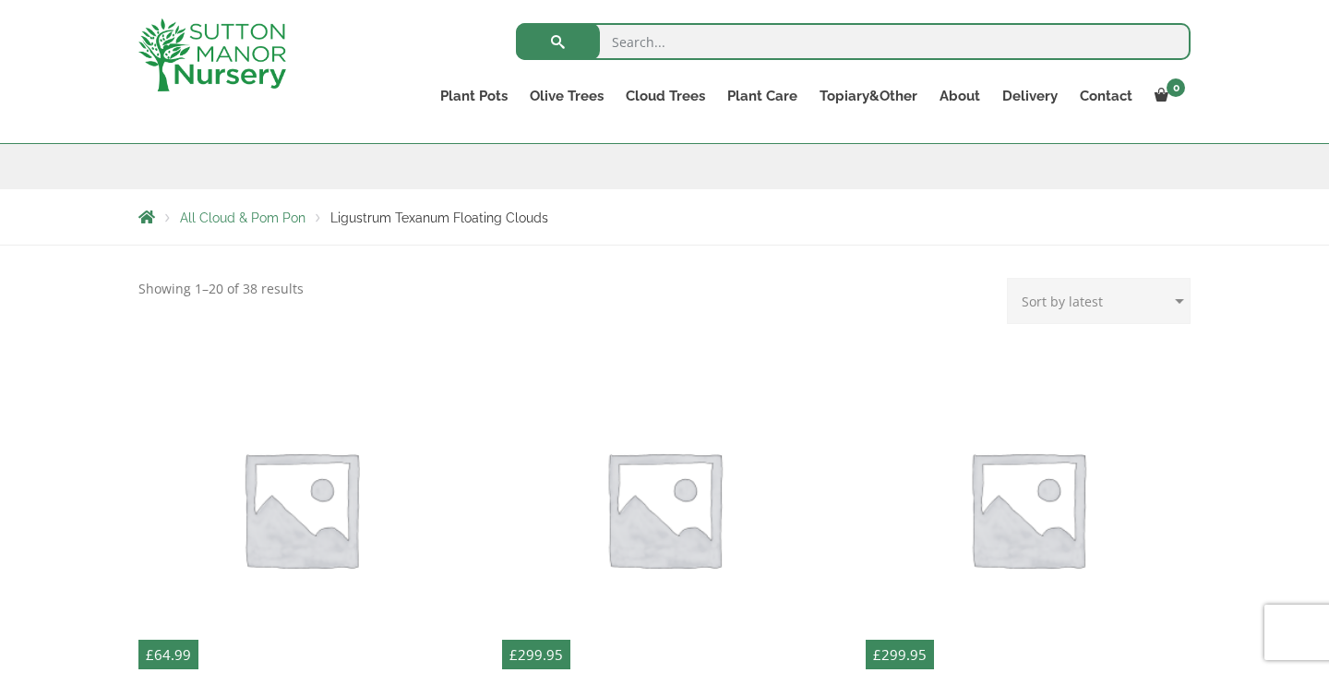
scroll to position [96, 0]
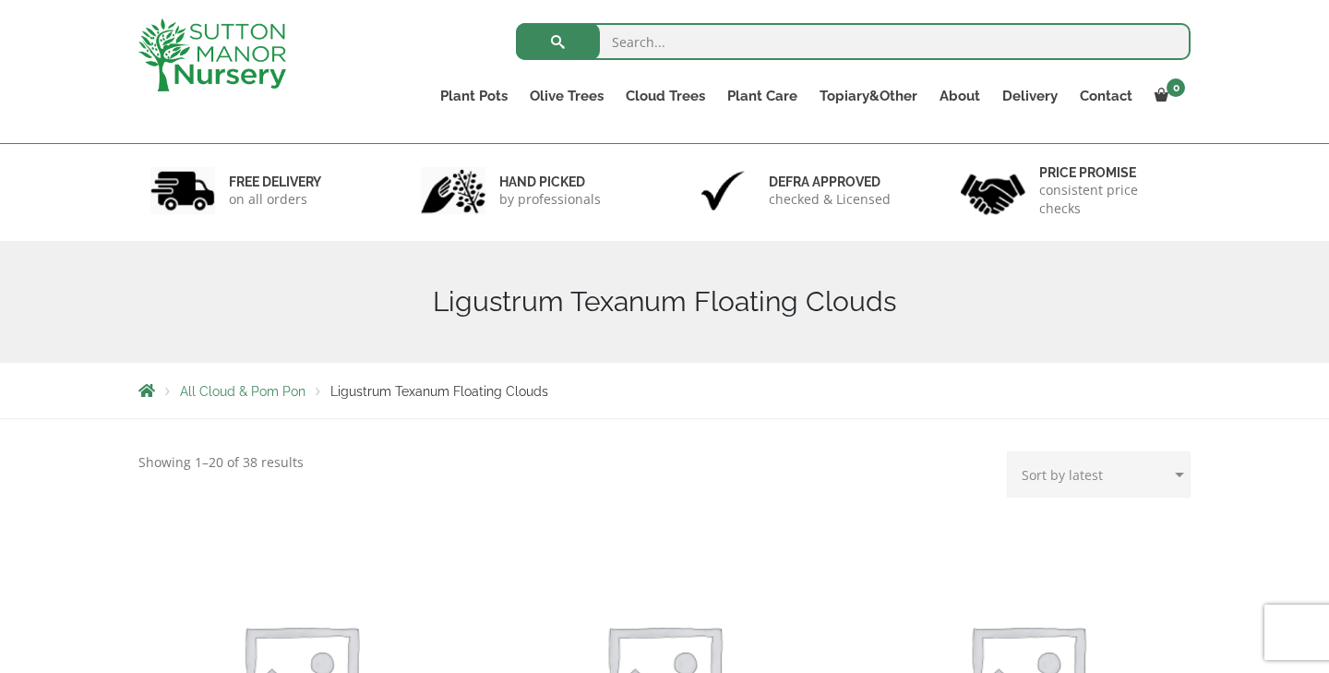
click at [277, 384] on span "All Cloud & Pom Pon" at bounding box center [243, 391] width 126 height 15
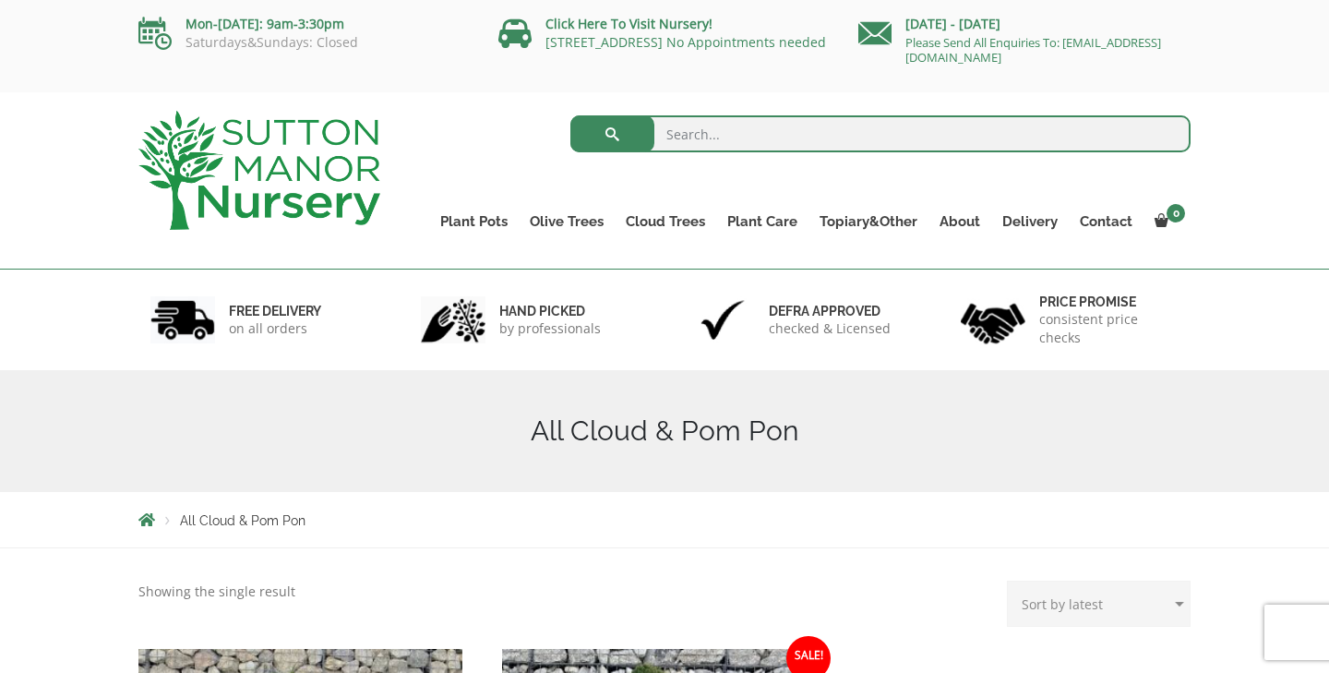
click at [245, 216] on img at bounding box center [259, 170] width 242 height 119
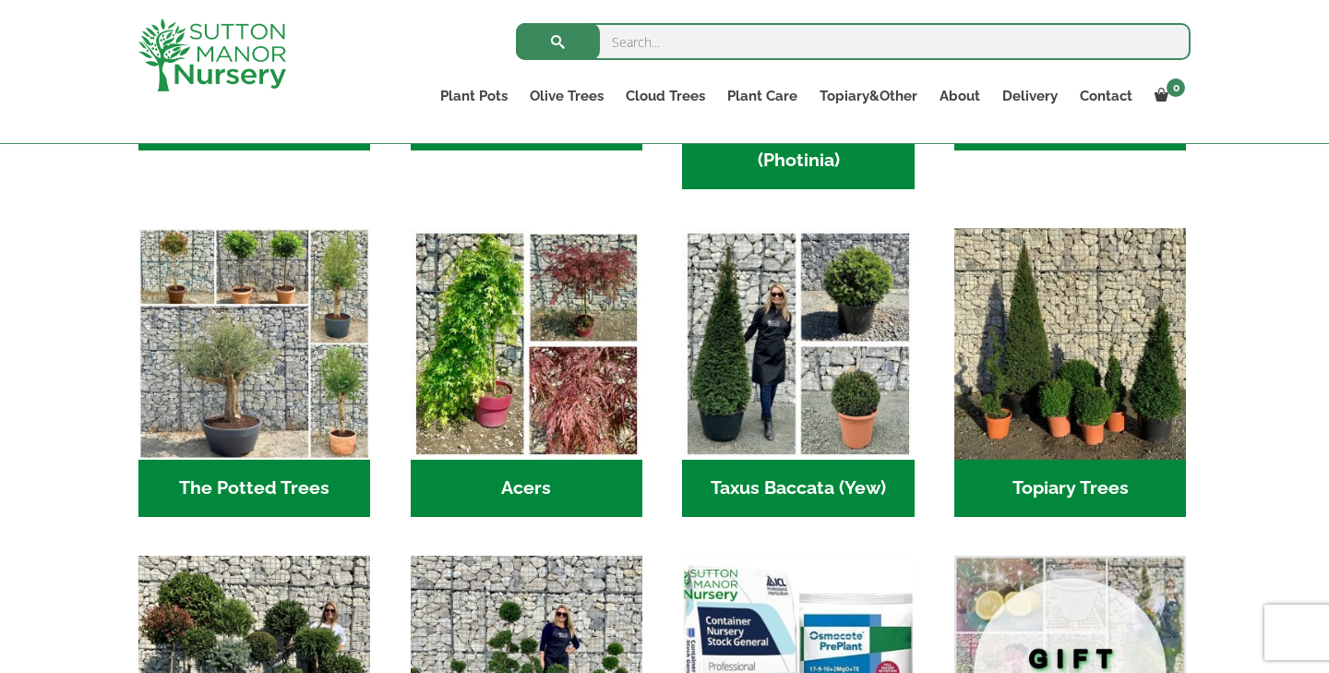
scroll to position [1229, 0]
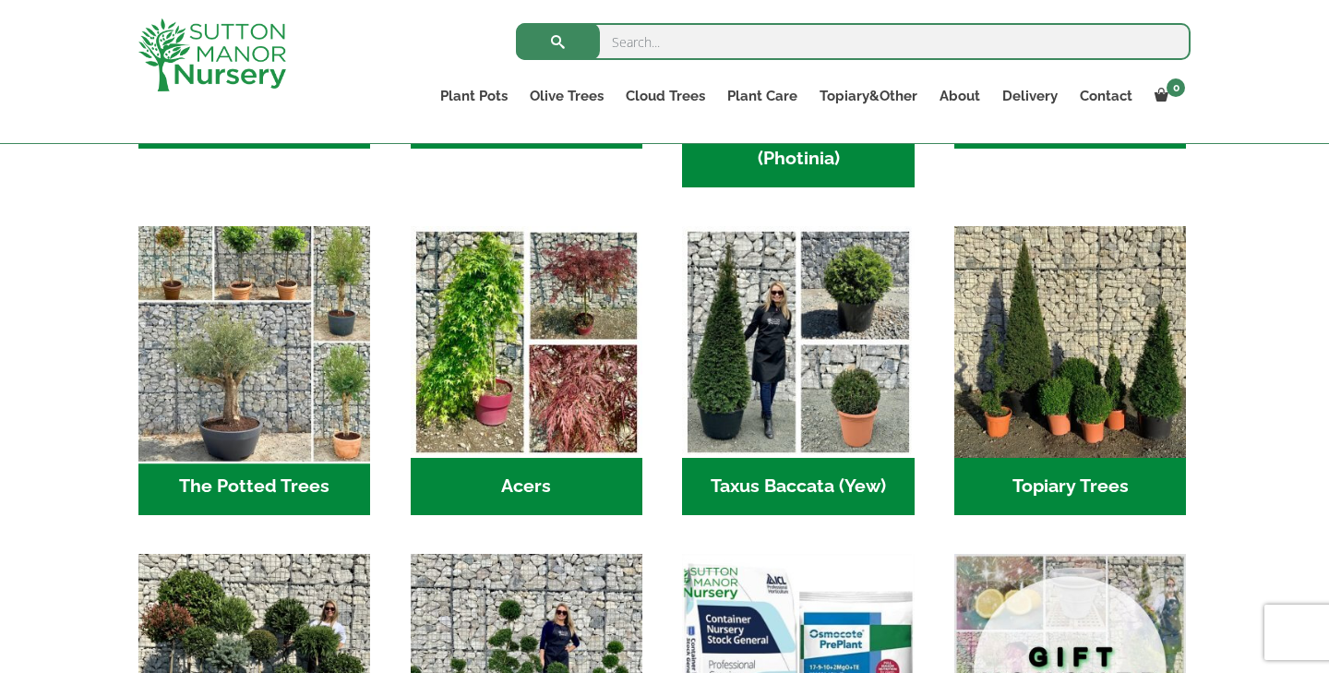
click at [343, 367] on img "Visit product category The Potted Trees" at bounding box center [255, 343] width 244 height 244
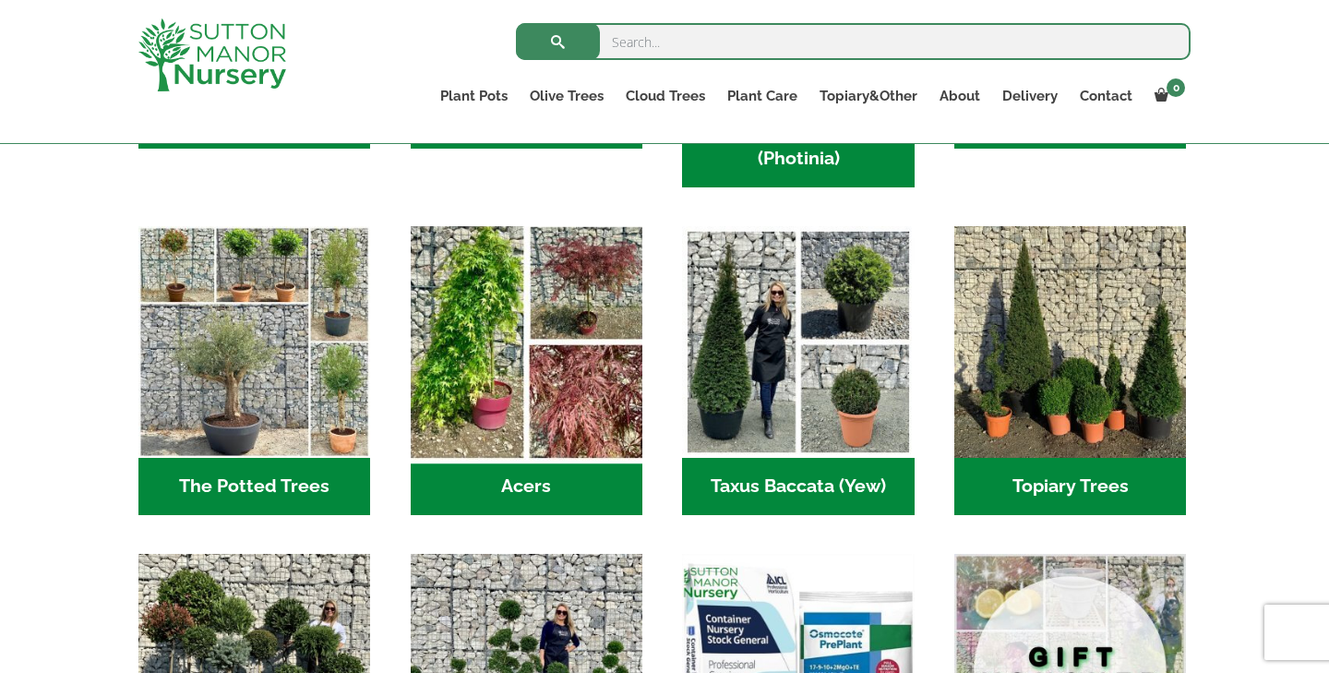
click at [525, 348] on img "Visit product category Acers" at bounding box center [526, 343] width 244 height 244
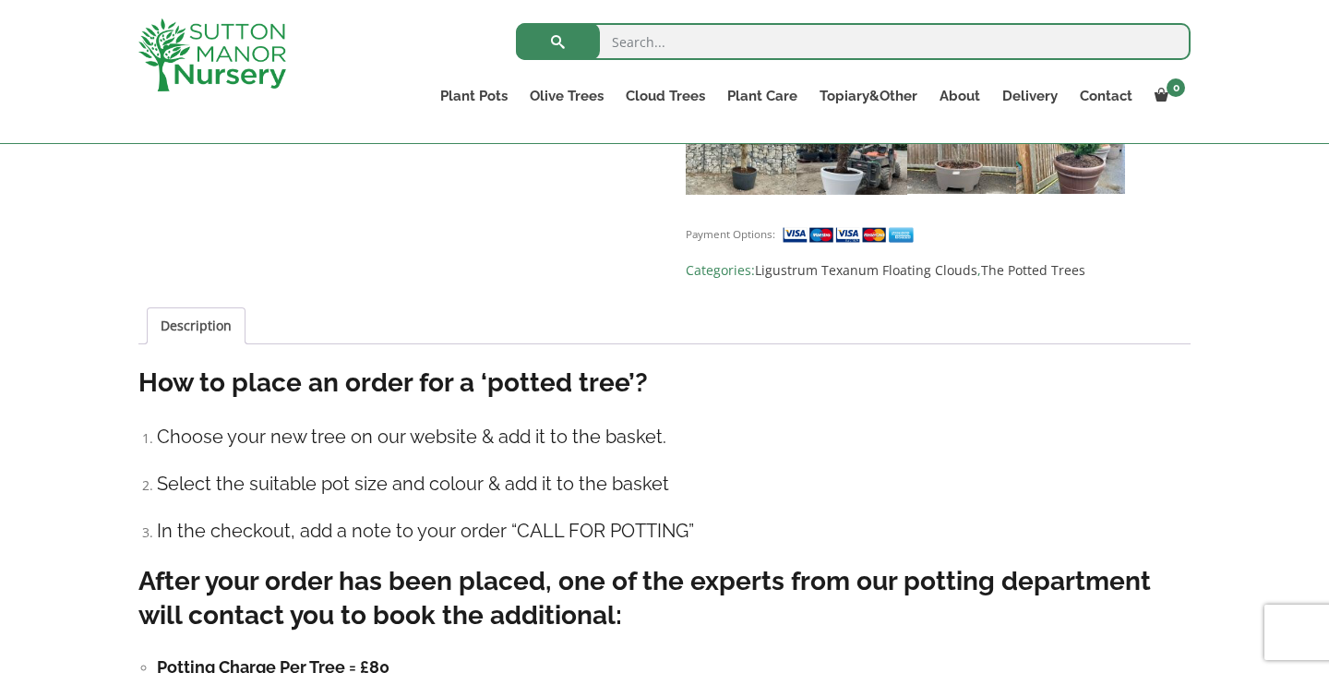
scroll to position [1252, 0]
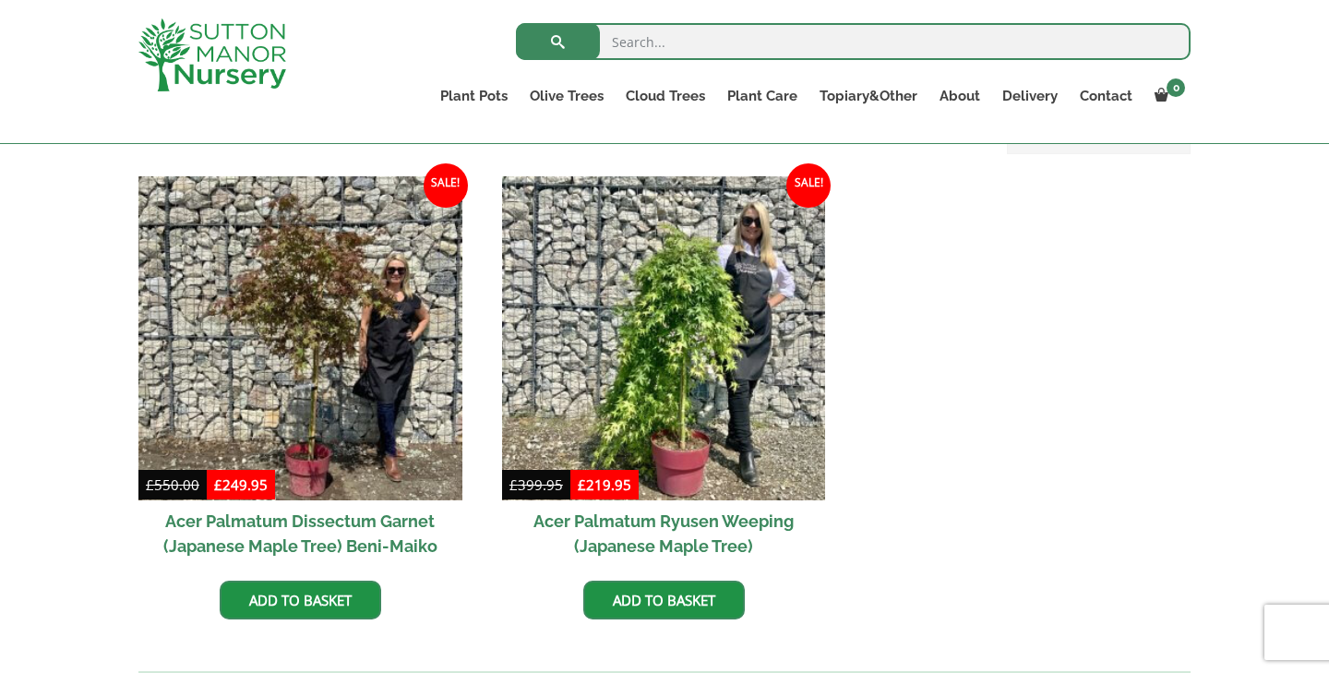
scroll to position [482, 0]
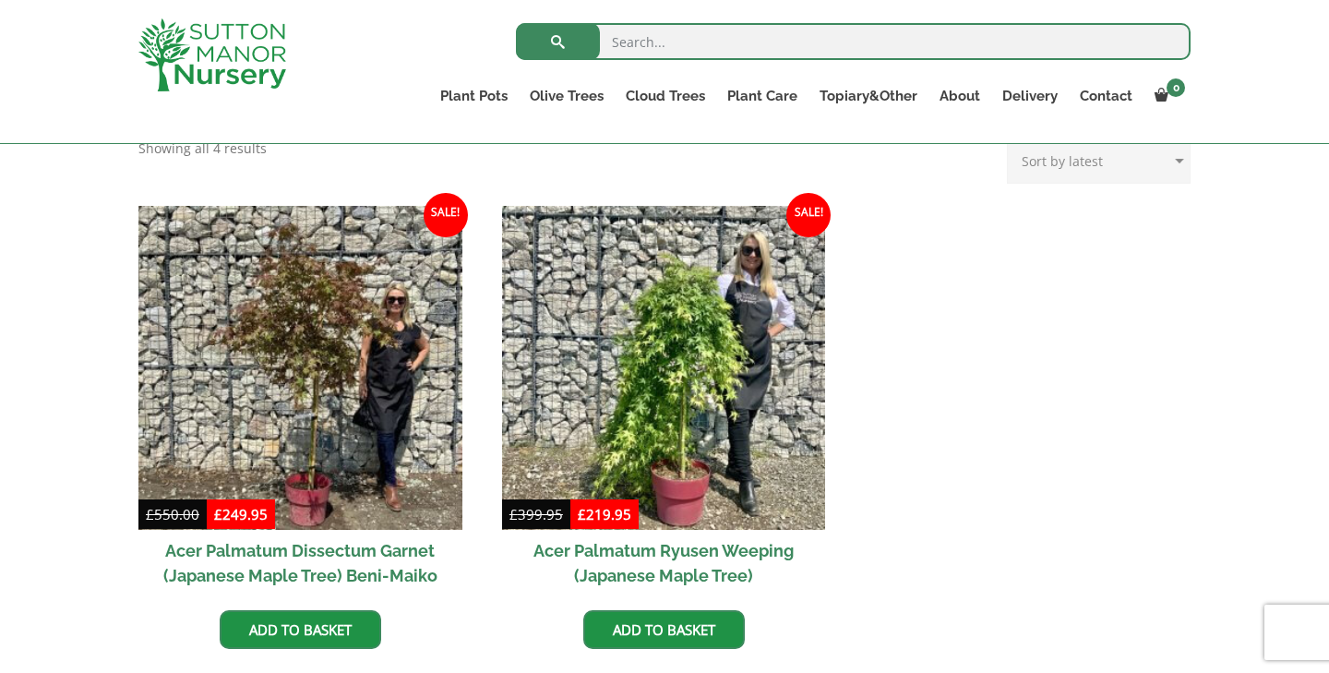
click at [256, 89] on img at bounding box center [212, 54] width 148 height 73
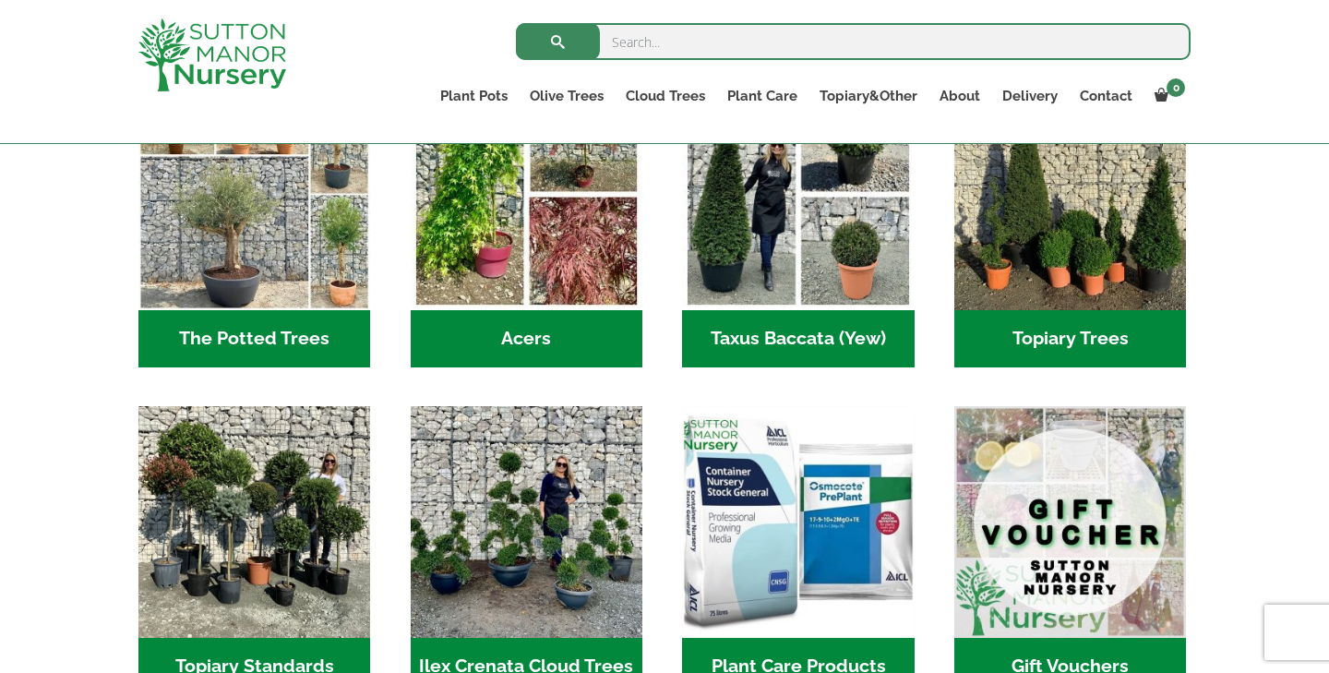
scroll to position [1378, 0]
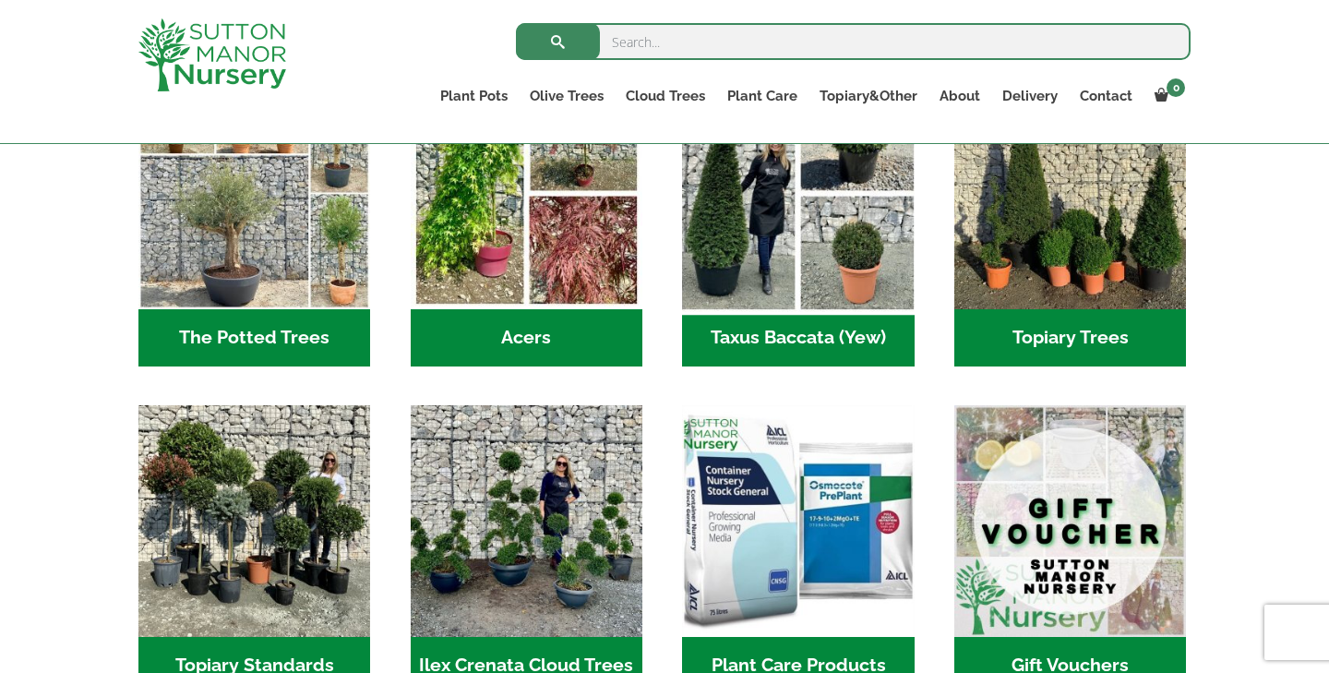
click at [747, 221] on img "Visit product category Taxus Baccata (Yew)" at bounding box center [798, 194] width 244 height 244
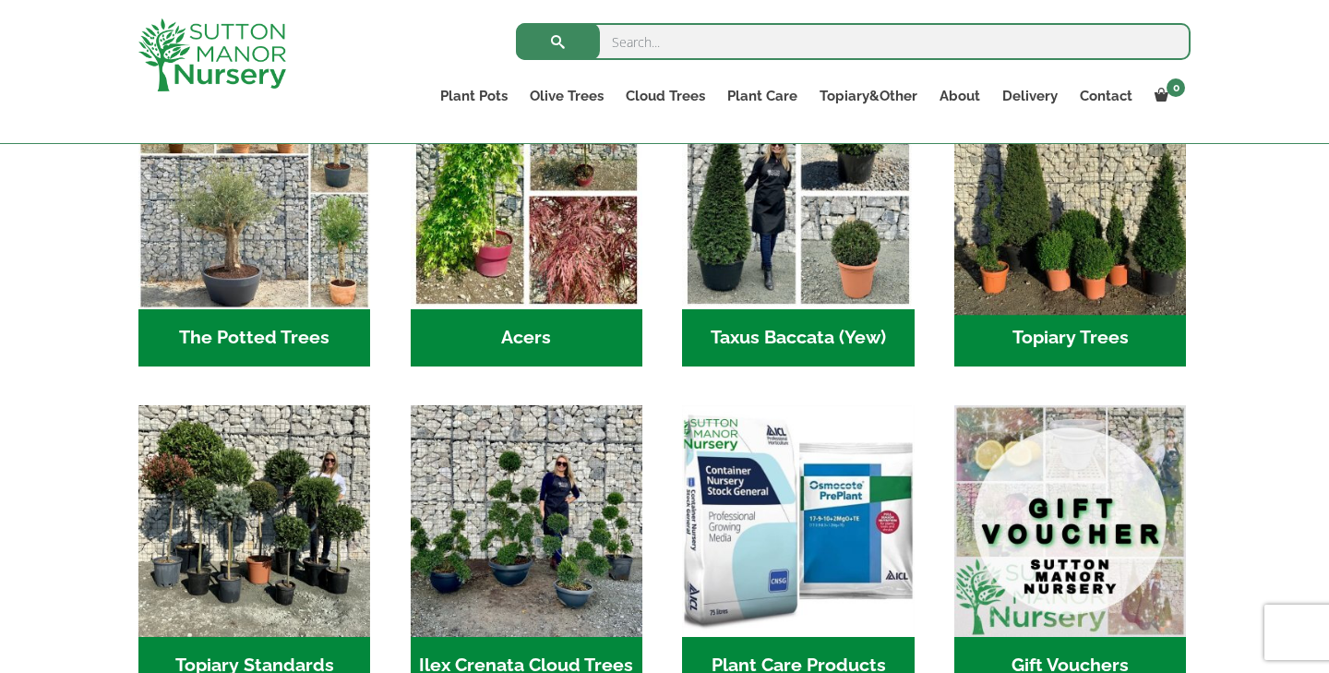
click at [1117, 216] on img "Visit product category Topiary Trees" at bounding box center [1071, 194] width 244 height 244
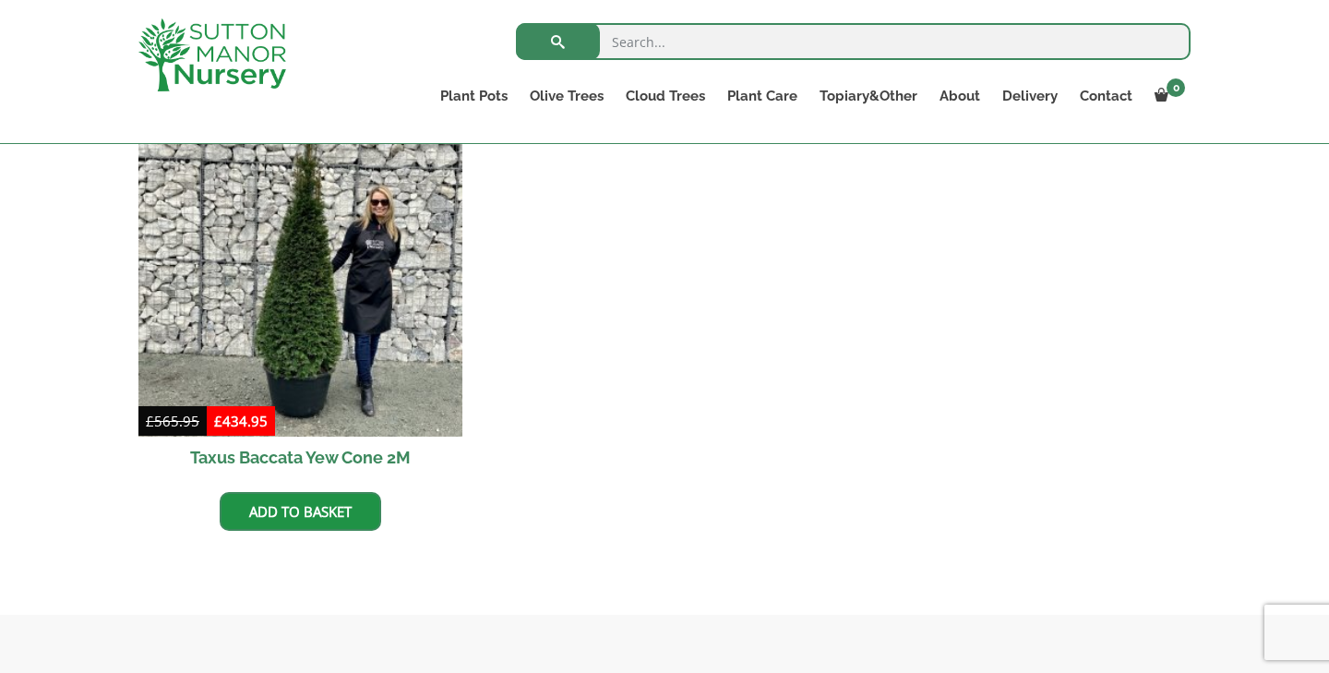
scroll to position [851, 0]
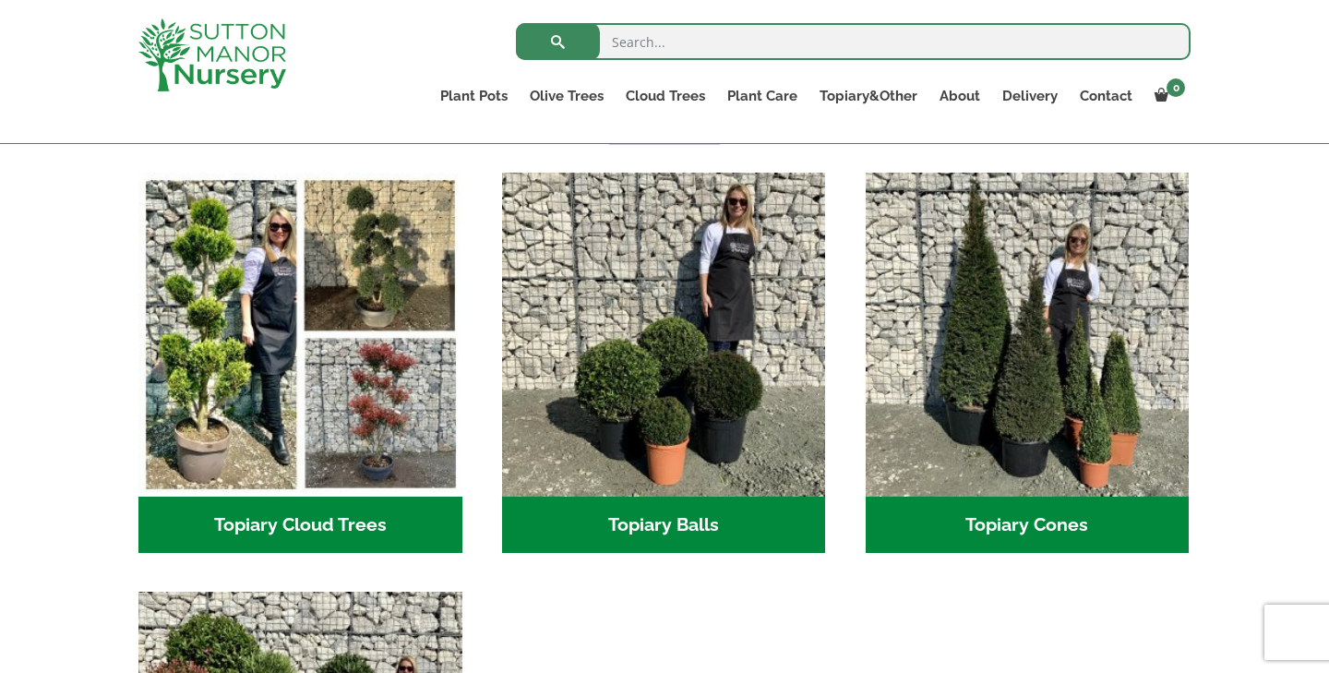
scroll to position [499, 0]
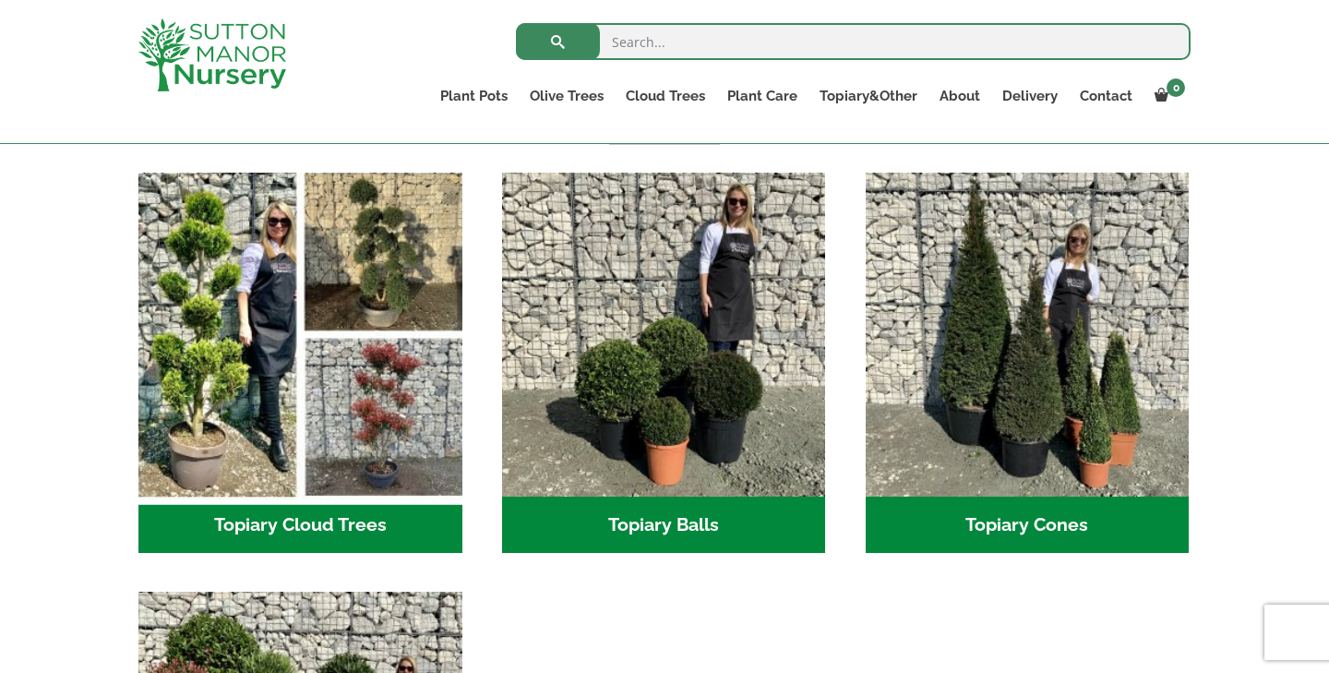
click at [401, 401] on img "Visit product category Topiary Cloud Trees" at bounding box center [300, 334] width 340 height 340
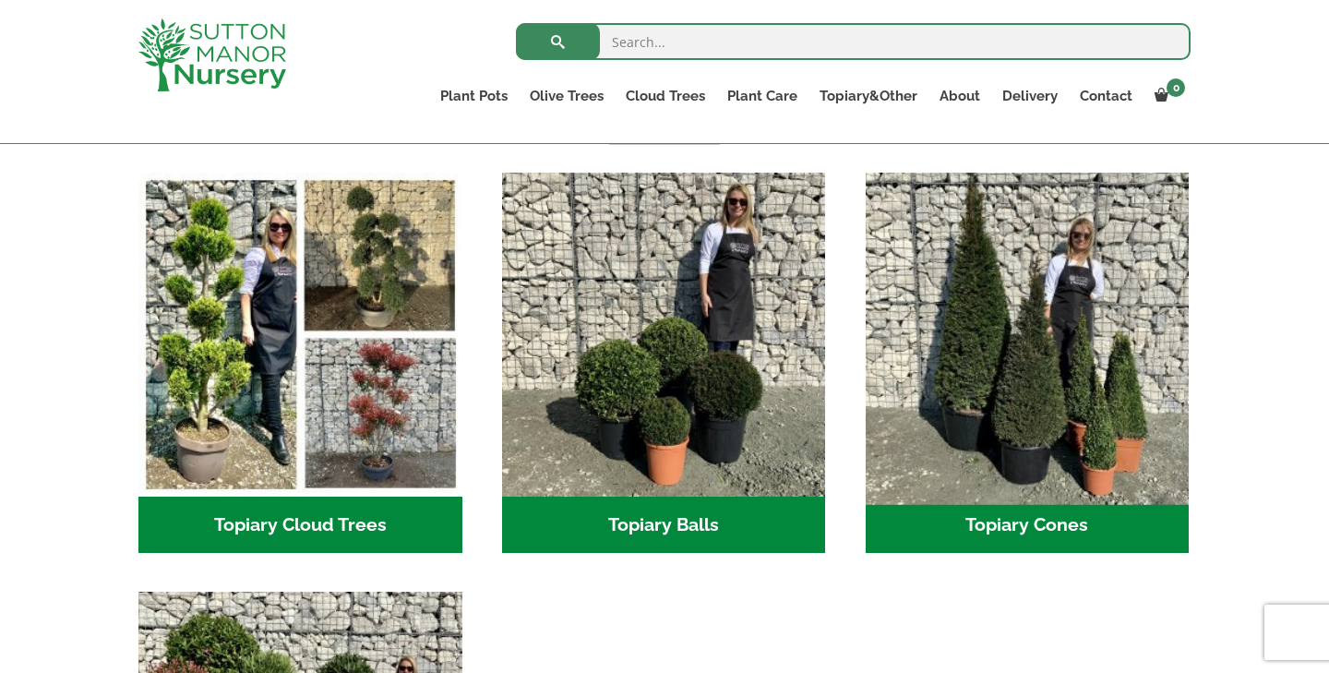
click at [983, 316] on img "Visit product category Topiary Cones" at bounding box center [1027, 334] width 340 height 340
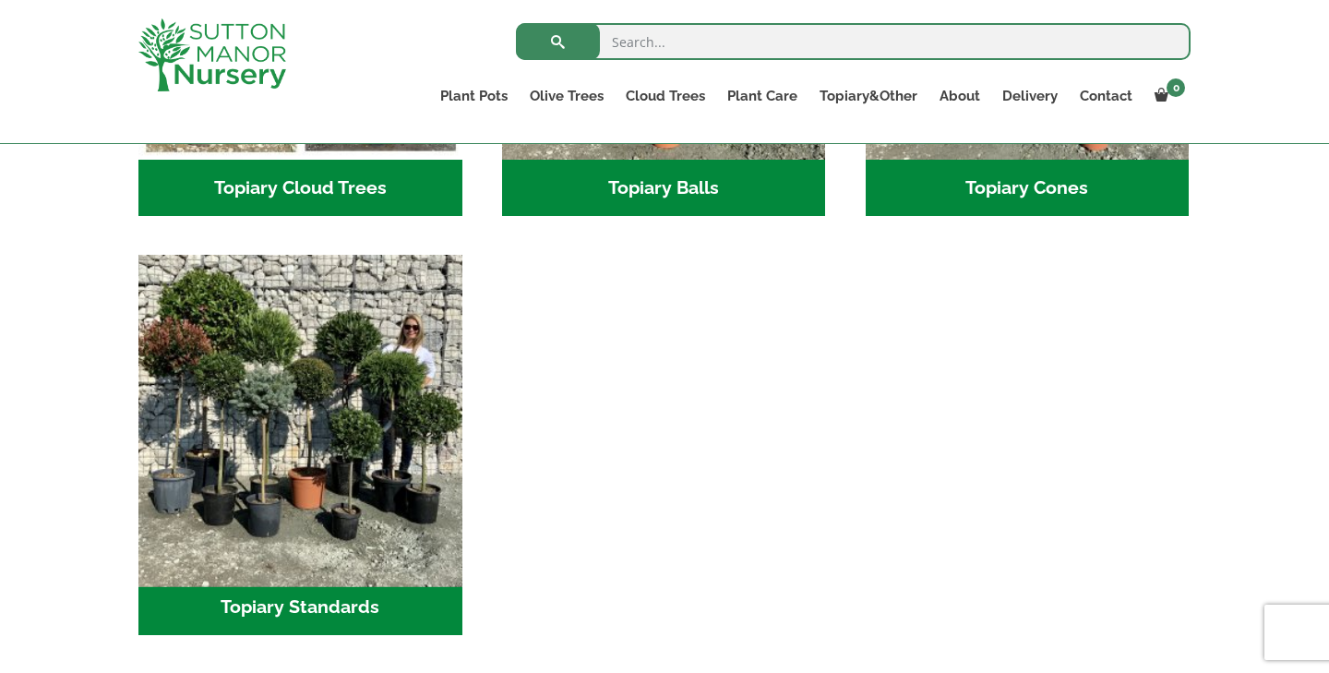
scroll to position [844, 0]
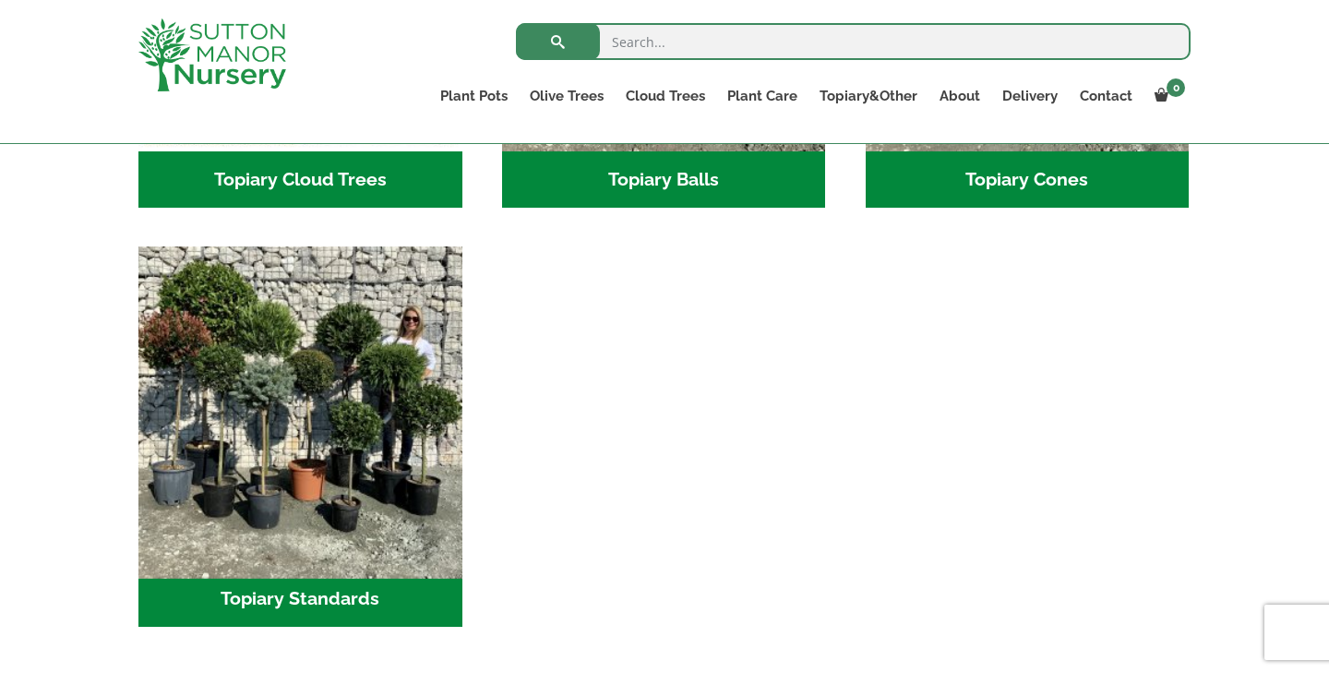
click at [322, 379] on img "Visit product category Topiary Standards" at bounding box center [300, 409] width 340 height 340
click at [311, 323] on img "Visit product category Topiary Standards" at bounding box center [300, 409] width 340 height 340
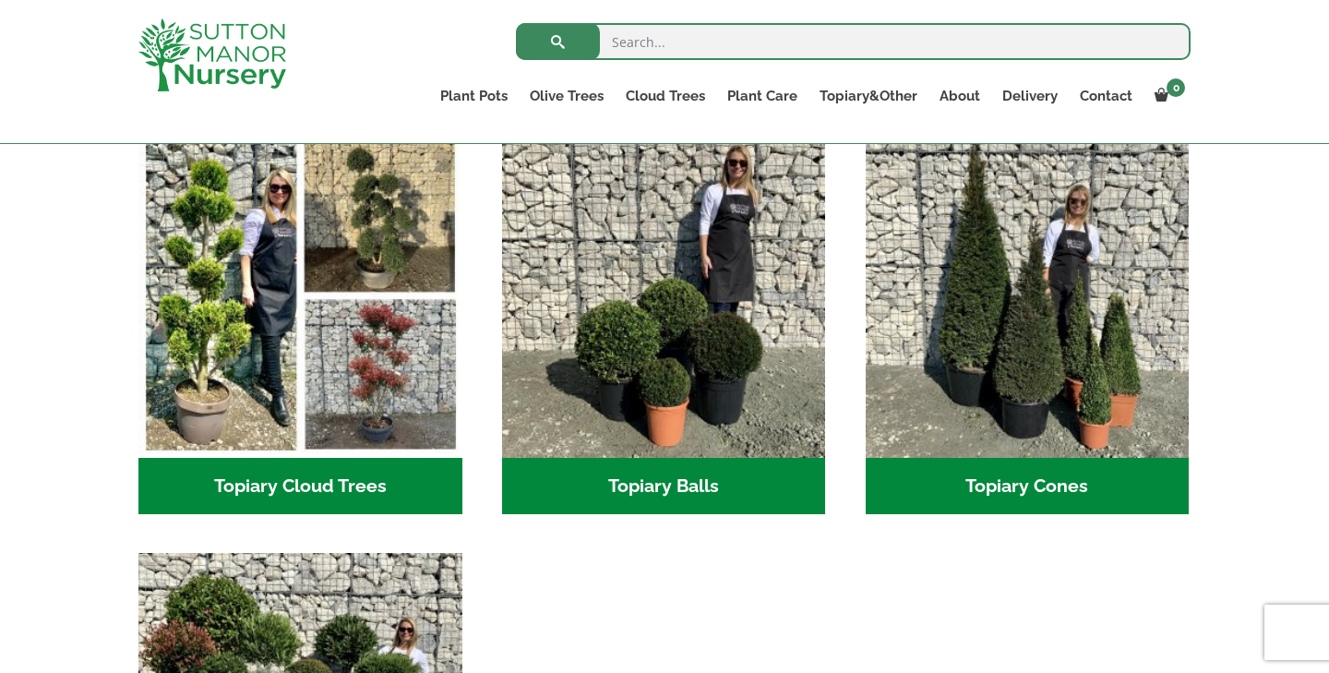
scroll to position [525, 0]
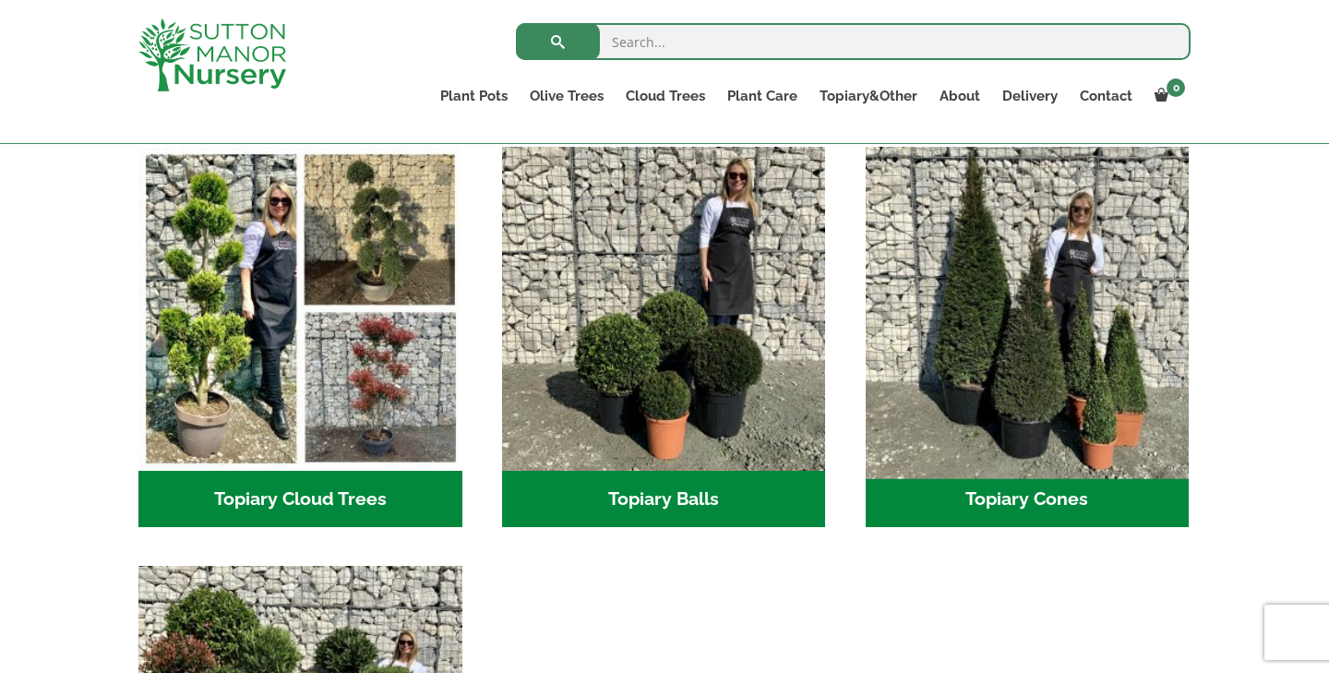
click at [1034, 345] on img "Visit product category Topiary Cones" at bounding box center [1027, 308] width 340 height 340
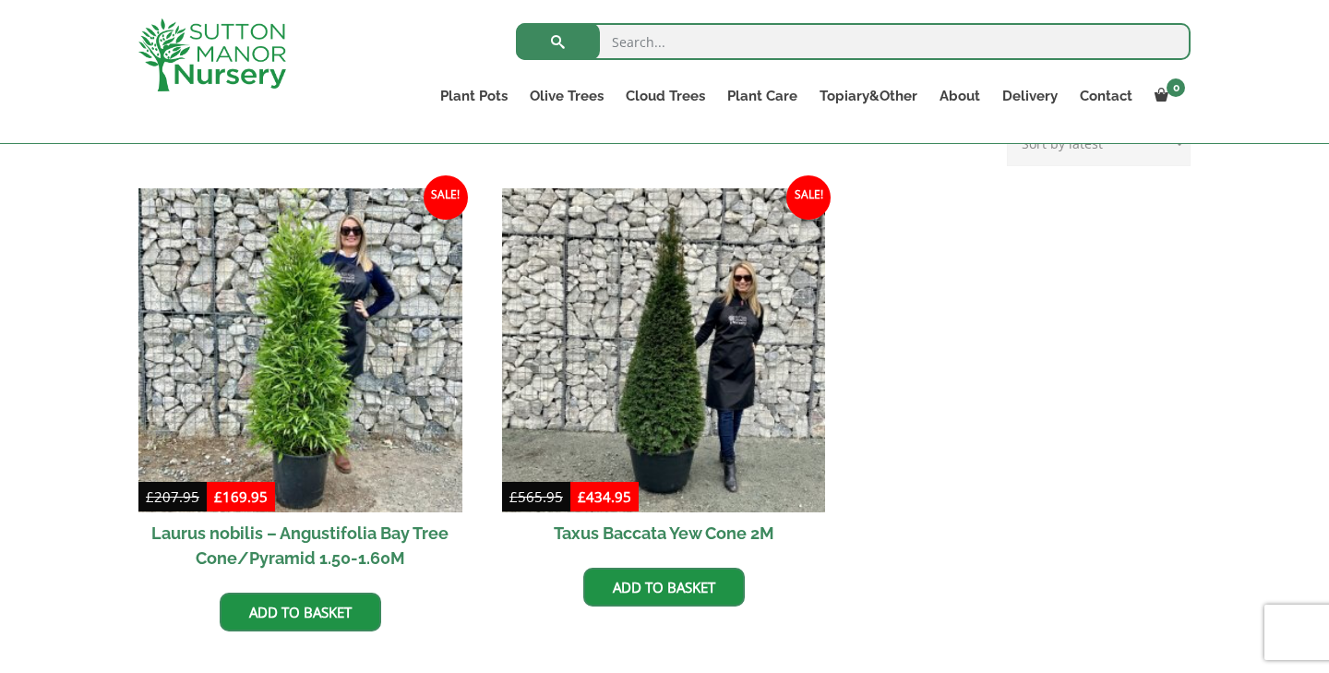
scroll to position [420, 0]
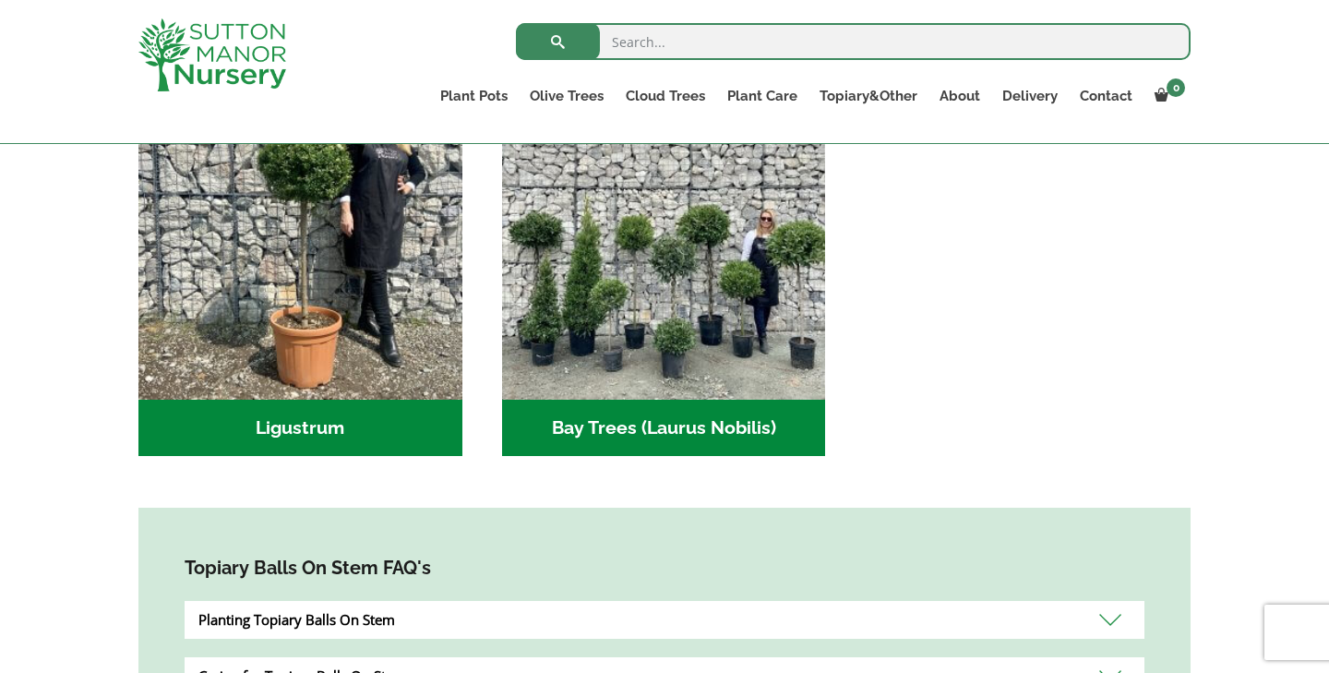
scroll to position [500, 0]
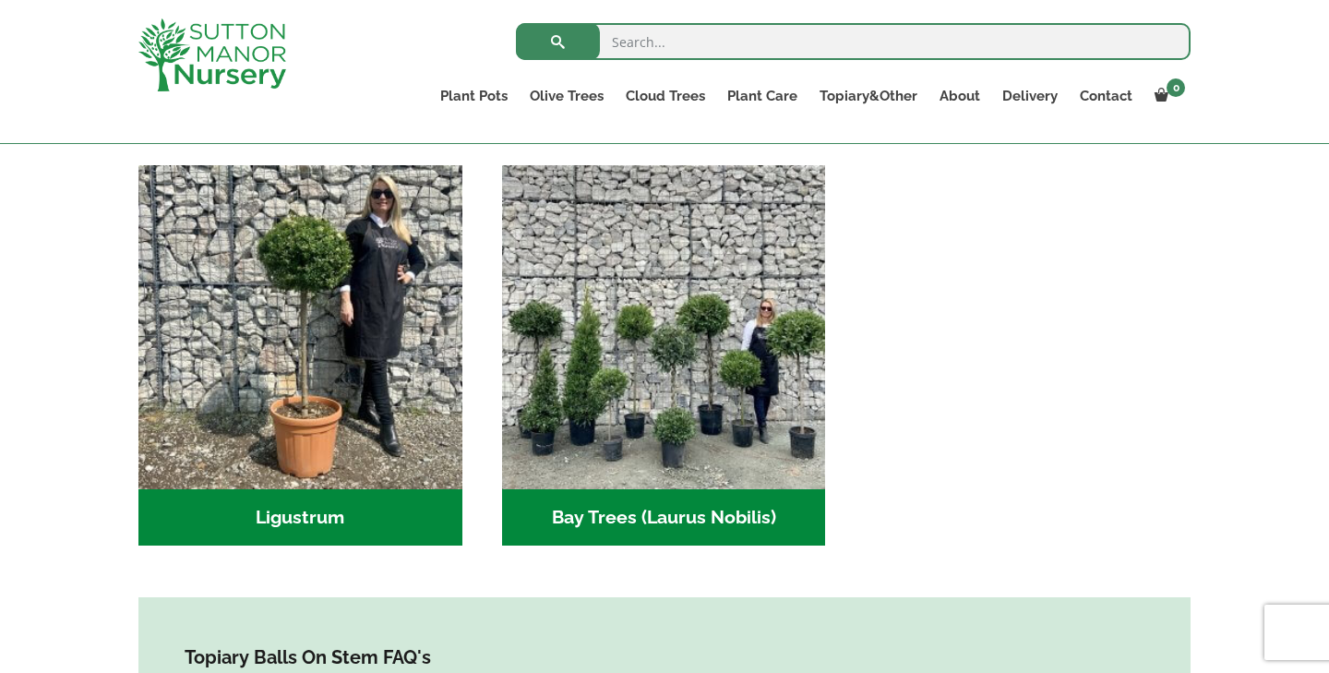
scroll to position [457, 0]
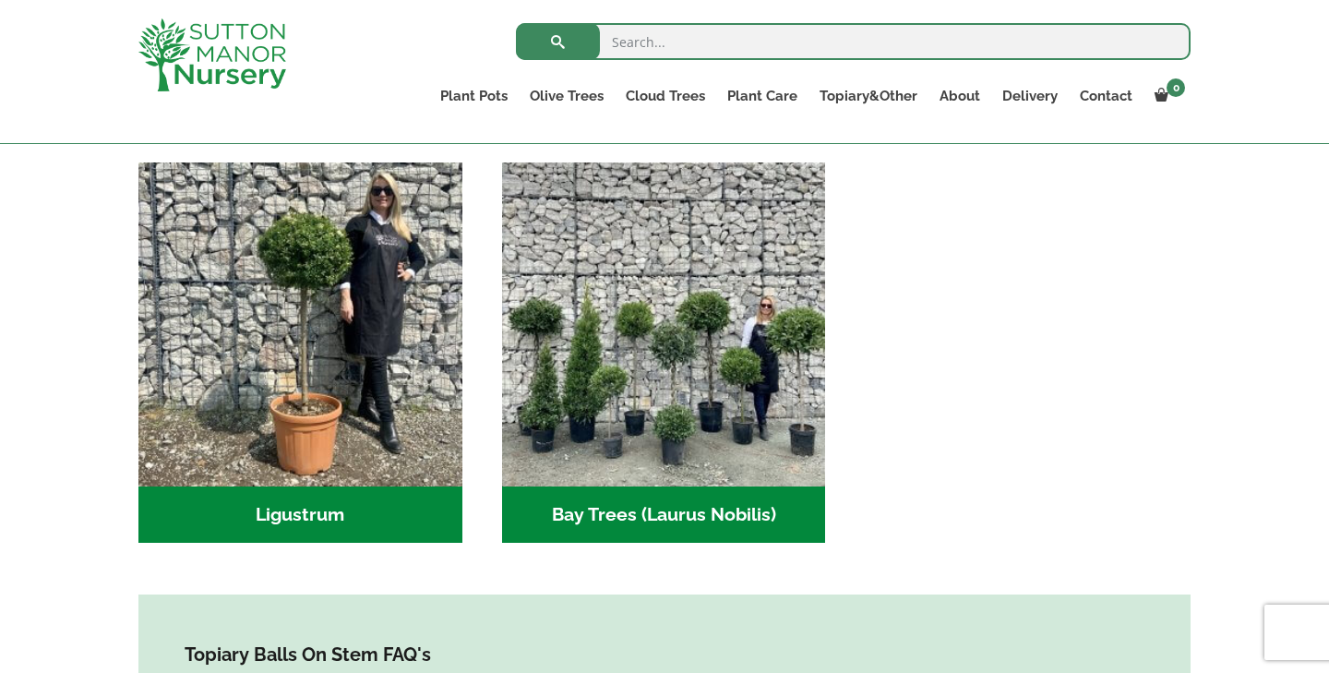
click at [625, 499] on h2 "Bay Trees (Laurus Nobilis) (2)" at bounding box center [664, 514] width 324 height 57
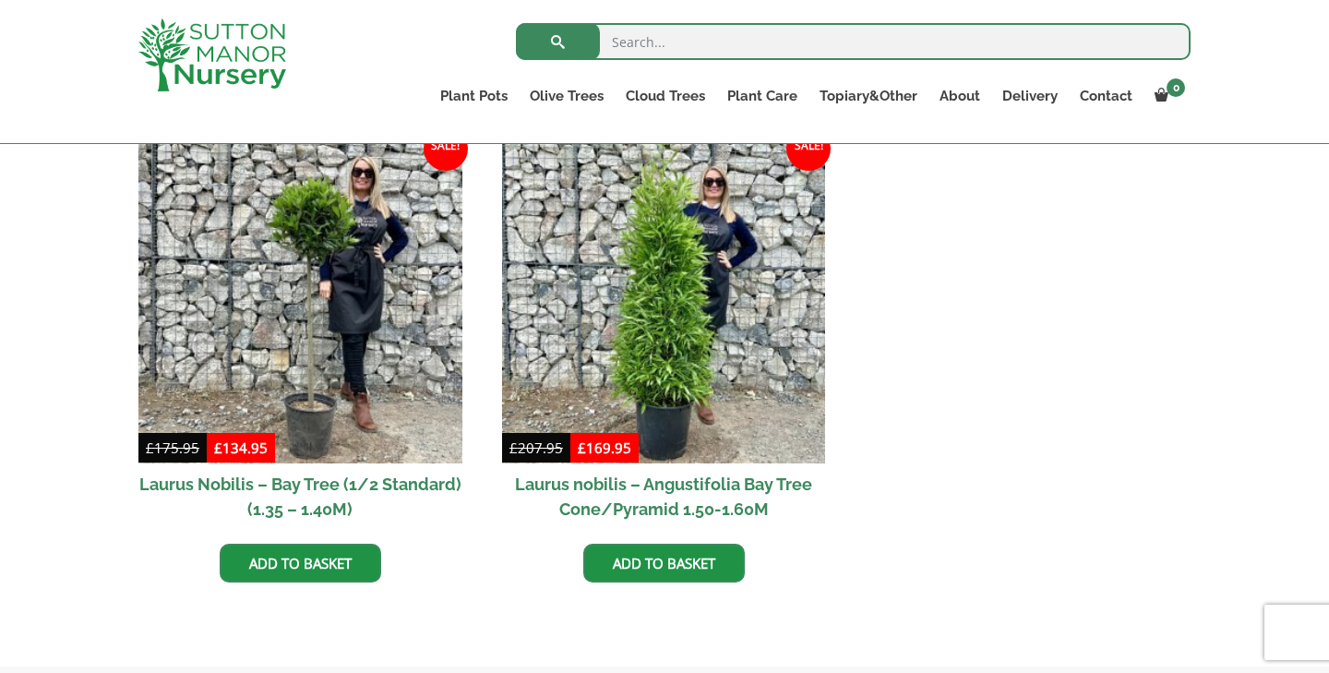
scroll to position [476, 0]
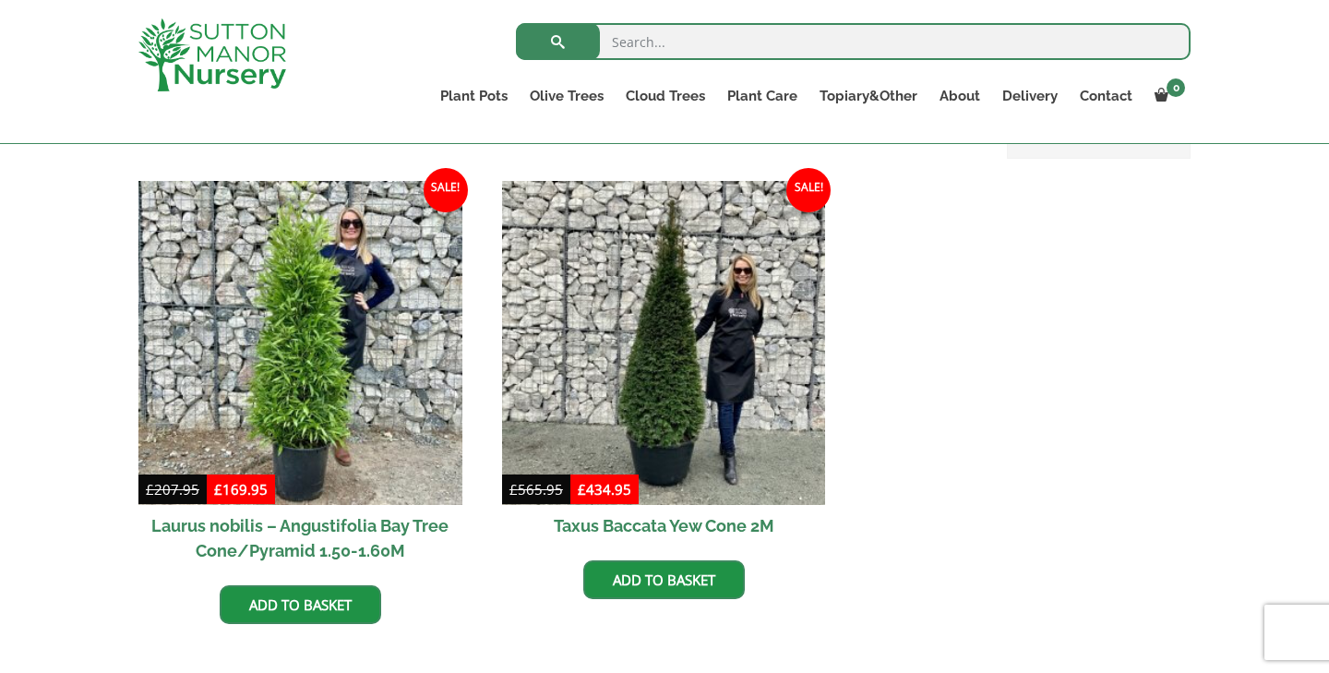
scroll to position [434, 0]
click at [768, 50] on input "search" at bounding box center [853, 41] width 675 height 37
type input "e"
click at [557, 42] on button "submit" at bounding box center [558, 41] width 84 height 37
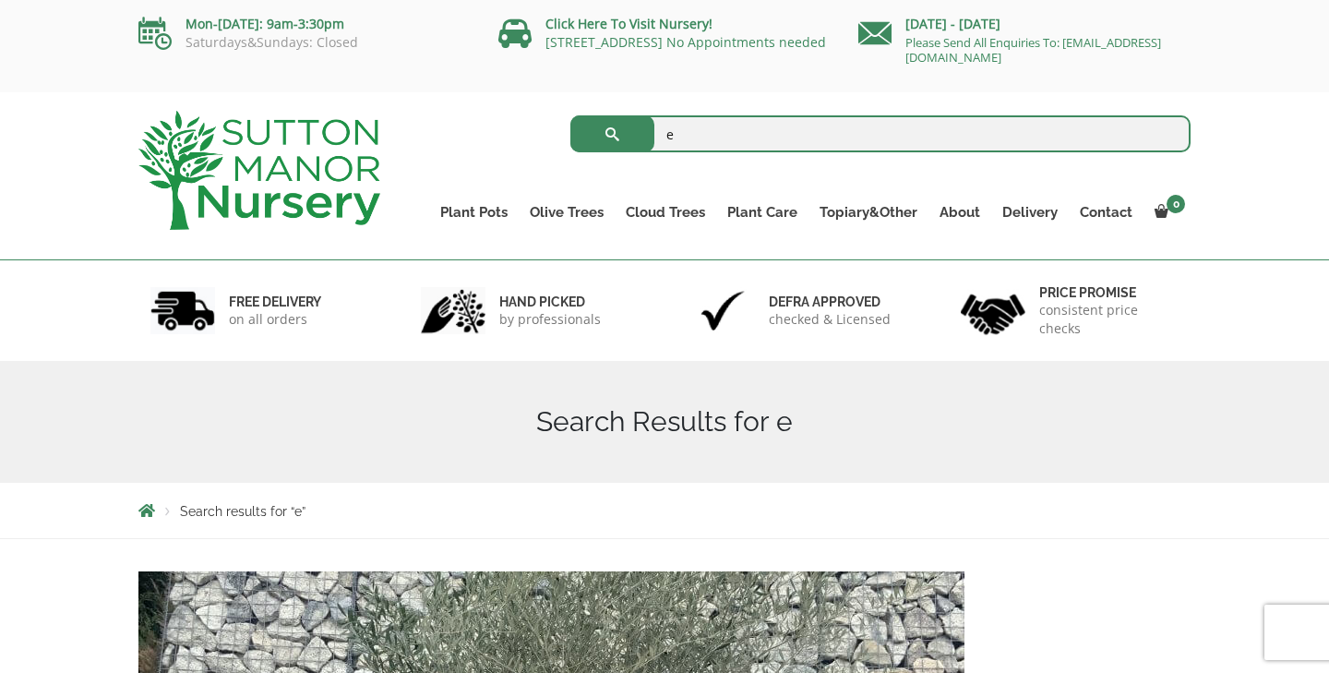
click at [703, 121] on input "e" at bounding box center [880, 133] width 621 height 37
type input "red robin"
click at [612, 134] on button "submit" at bounding box center [612, 133] width 84 height 37
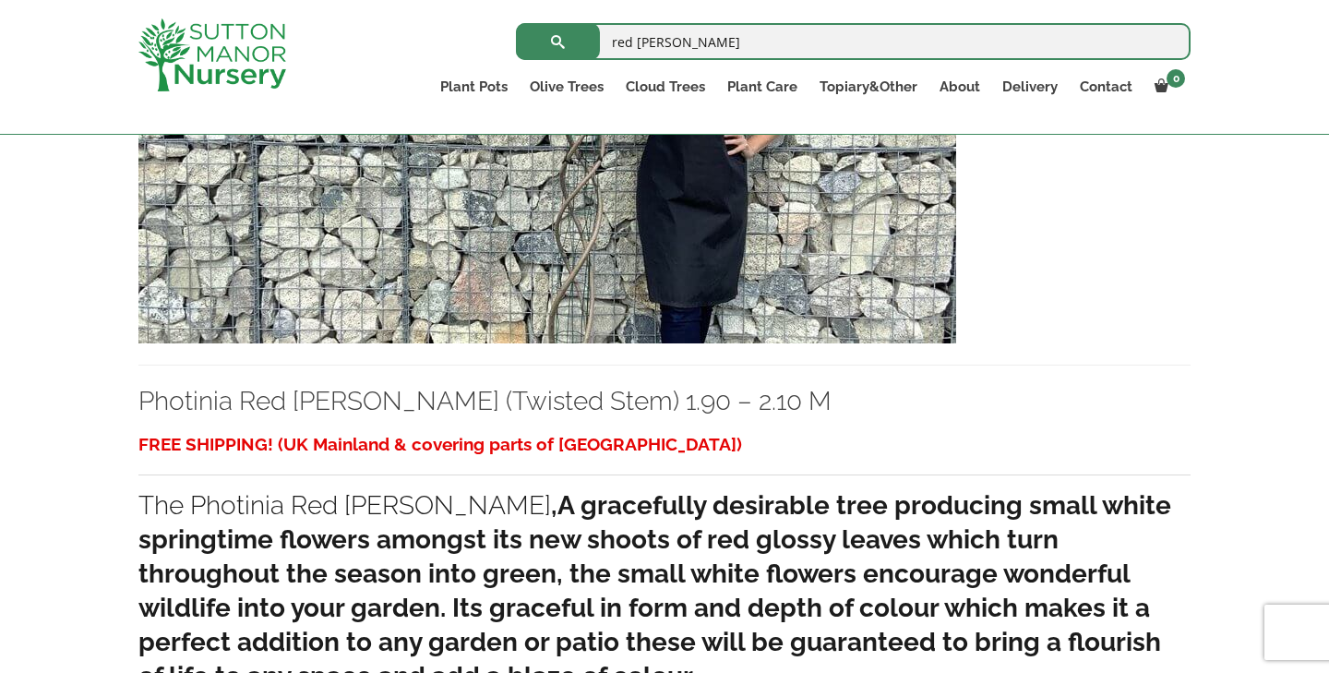
scroll to position [2579, 0]
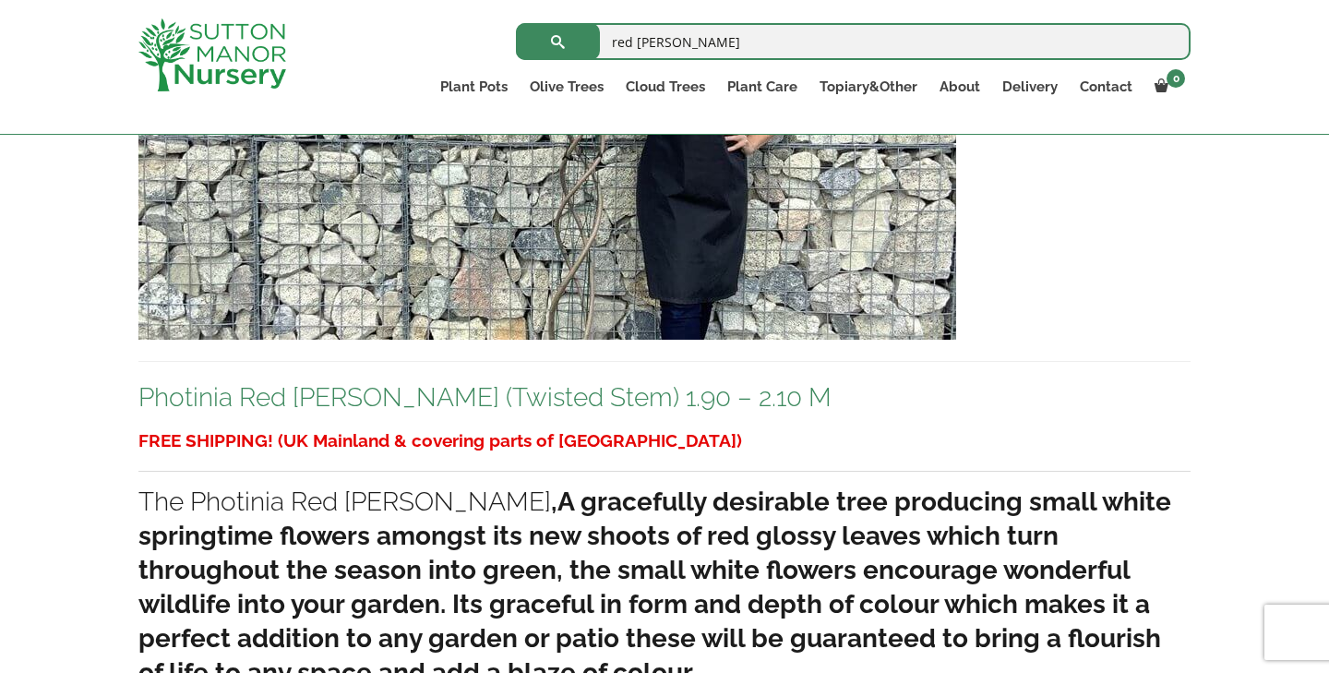
click at [697, 413] on link "Photinia Red [PERSON_NAME] (Twisted Stem) 1.90 – 2.10 M" at bounding box center [484, 397] width 693 height 30
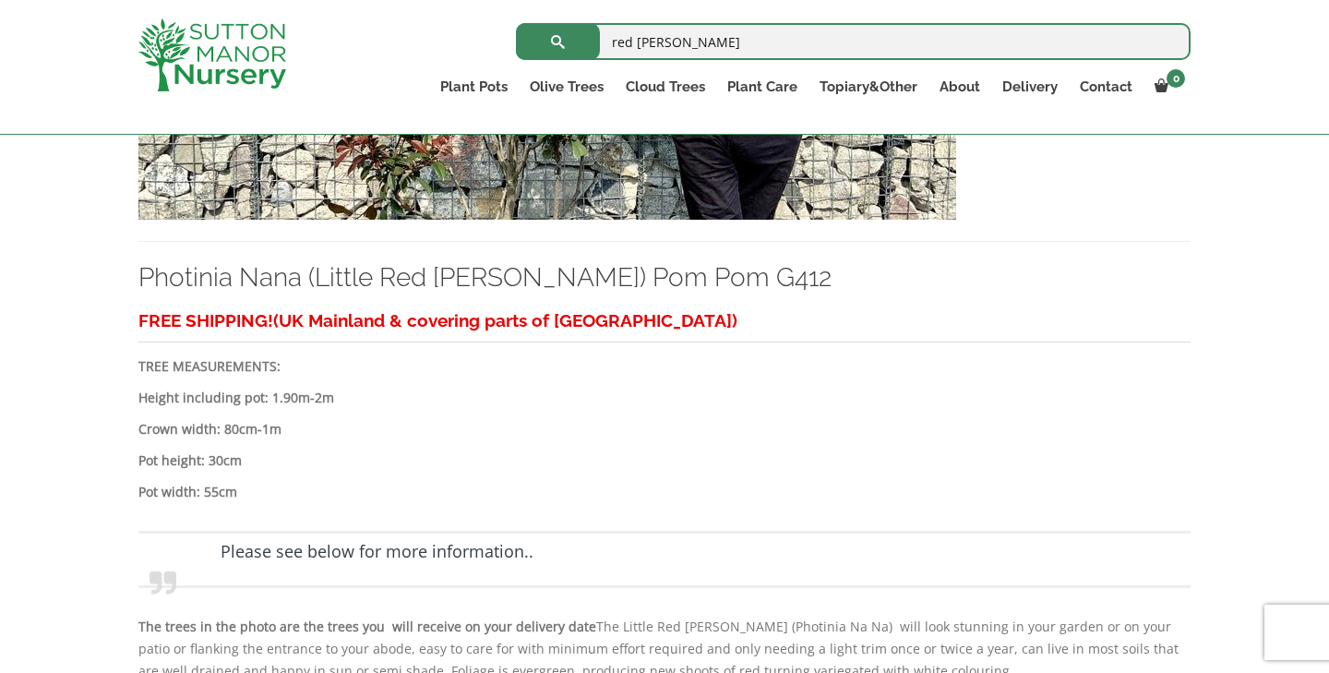
scroll to position [4418, 0]
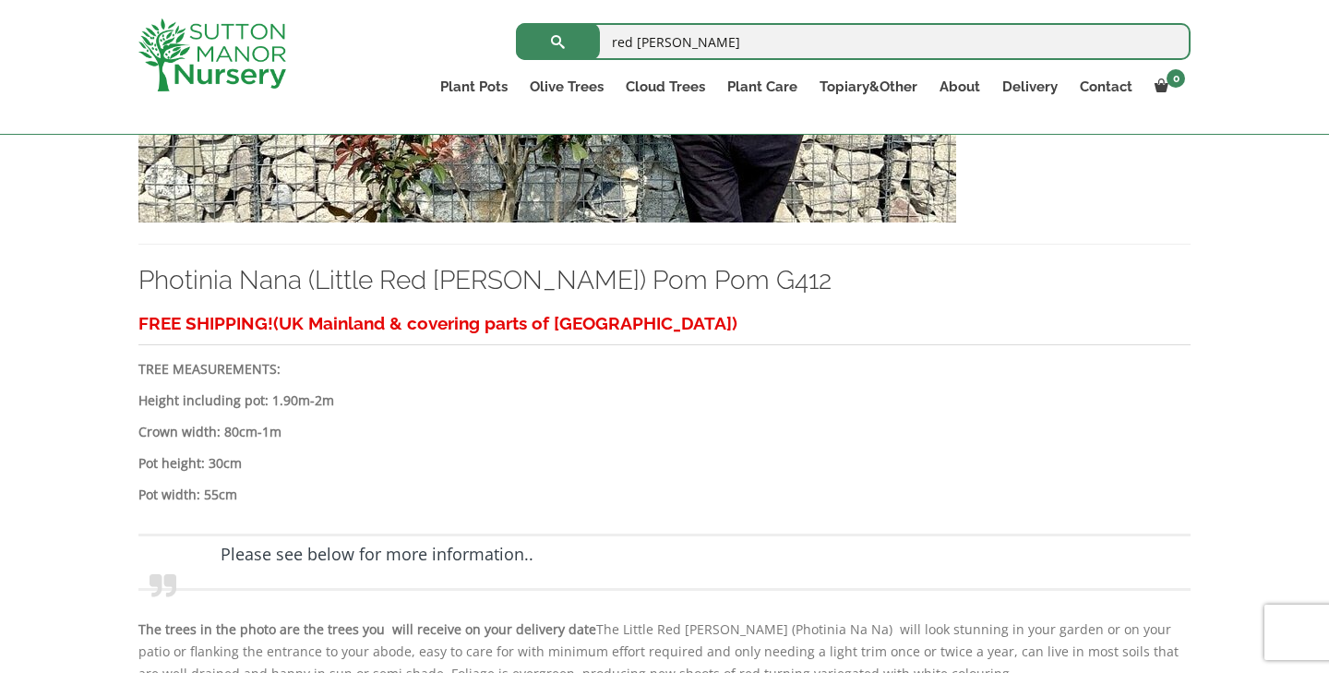
click at [280, 222] on img at bounding box center [547, 24] width 818 height 397
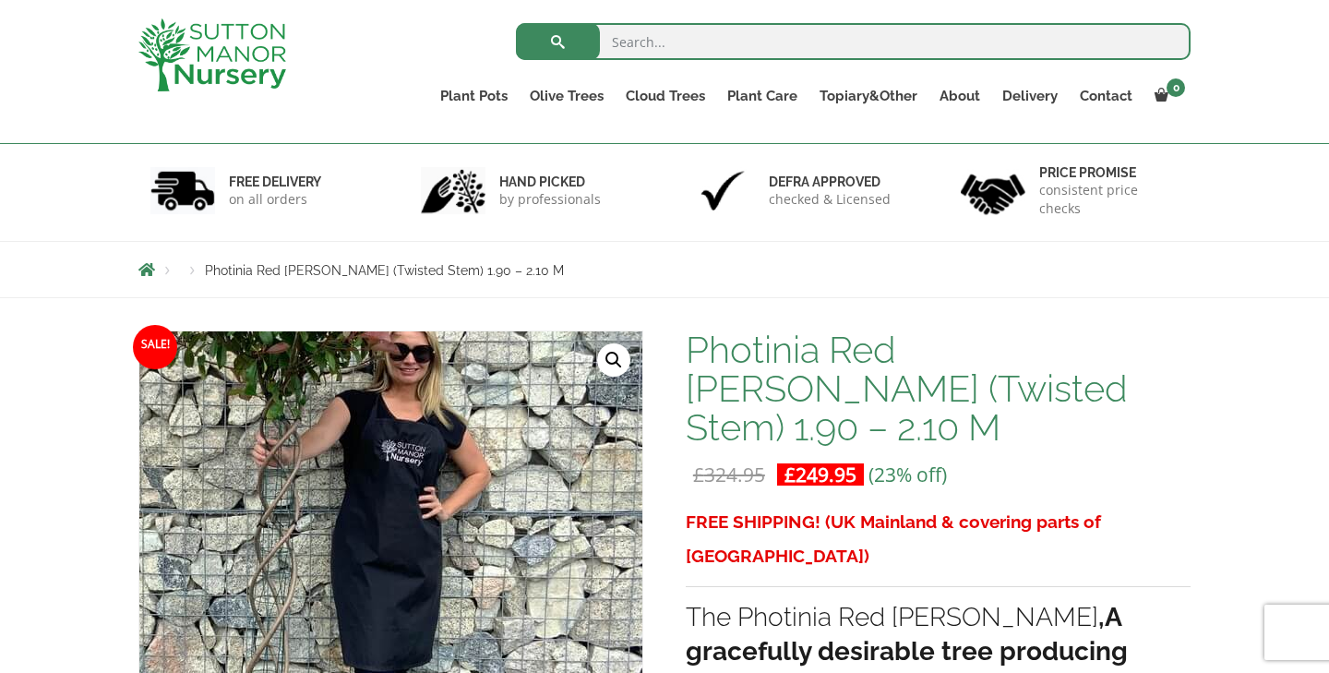
scroll to position [92, 0]
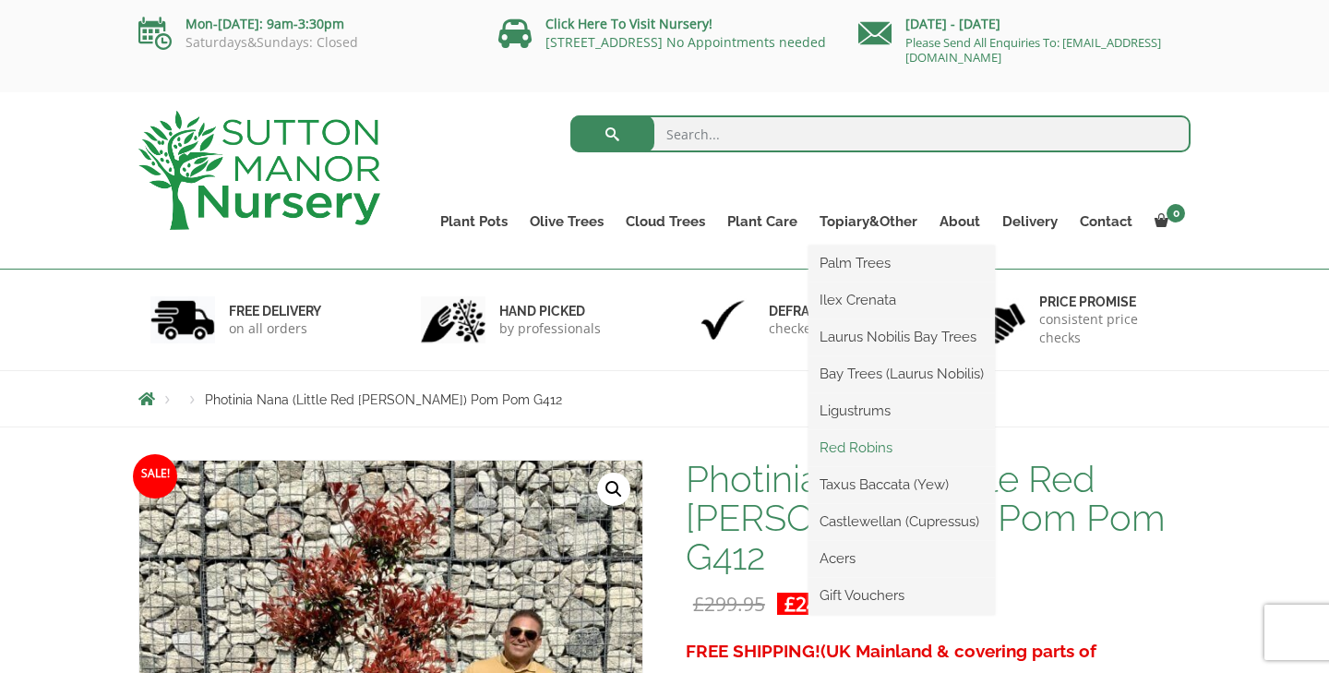
click at [854, 441] on link "Red Robins" at bounding box center [901, 448] width 186 height 28
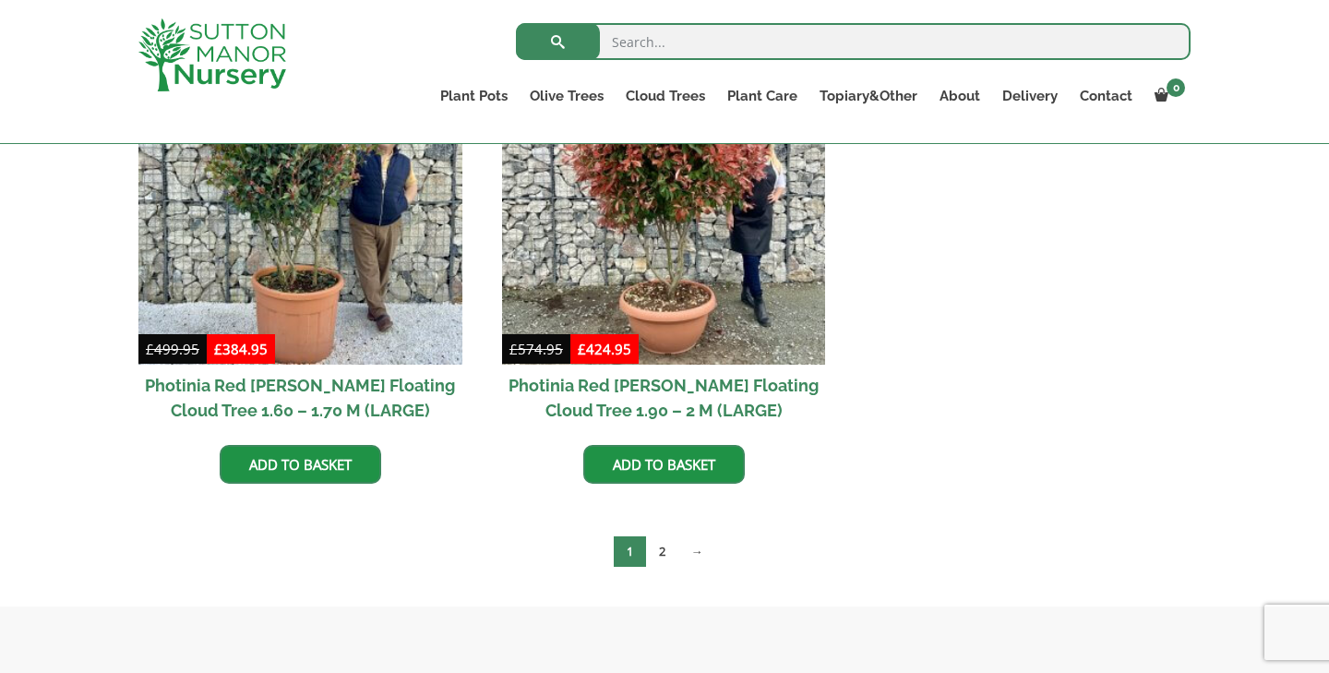
scroll to position [900, 0]
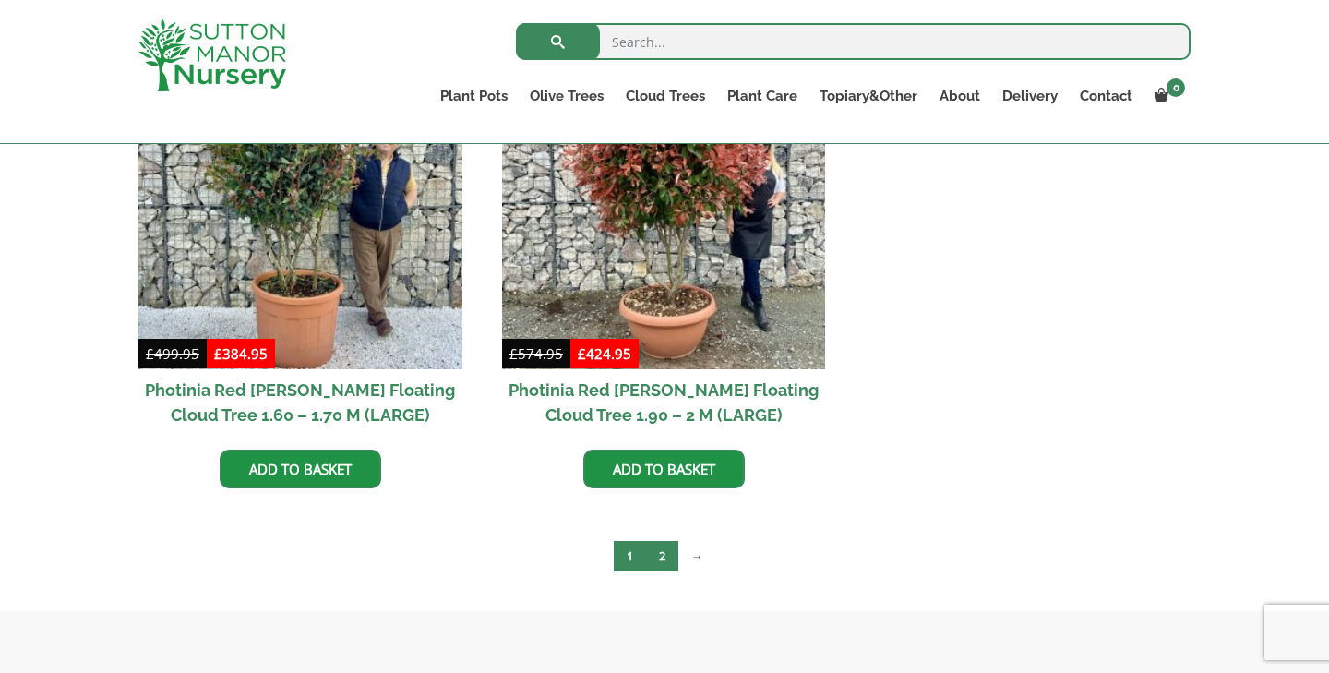
click at [666, 544] on link "2" at bounding box center [662, 556] width 32 height 30
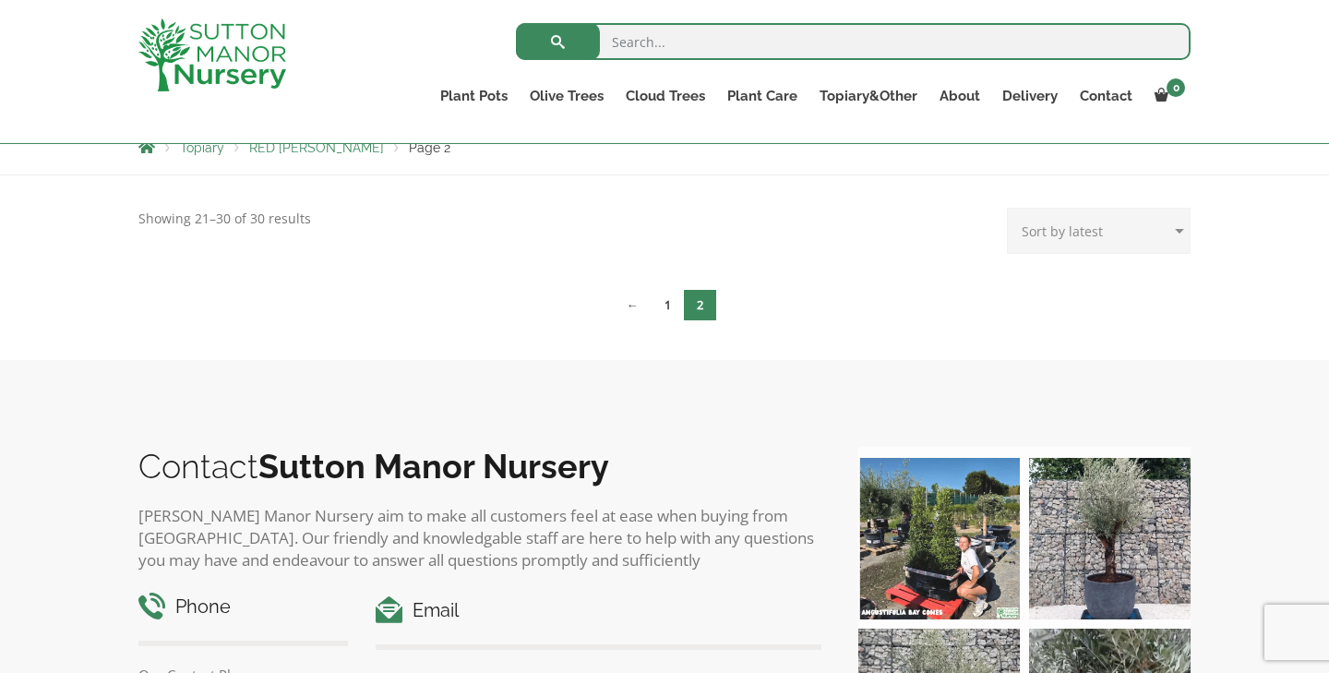
scroll to position [265, 0]
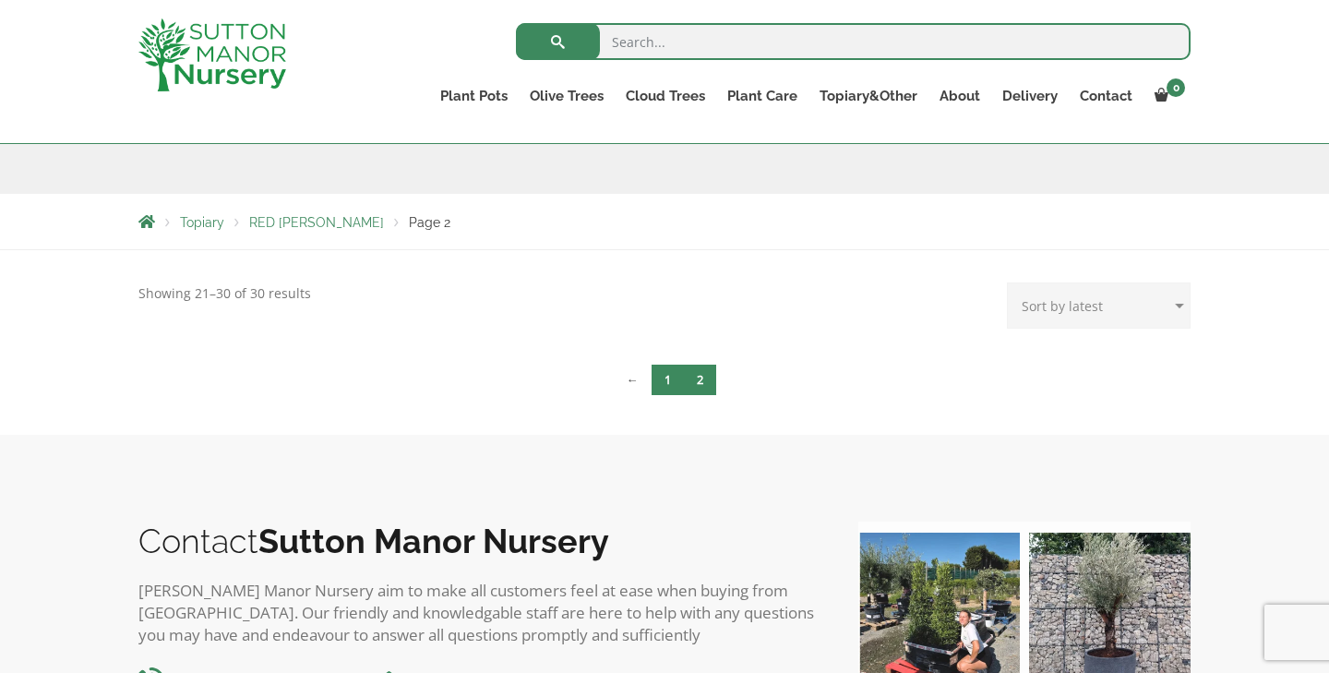
click at [675, 379] on link "1" at bounding box center [668, 380] width 32 height 30
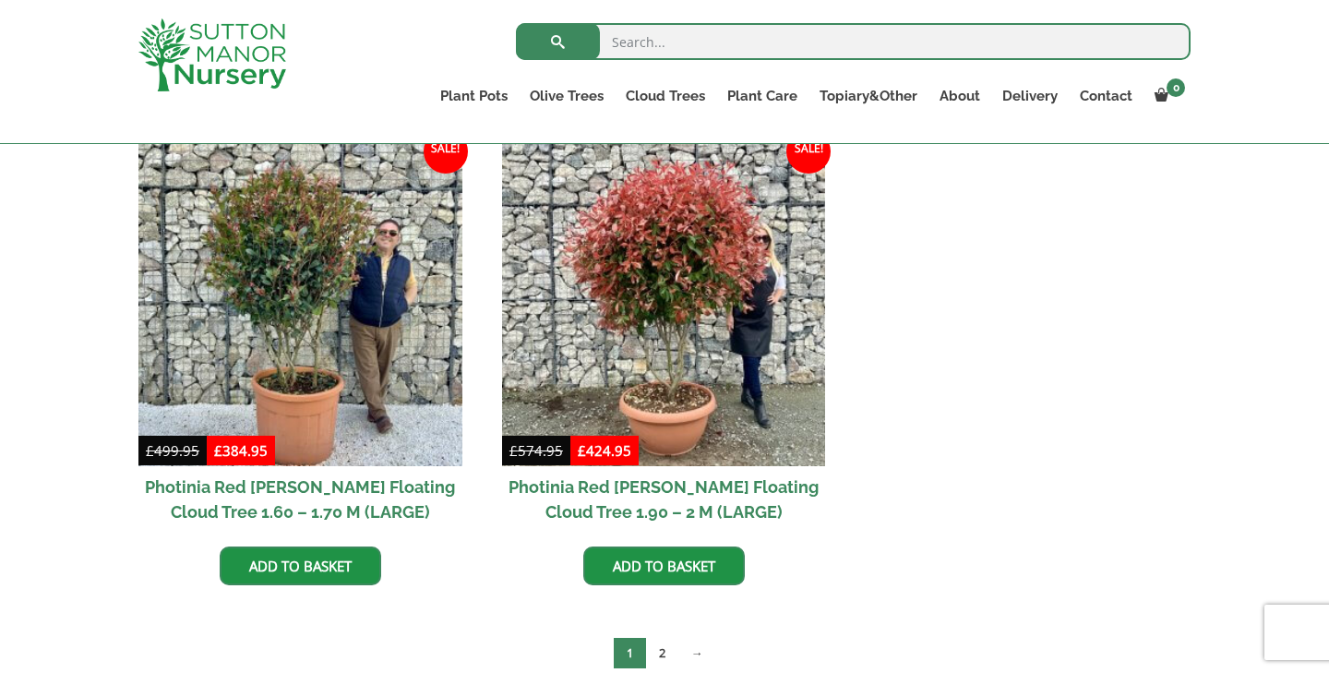
scroll to position [797, 0]
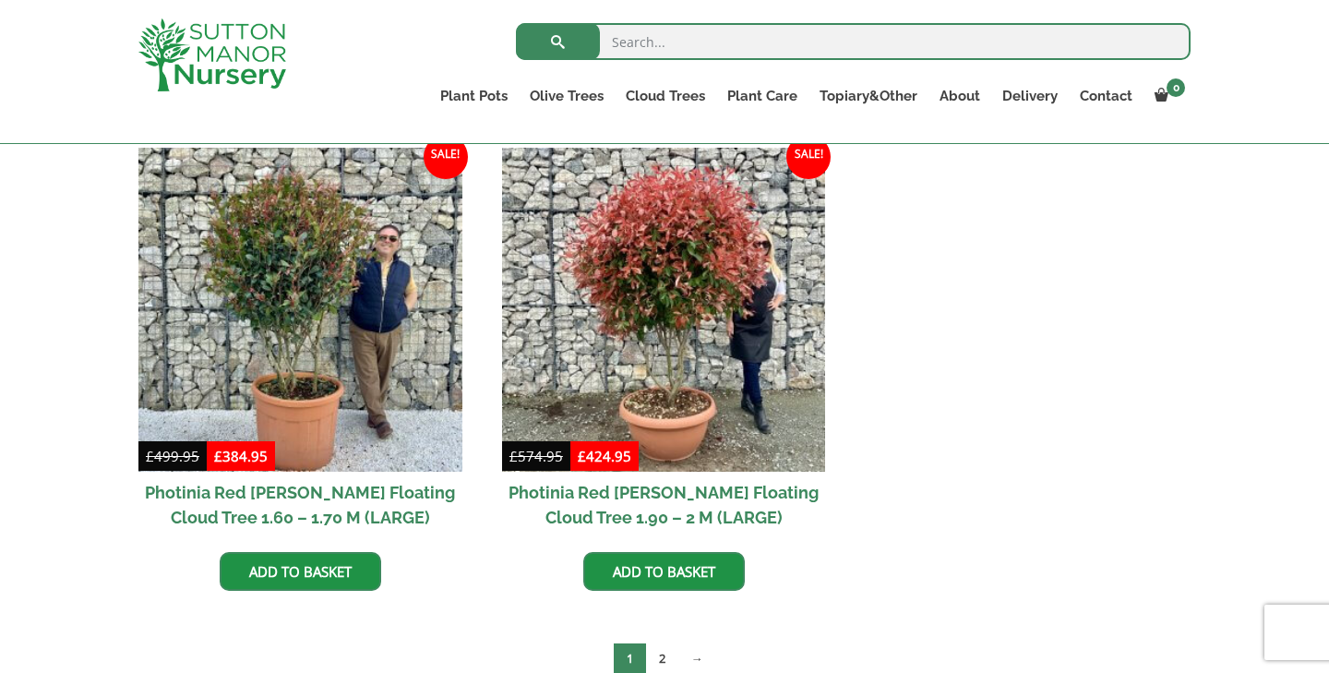
click at [762, 49] on input "search" at bounding box center [853, 41] width 675 height 37
type input "bonsai\"
click at [557, 42] on button "submit" at bounding box center [558, 41] width 84 height 37
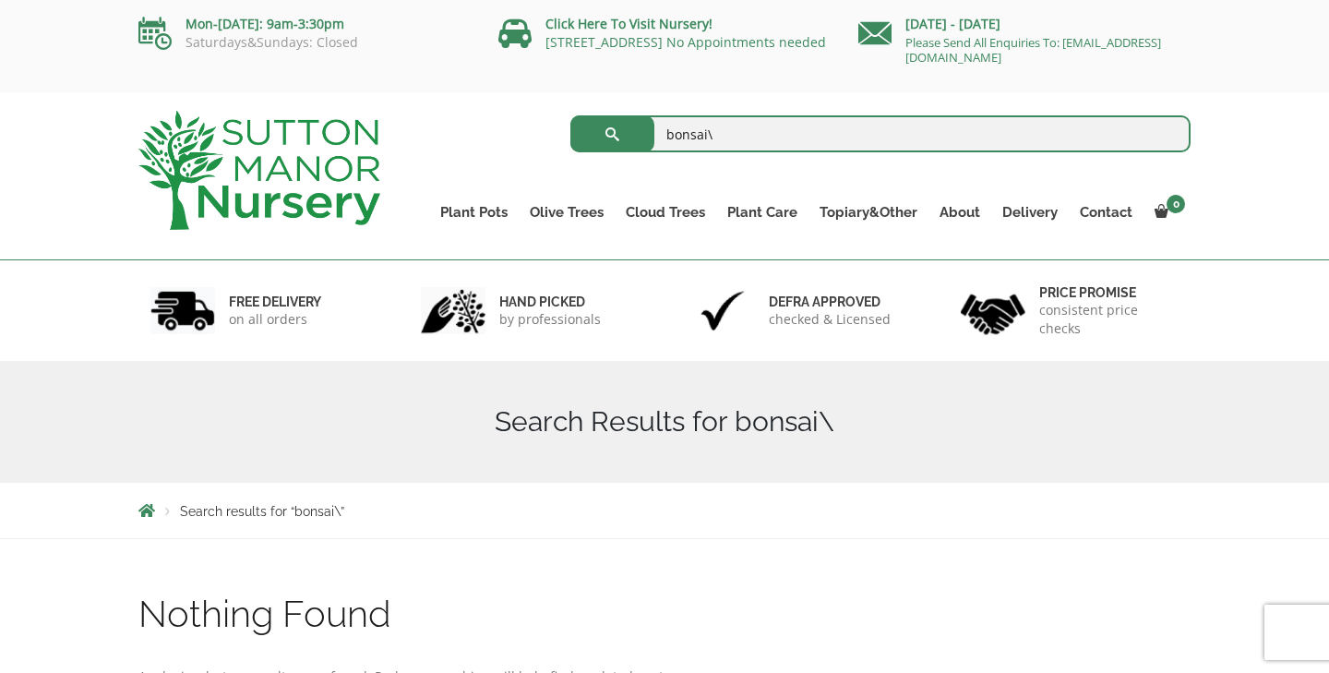
click at [756, 141] on input "bonsai\" at bounding box center [880, 133] width 621 height 37
type input "bonsai"
click at [612, 134] on button "submit" at bounding box center [612, 133] width 84 height 37
